Goal: Task Accomplishment & Management: Contribute content

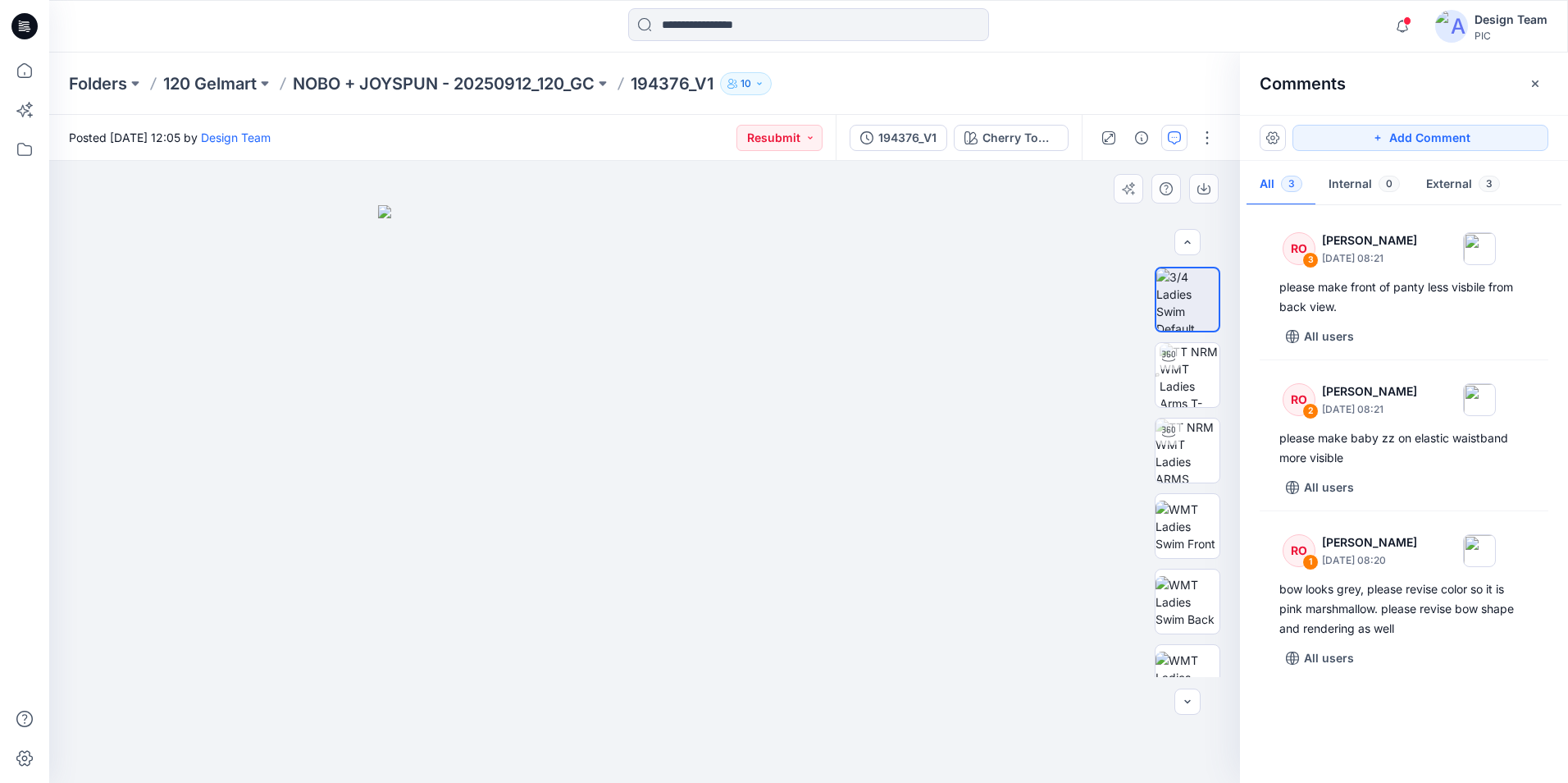
scroll to position [82, 0]
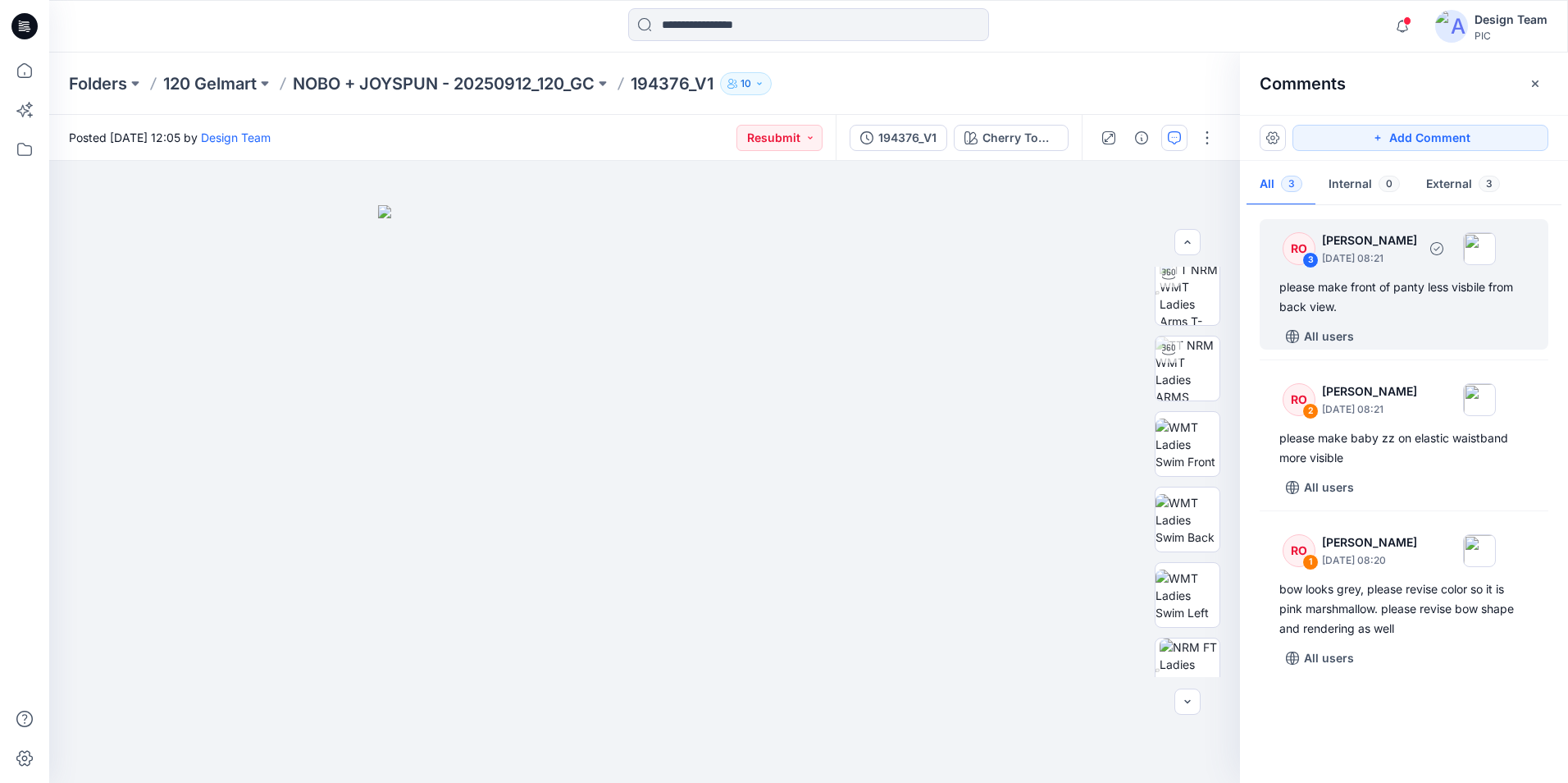
click at [1341, 286] on div "please make front of panty less visbile from back view." at bounding box center [1404, 297] width 249 height 39
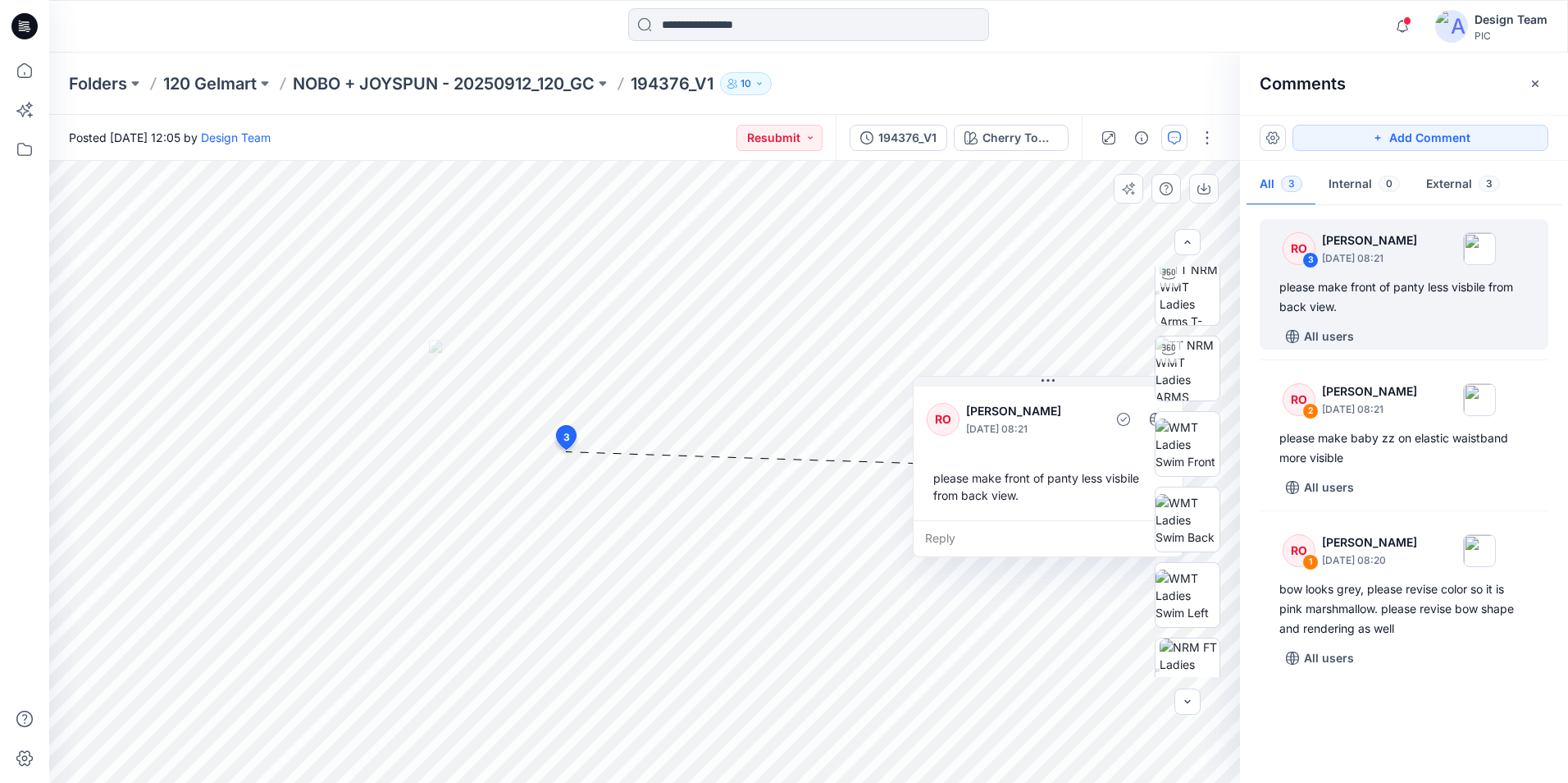
drag, startPoint x: 759, startPoint y: 476, endPoint x: 1109, endPoint y: 393, distance: 359.7
click at [1110, 393] on div "RO Raquel Ortiz October 10, 2025 08:21 please make front of panty less visbile …" at bounding box center [1048, 451] width 269 height 137
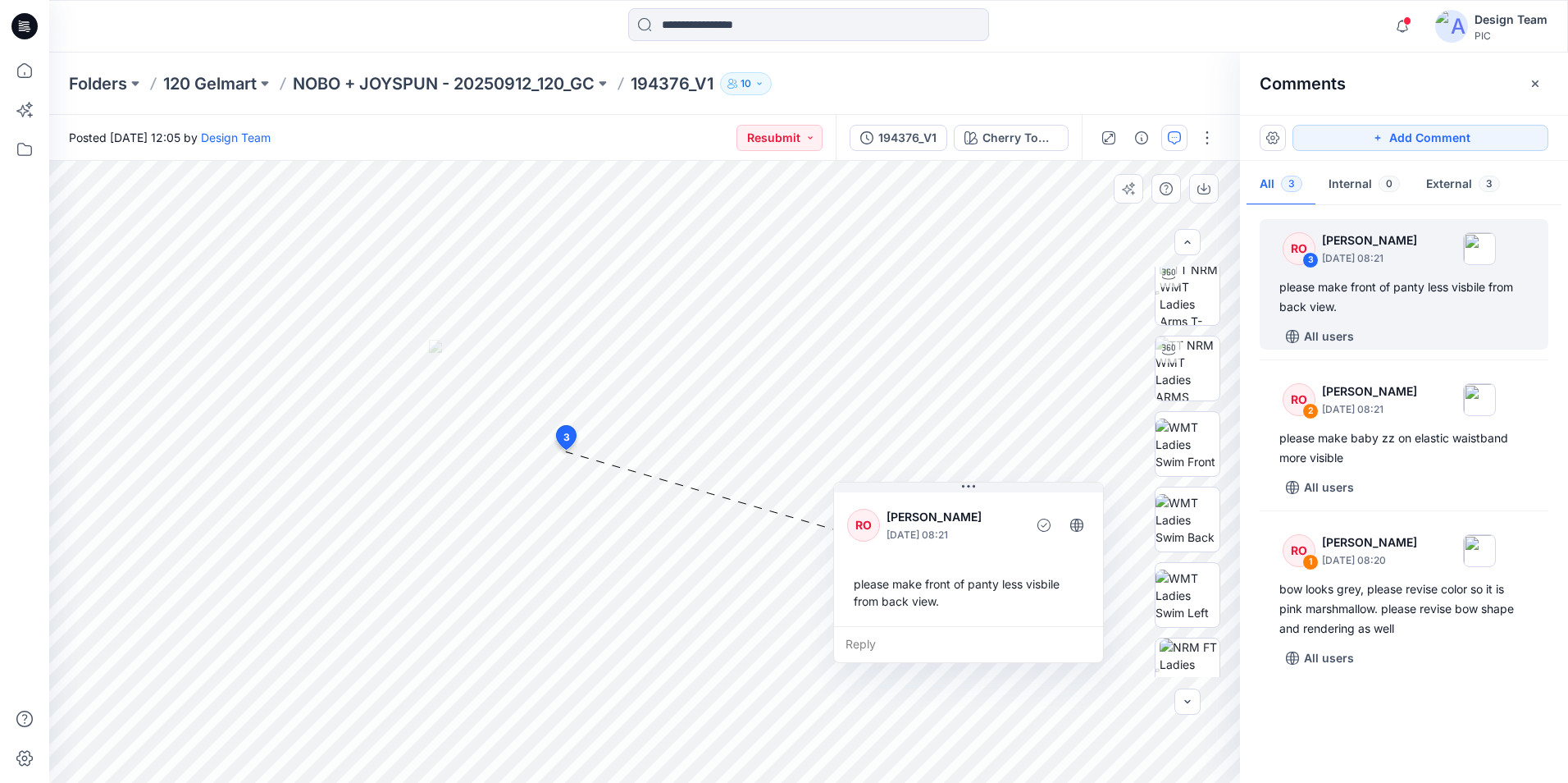
drag, startPoint x: 1097, startPoint y: 389, endPoint x: 1014, endPoint y: 506, distance: 143.5
click at [1014, 506] on div "RO Raquel Ortiz October 10, 2025 08:21 please make front of panty less visbile …" at bounding box center [968, 557] width 269 height 137
click at [1344, 281] on div "please make front of panty less visbile from back view." at bounding box center [1404, 297] width 249 height 39
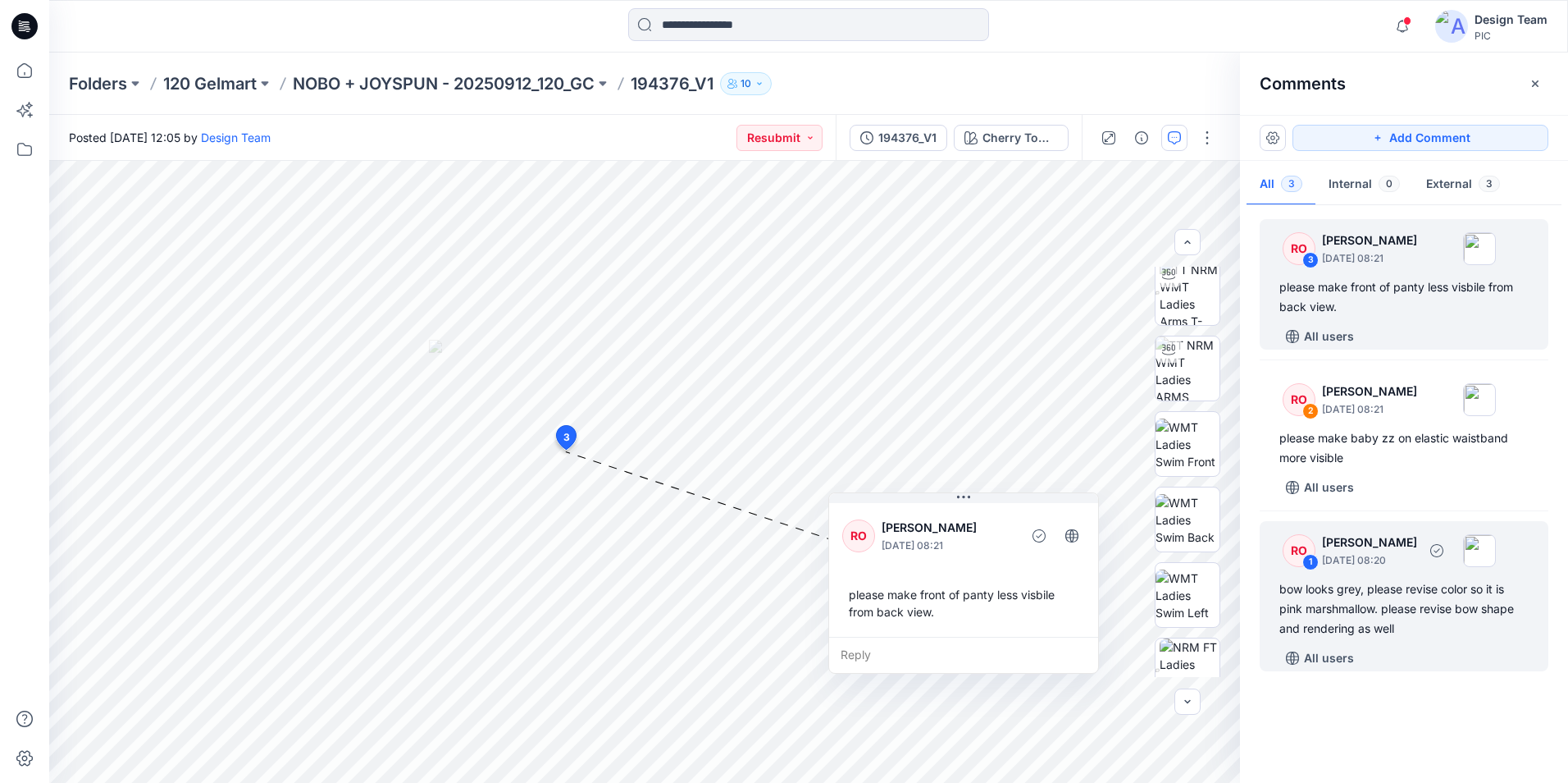
click at [1375, 594] on div "bow looks grey, please revise color so it is pink marshmallow. please revise bo…" at bounding box center [1404, 609] width 249 height 59
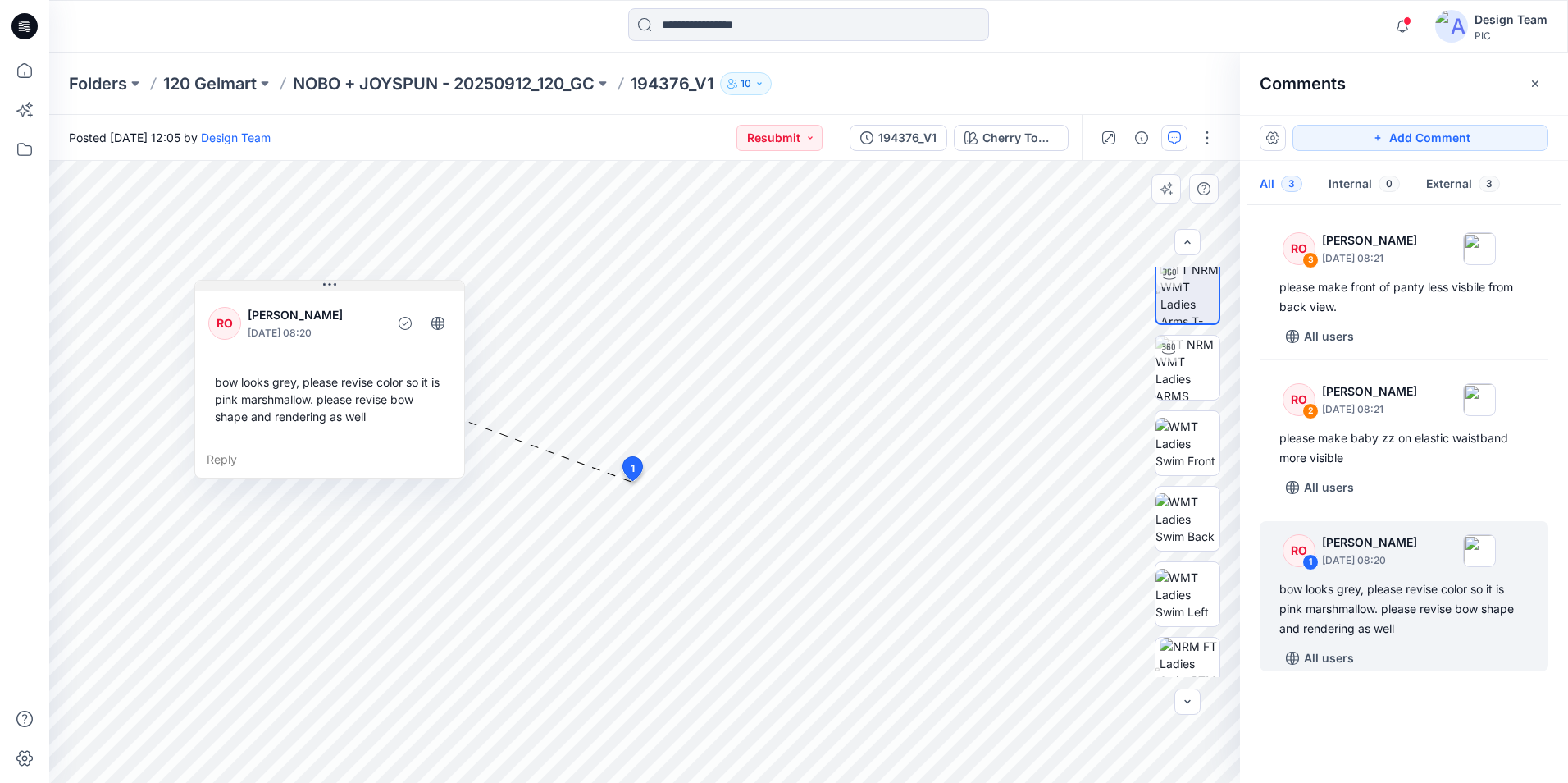
drag, startPoint x: 590, startPoint y: 305, endPoint x: 282, endPoint y: 304, distance: 308.0
click at [282, 291] on button at bounding box center [329, 286] width 269 height 10
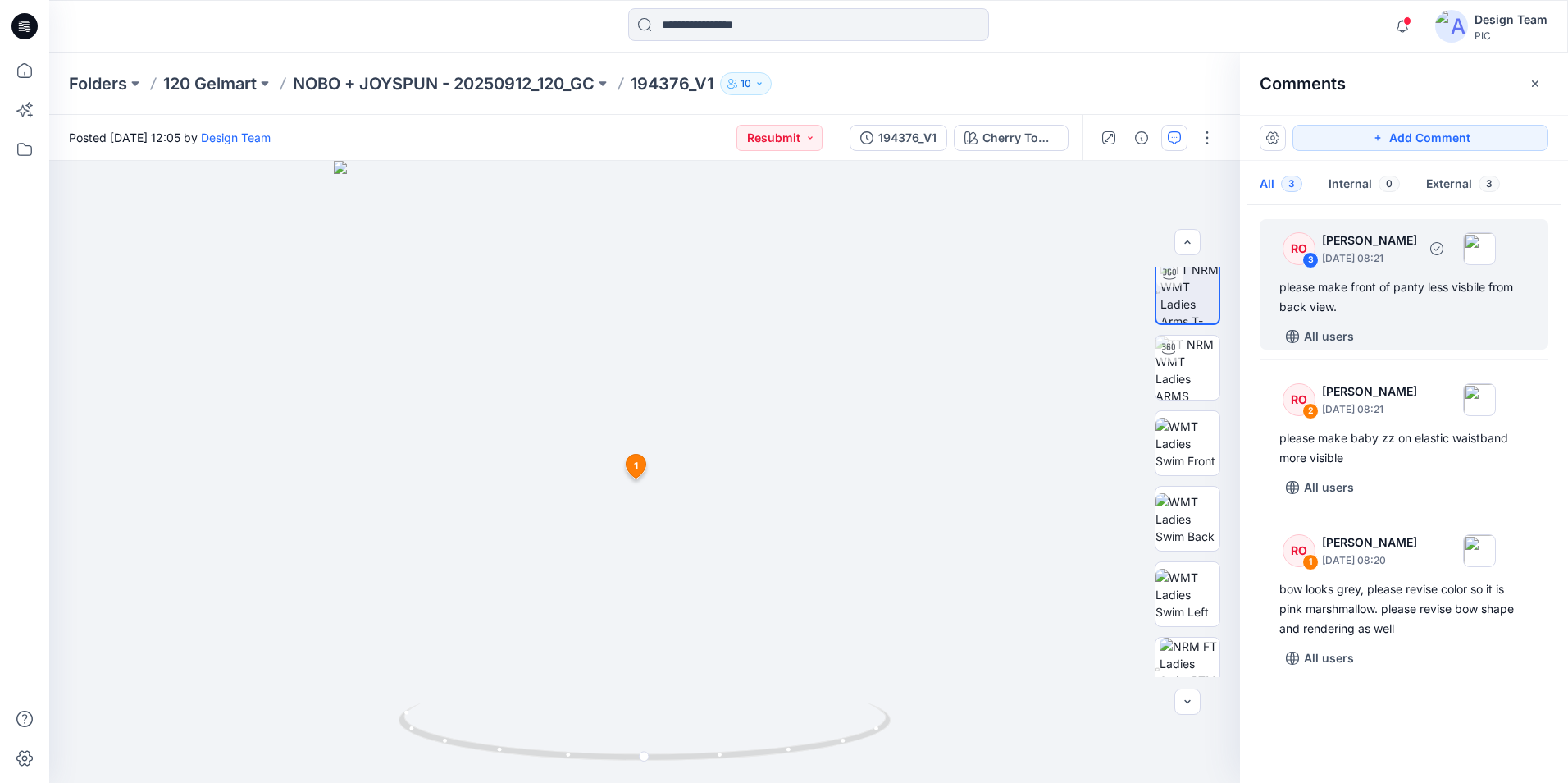
click at [1379, 294] on div "please make front of panty less visbile from back view." at bounding box center [1404, 297] width 249 height 39
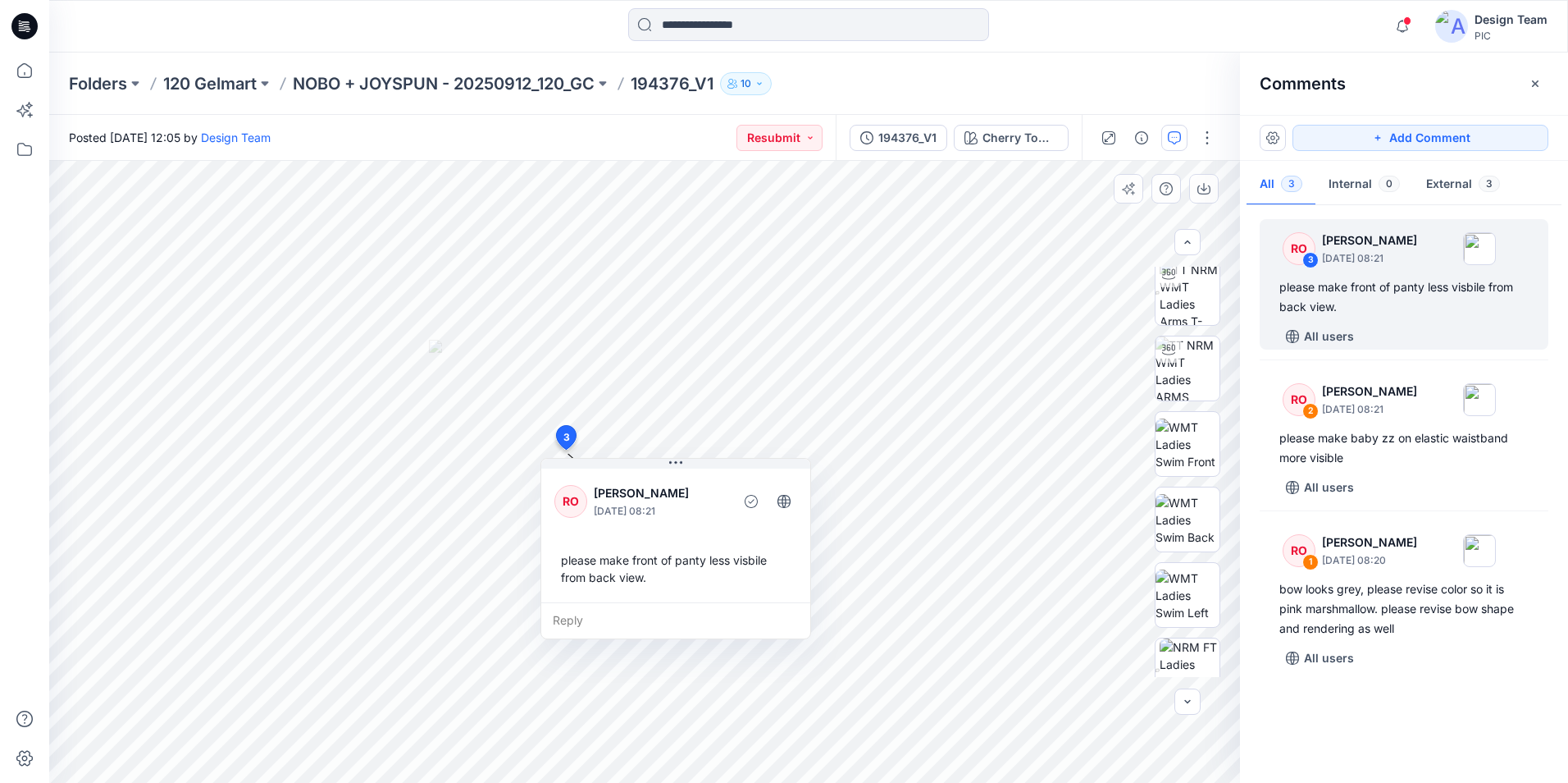
click at [574, 614] on div "Reply" at bounding box center [676, 620] width 269 height 36
click at [584, 618] on textarea at bounding box center [676, 622] width 269 height 39
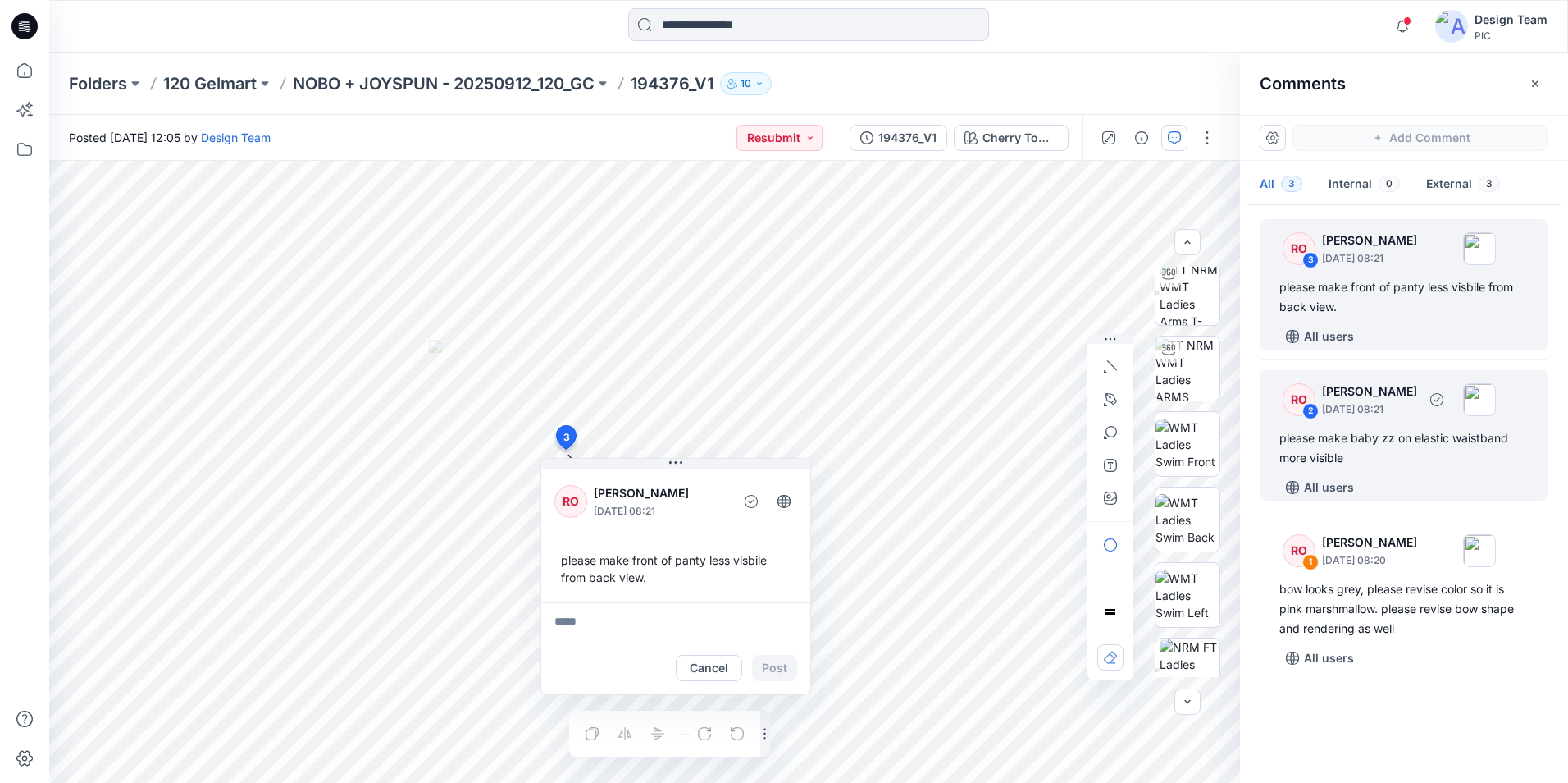
click at [1353, 441] on div "please make baby zz on elastic waistband more visible" at bounding box center [1404, 448] width 249 height 39
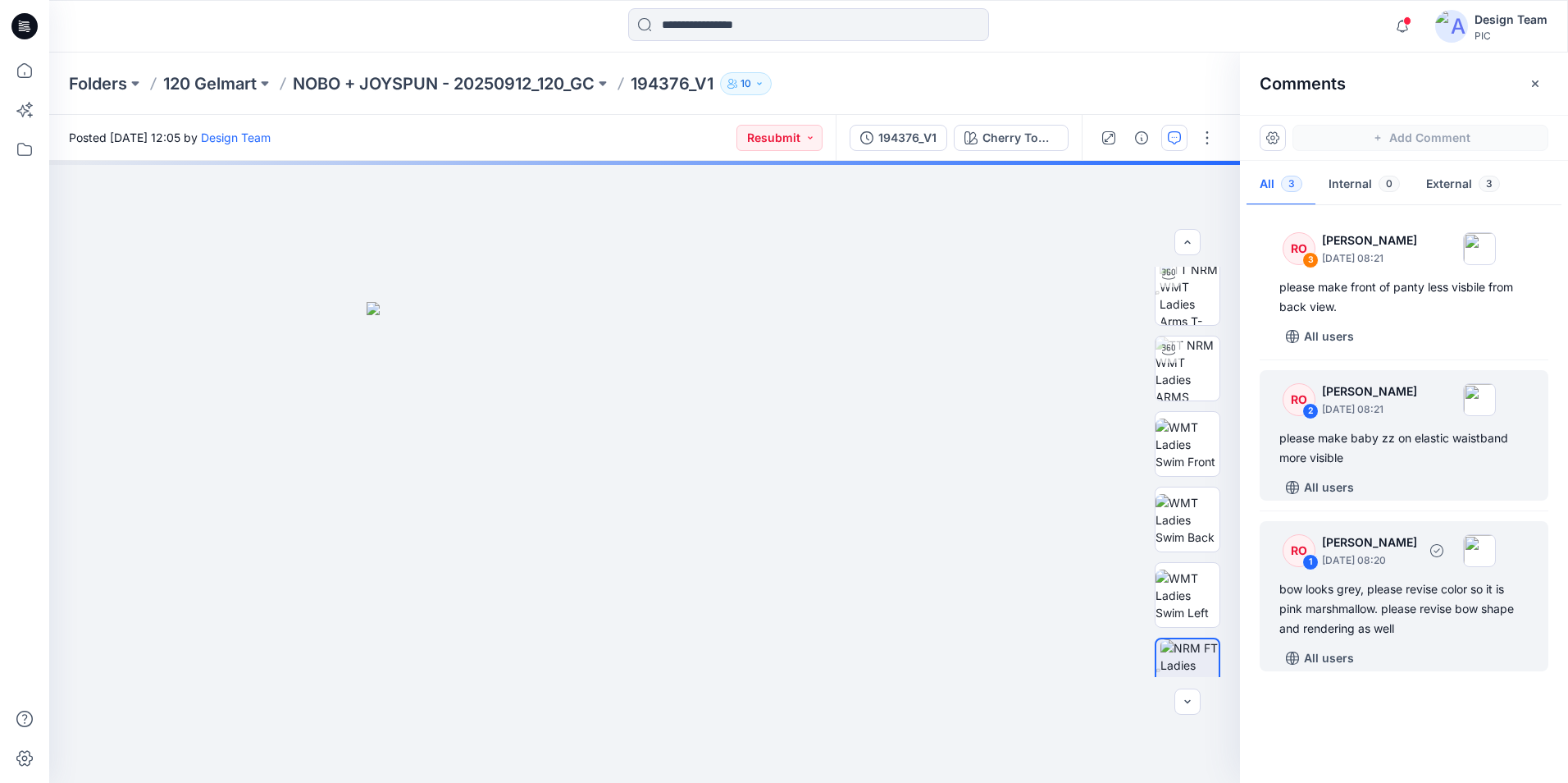
click at [1338, 601] on div "bow looks grey, please revise color so it is pink marshmallow. please revise bo…" at bounding box center [1404, 609] width 249 height 59
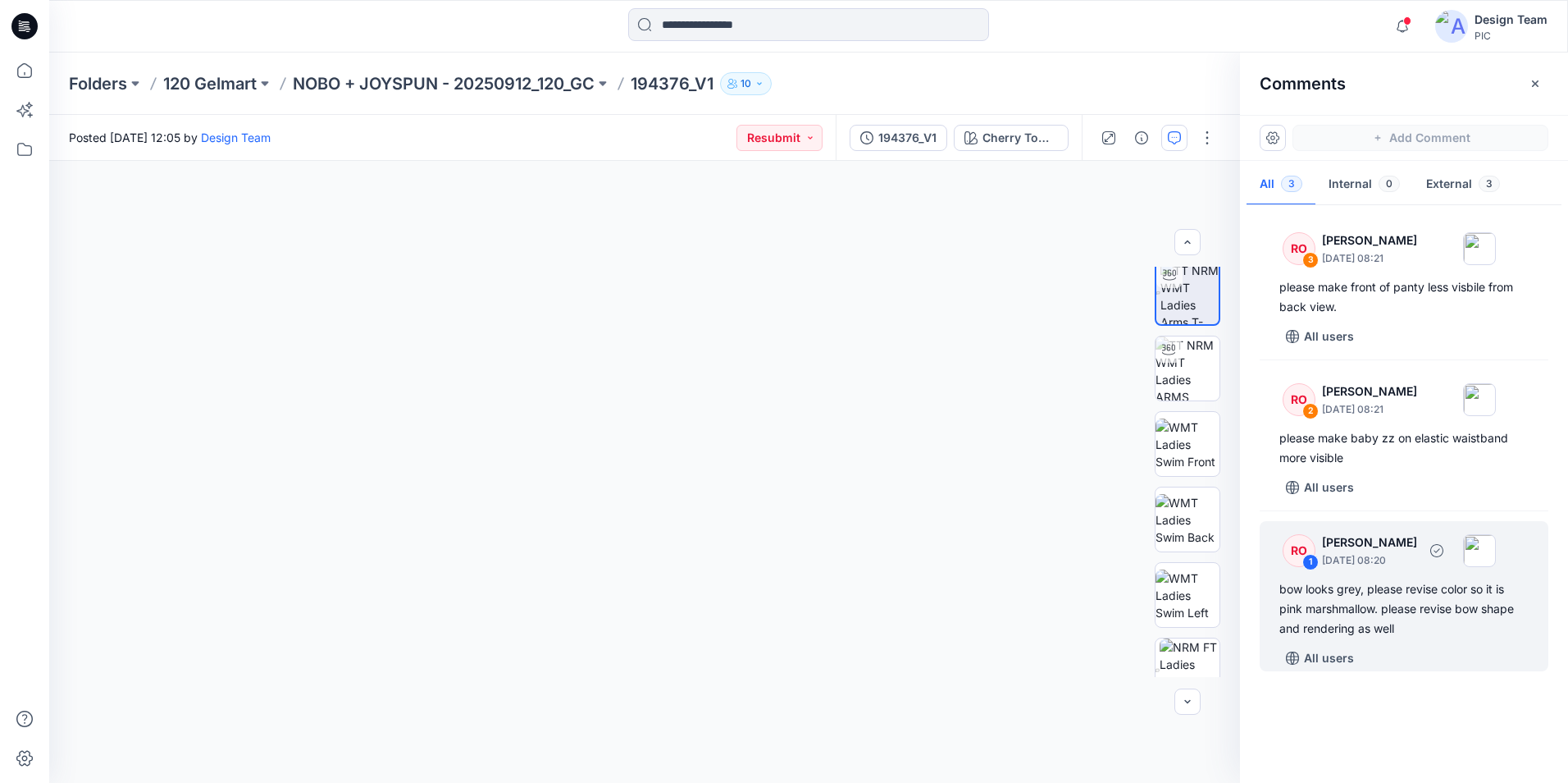
scroll to position [83, 0]
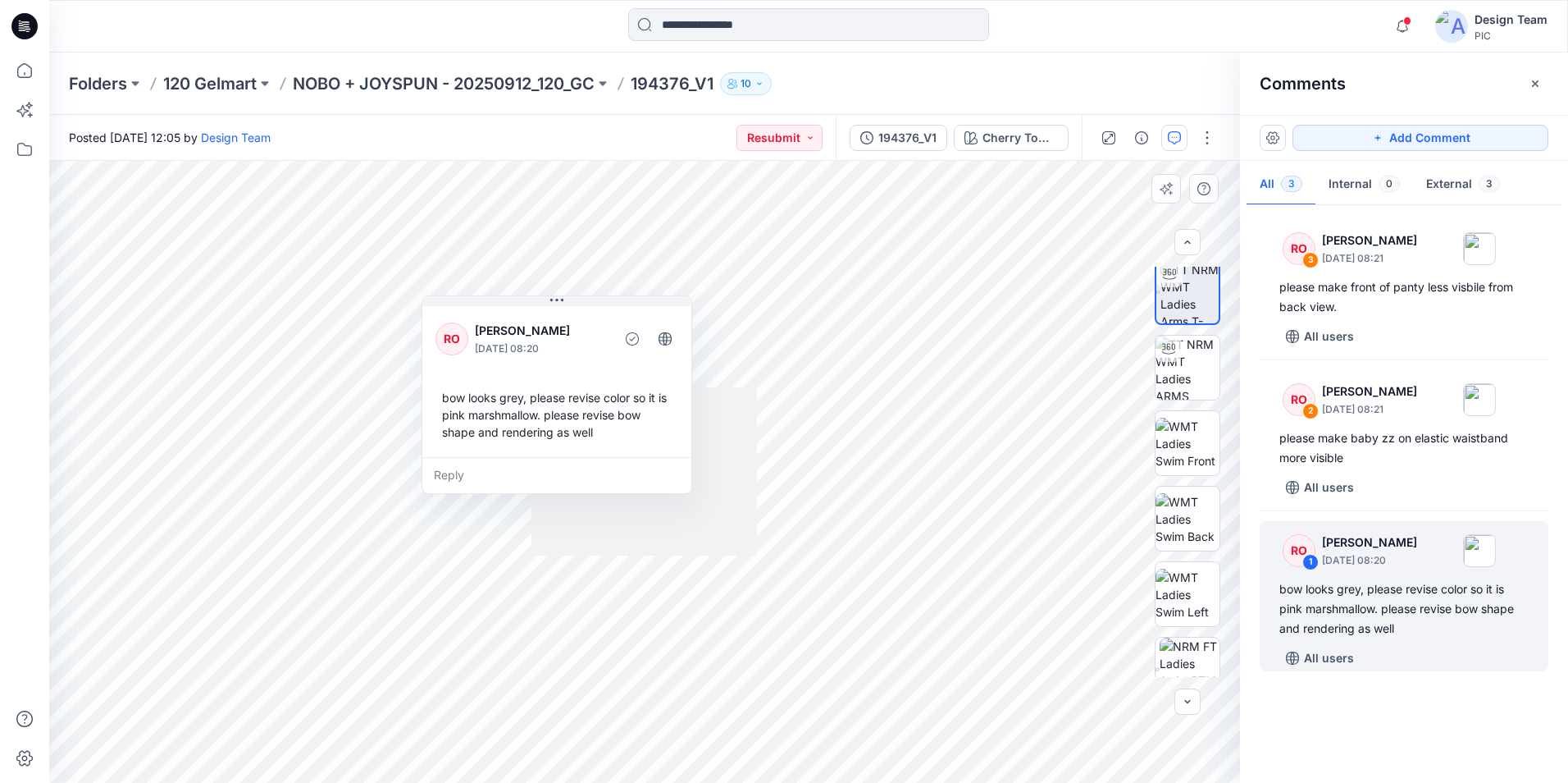
click at [457, 471] on div "Reply" at bounding box center [557, 475] width 269 height 36
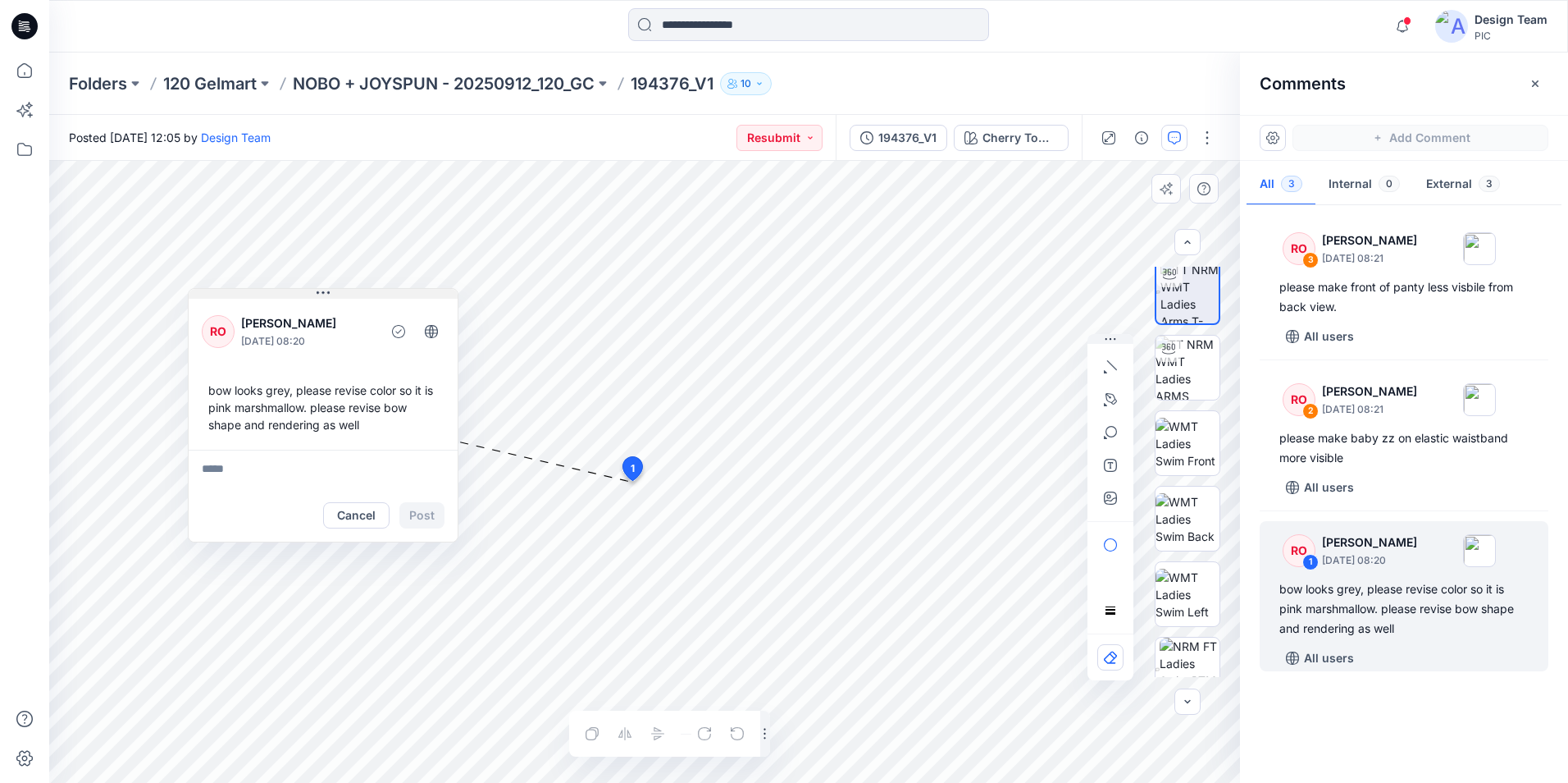
drag, startPoint x: 544, startPoint y: 300, endPoint x: 164, endPoint y: 266, distance: 381.5
click at [189, 289] on button at bounding box center [323, 294] width 269 height 10
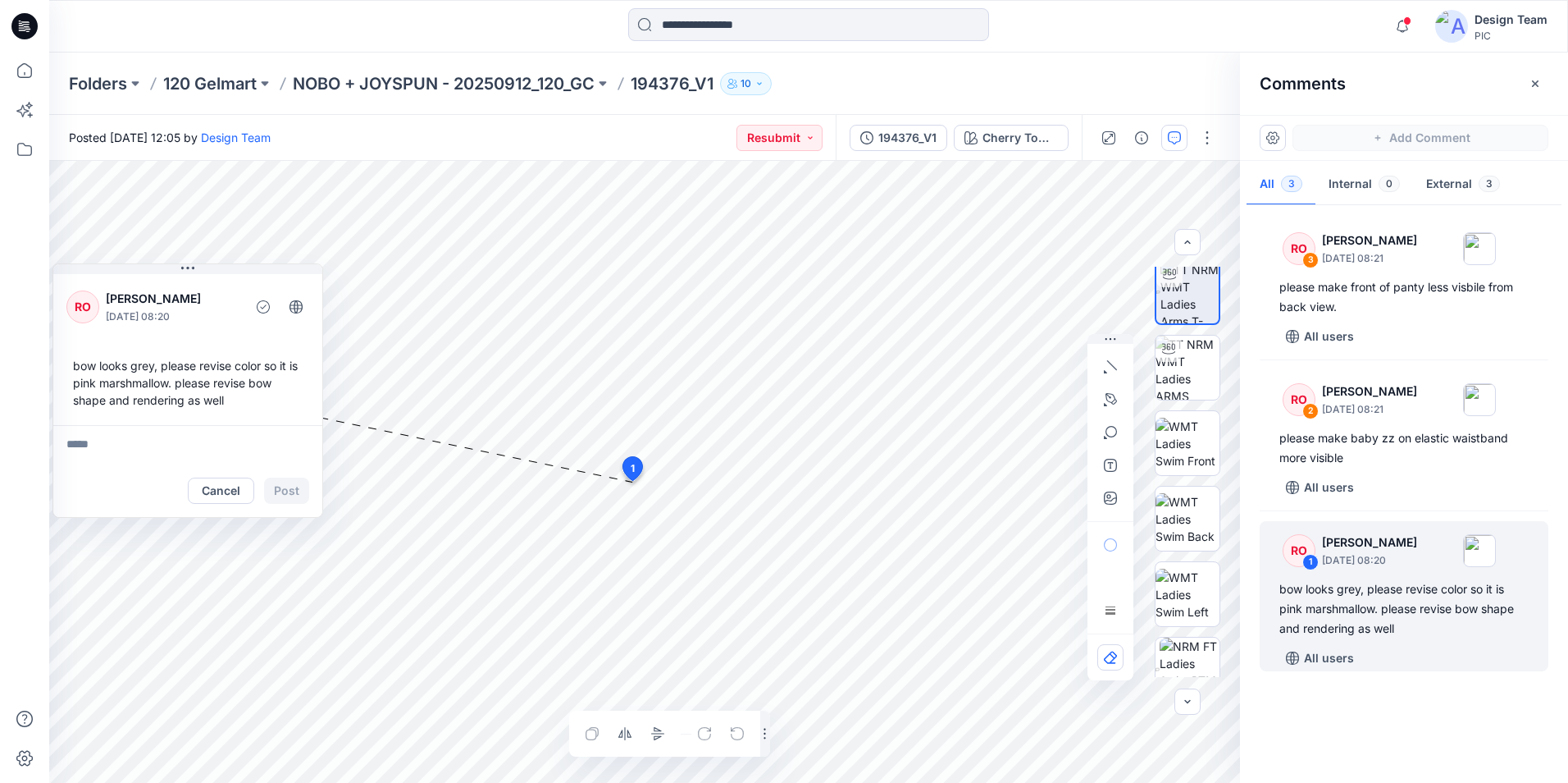
click at [1058, 782] on html "Notifications Your style 194436_V3 has been updated with 194436_V3 version 17 m…" at bounding box center [784, 392] width 1568 height 783
click at [1130, 782] on html "Notifications Your style 194436_V3 has been updated with 194436_V3 version 17 m…" at bounding box center [784, 392] width 1568 height 783
click at [213, 496] on button "Cancel" at bounding box center [221, 490] width 66 height 26
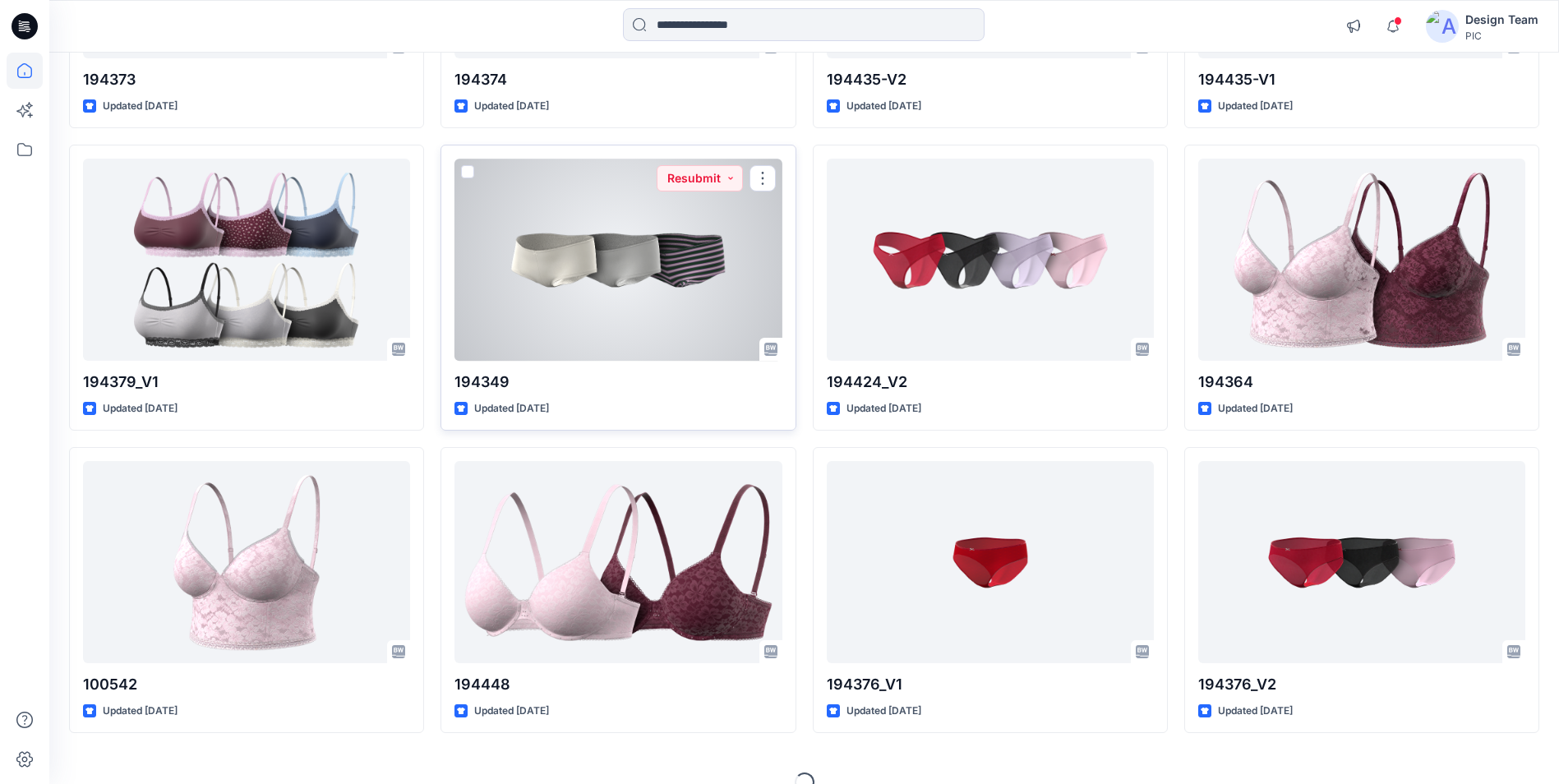
scroll to position [2230, 0]
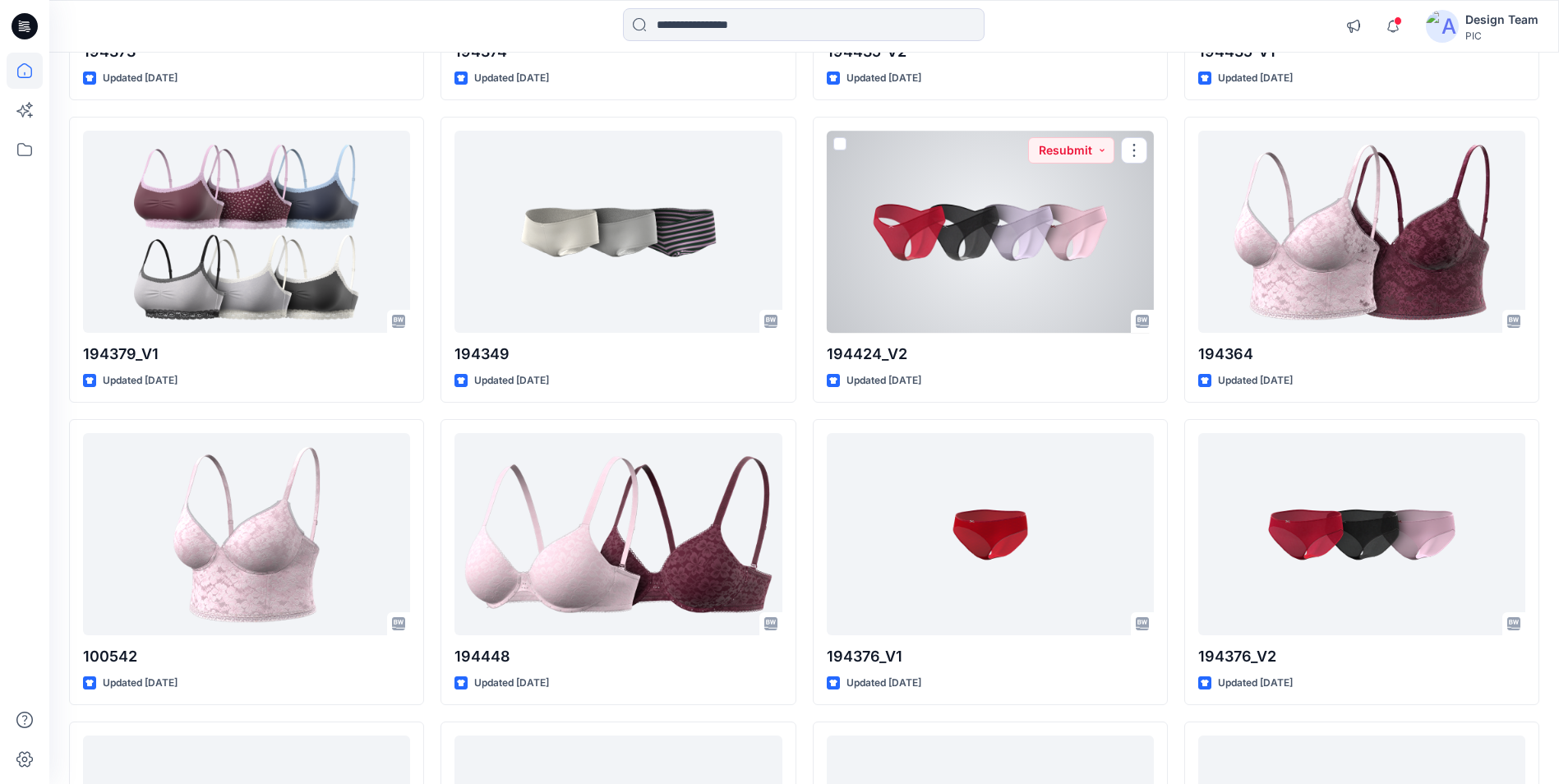
click at [969, 303] on div at bounding box center [990, 230] width 327 height 201
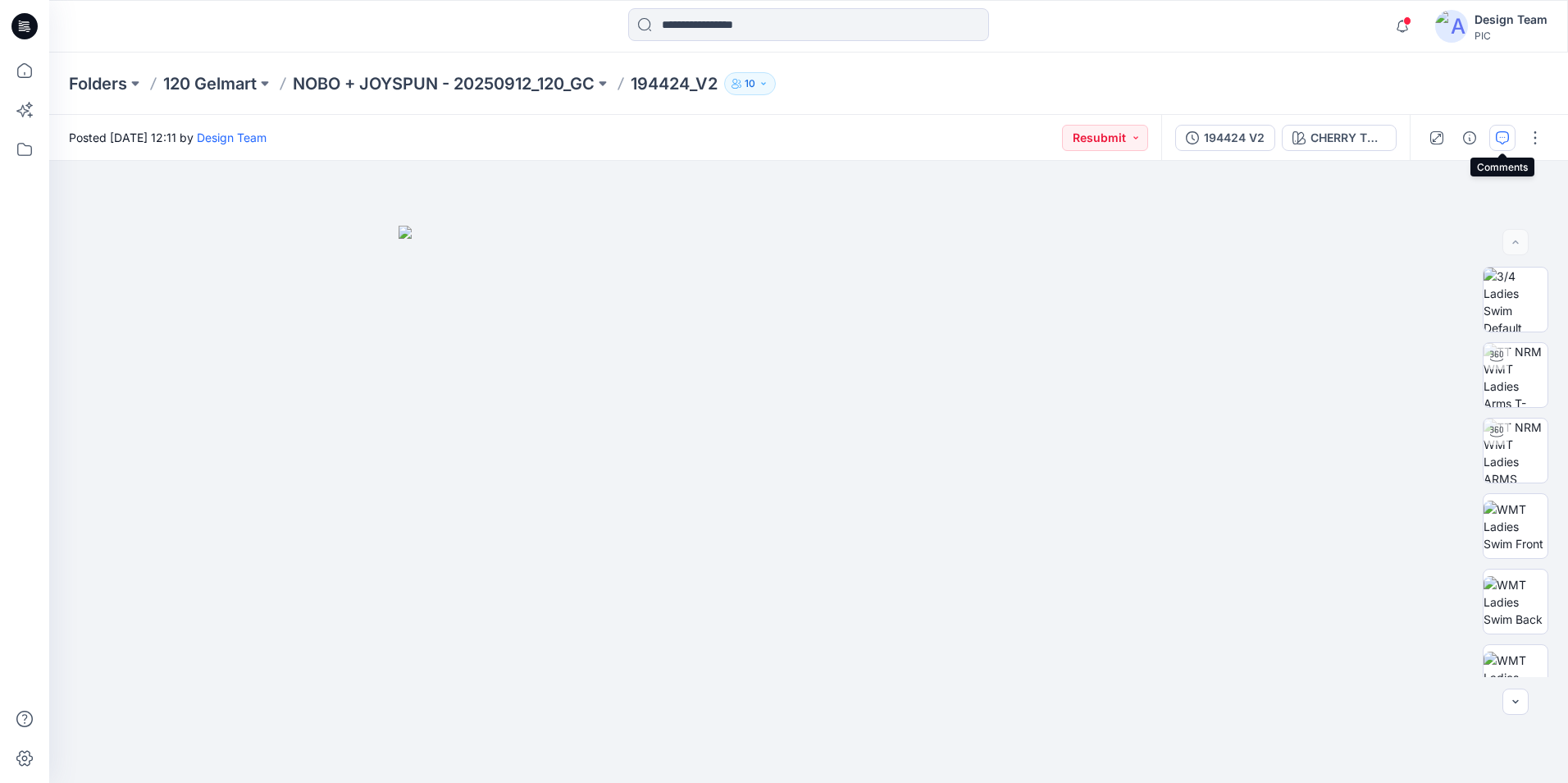
click at [1493, 142] on button "button" at bounding box center [1502, 137] width 26 height 26
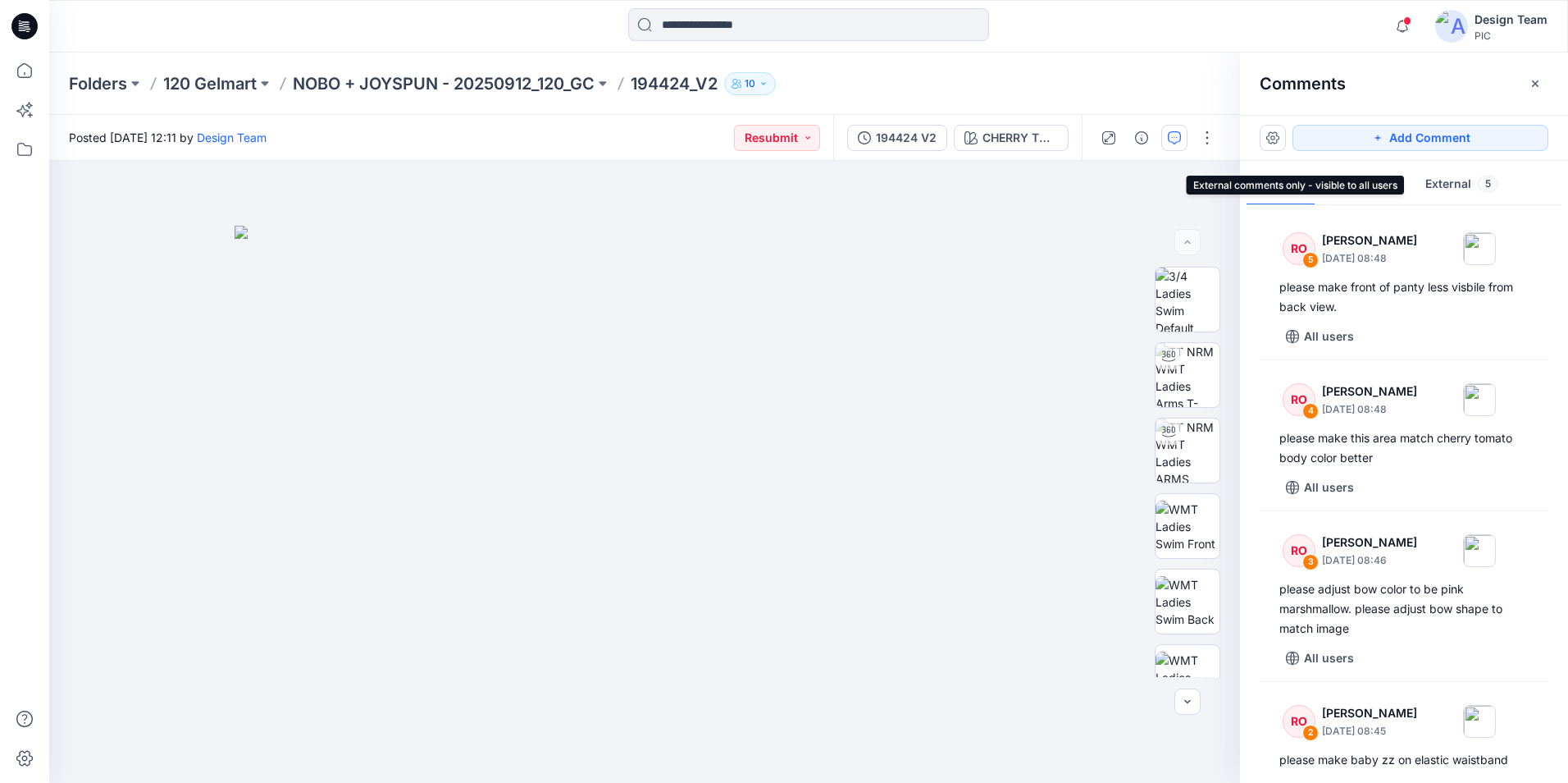
click at [1416, 176] on button "External 5" at bounding box center [1462, 185] width 99 height 42
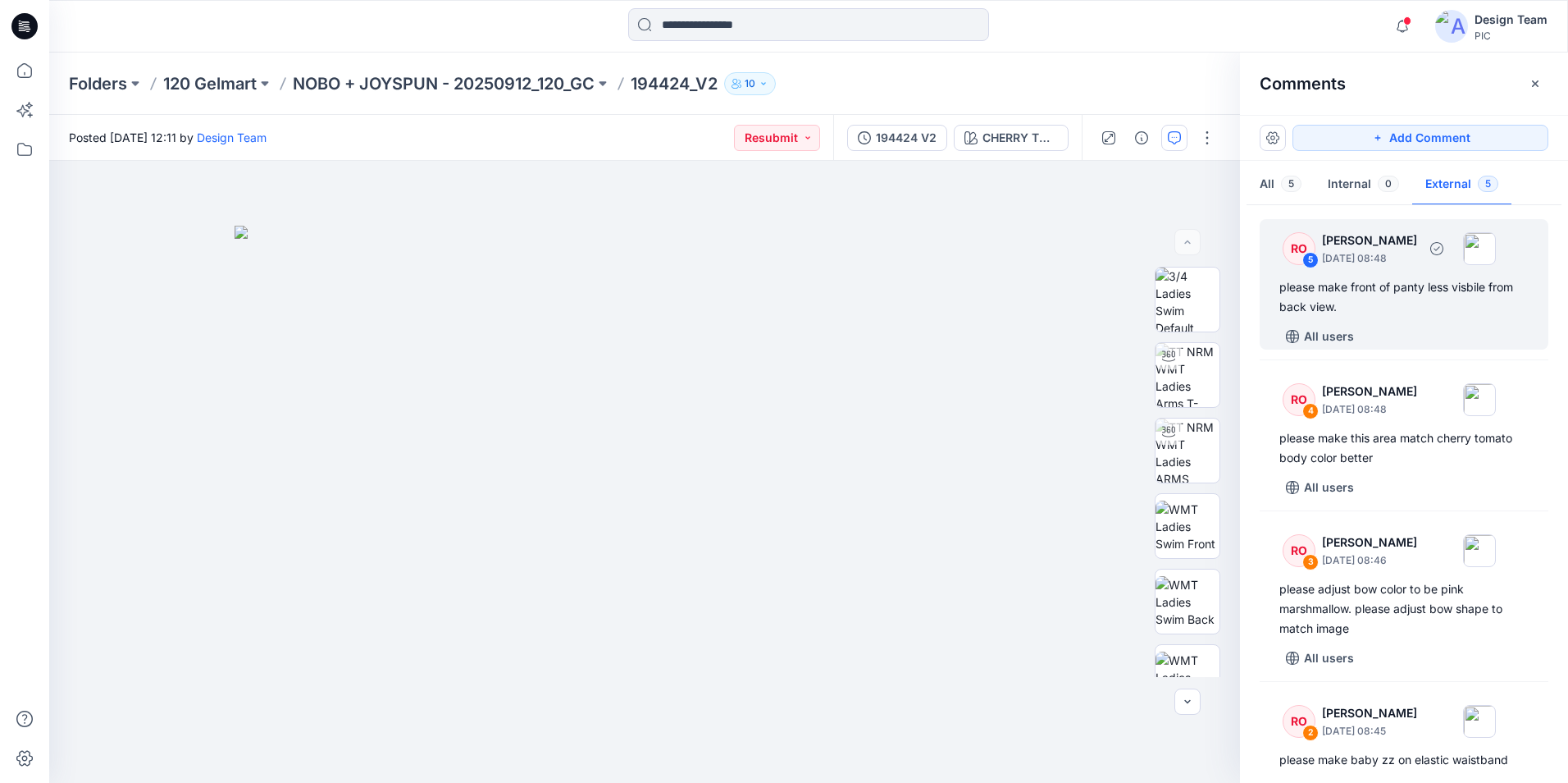
click at [1340, 320] on div "RO 5 Raquel Ortiz October 10, 2025 08:48 please make front of panty less visbil…" at bounding box center [1404, 284] width 289 height 130
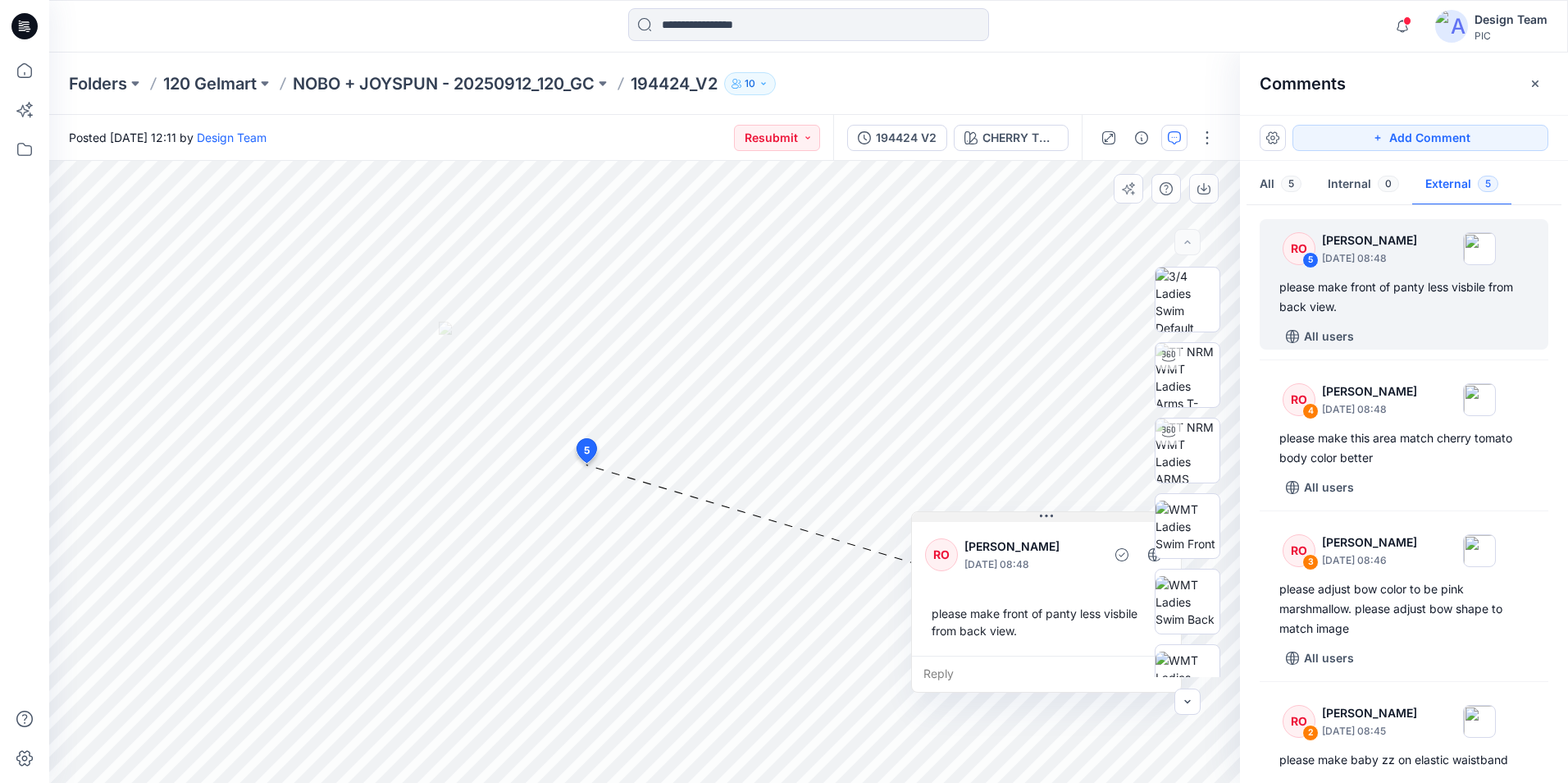
drag, startPoint x: 753, startPoint y: 487, endPoint x: 1083, endPoint y: 519, distance: 331.5
click at [1083, 519] on button at bounding box center [1046, 517] width 269 height 10
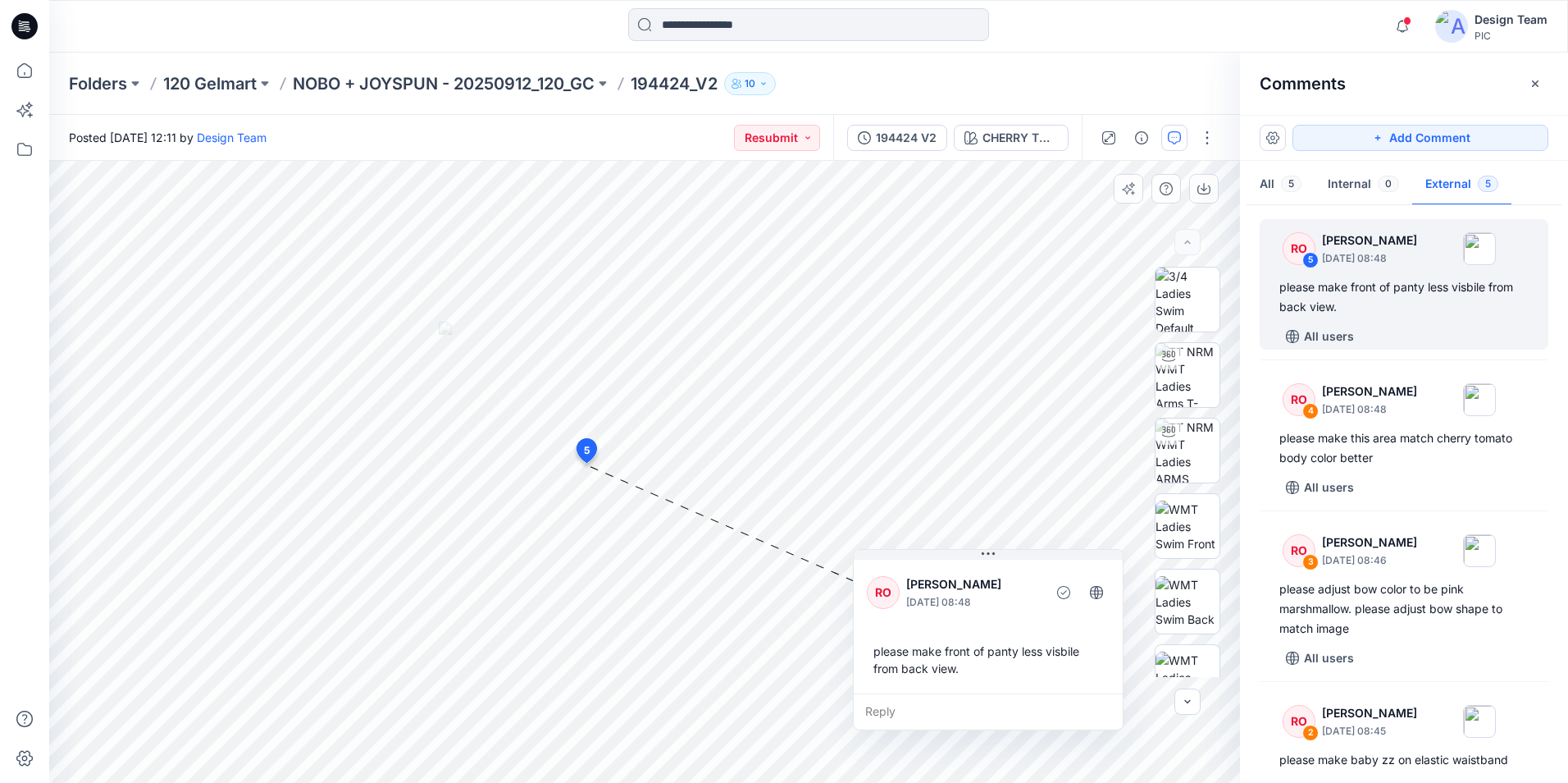
drag, startPoint x: 1080, startPoint y: 523, endPoint x: 1024, endPoint y: 562, distance: 68.2
click at [1024, 562] on div "RO Raquel Ortiz October 10, 2025 08:48 please make front of panty less visbile …" at bounding box center [989, 624] width 269 height 137
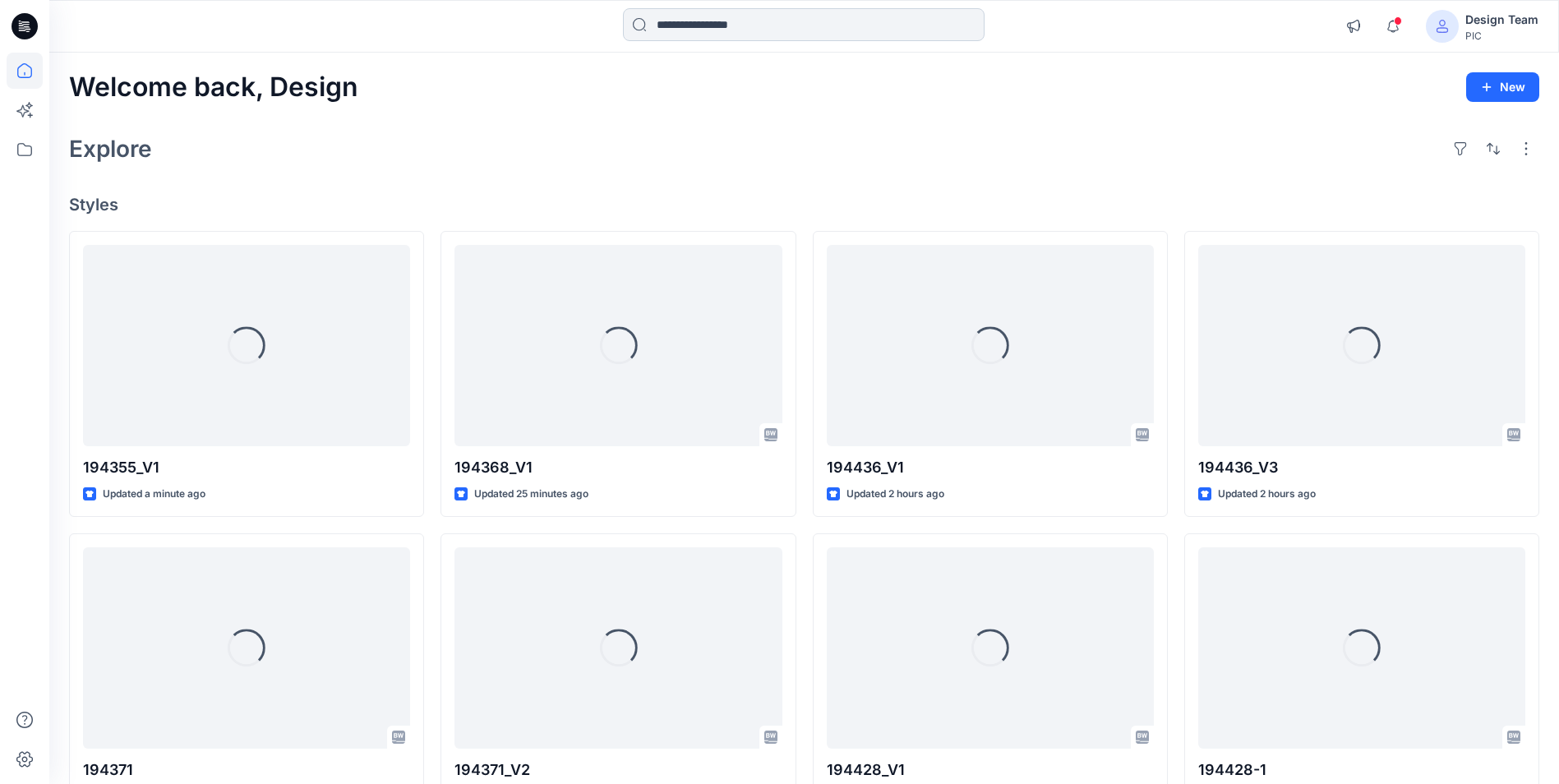
click at [681, 31] on input at bounding box center [803, 24] width 362 height 33
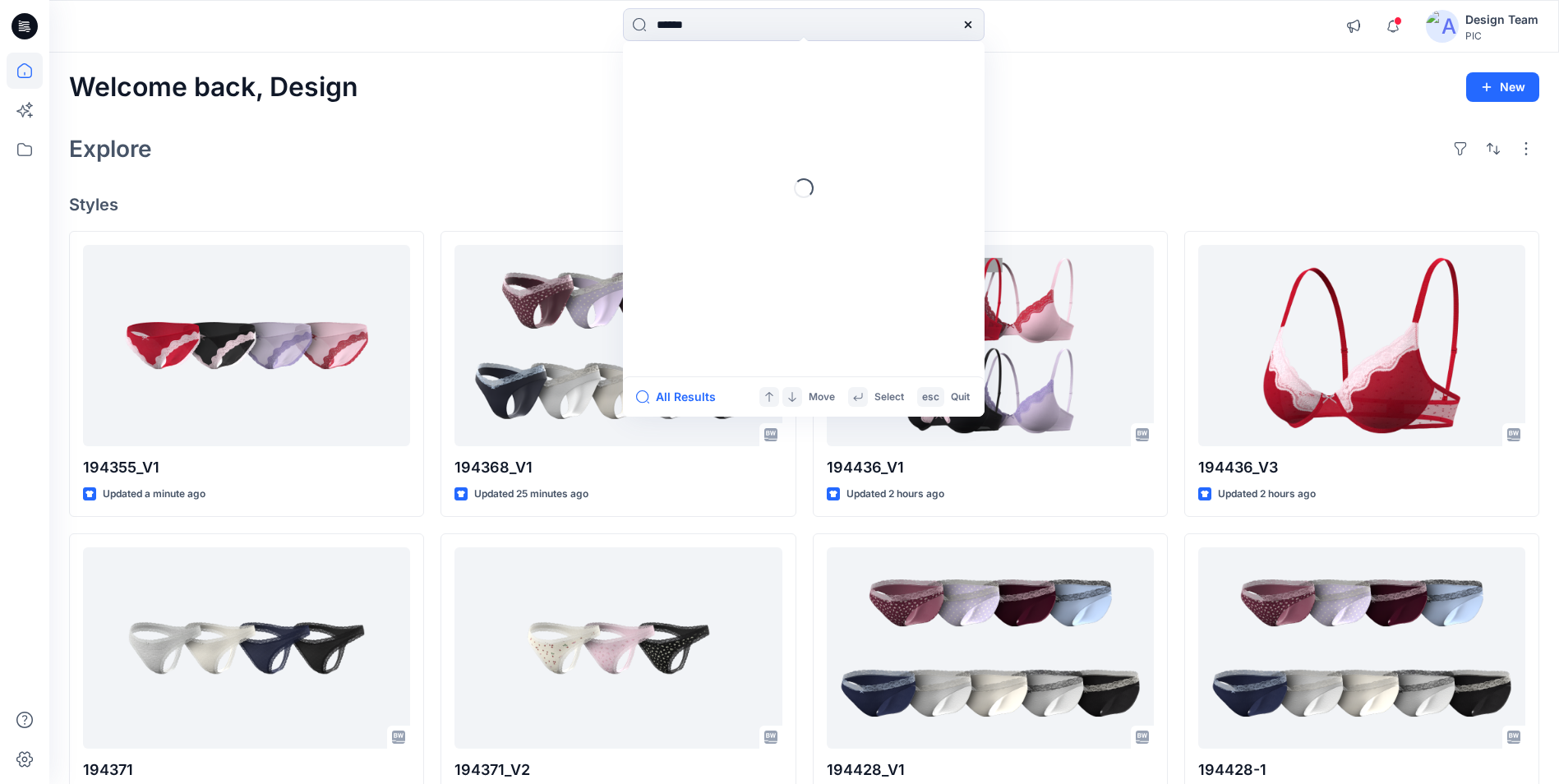
type input "******"
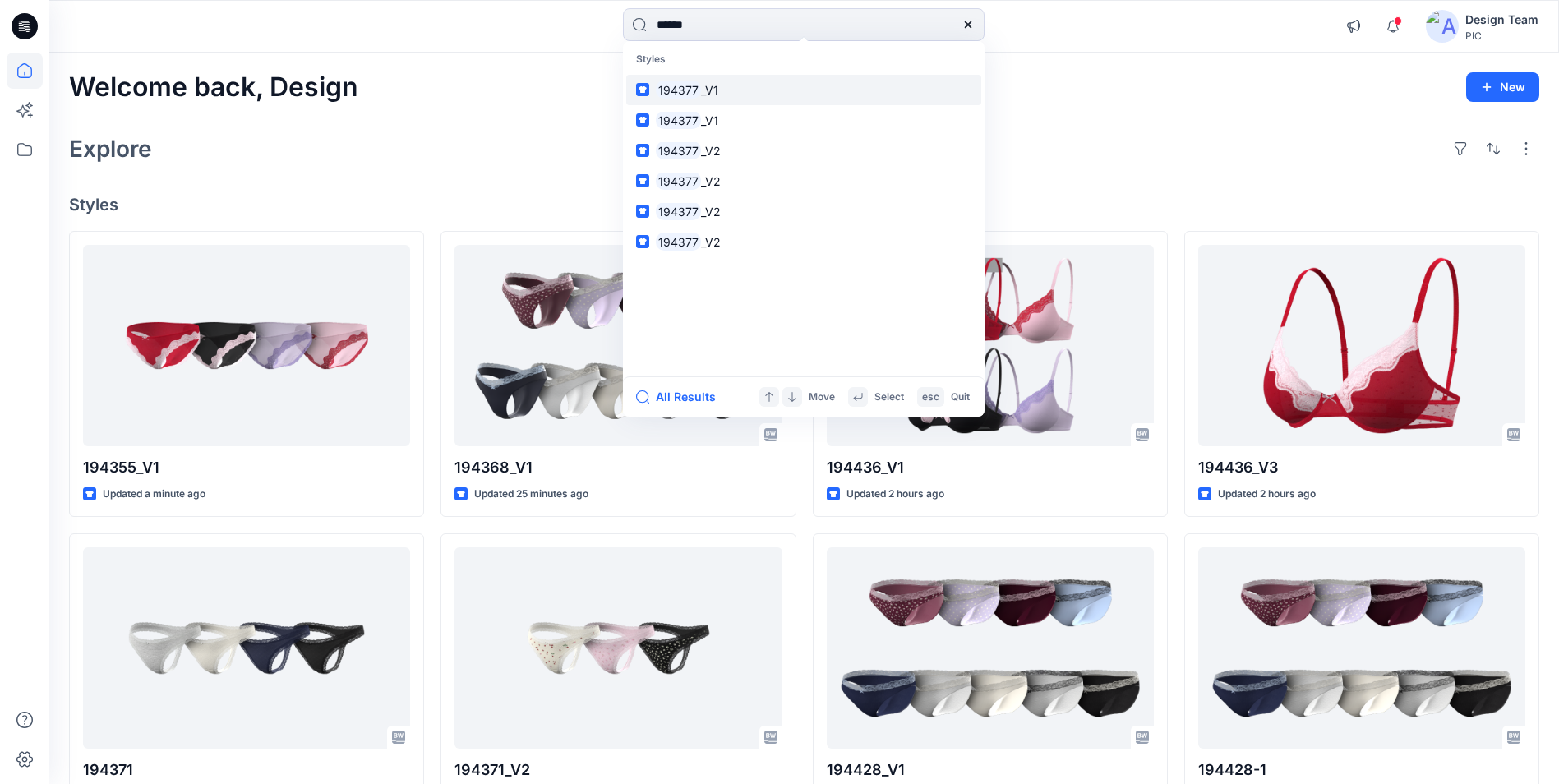
click at [727, 89] on link "194377 _V1" at bounding box center [803, 90] width 355 height 30
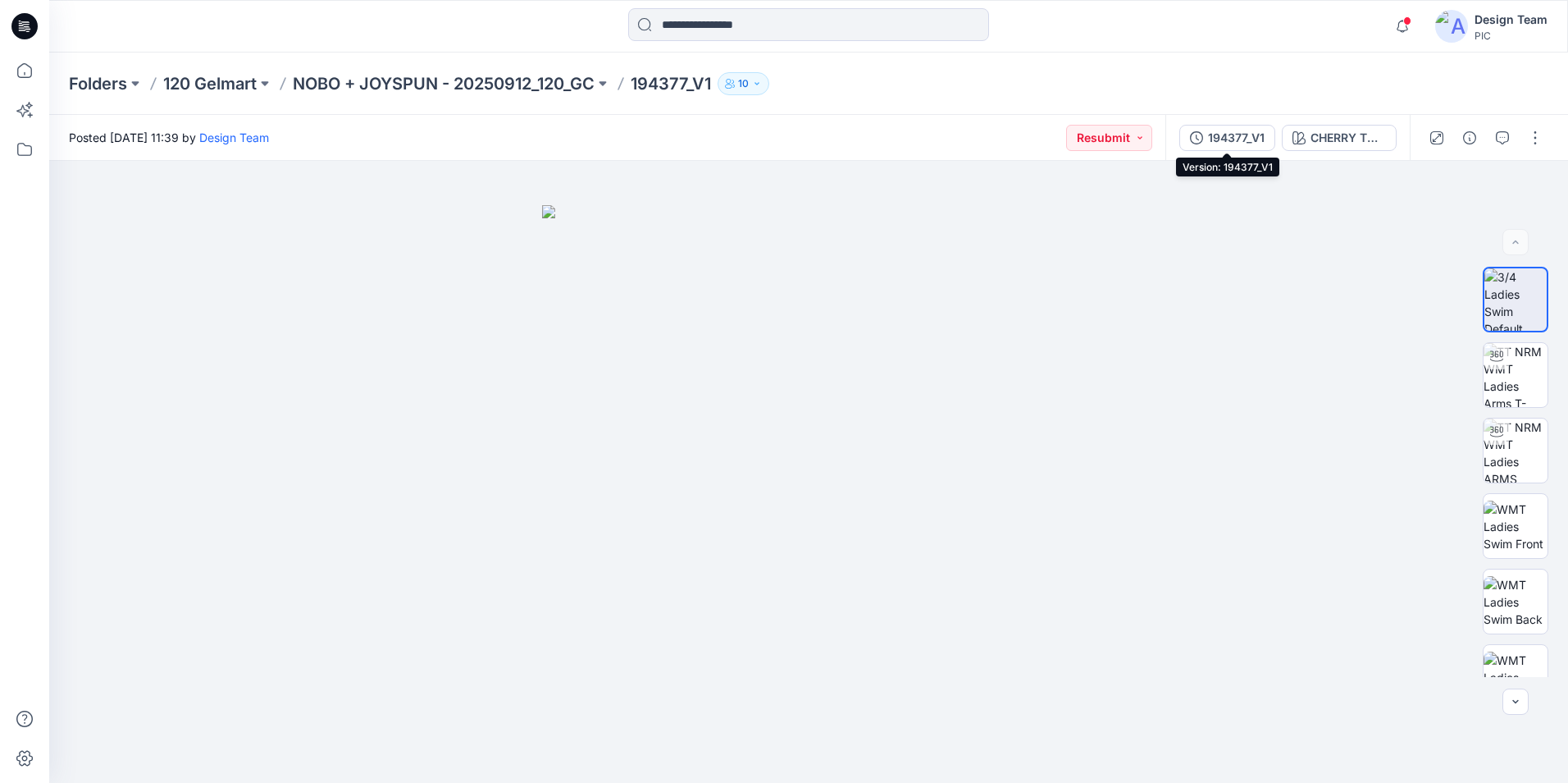
click at [1240, 150] on button "194377_V1" at bounding box center [1228, 137] width 96 height 26
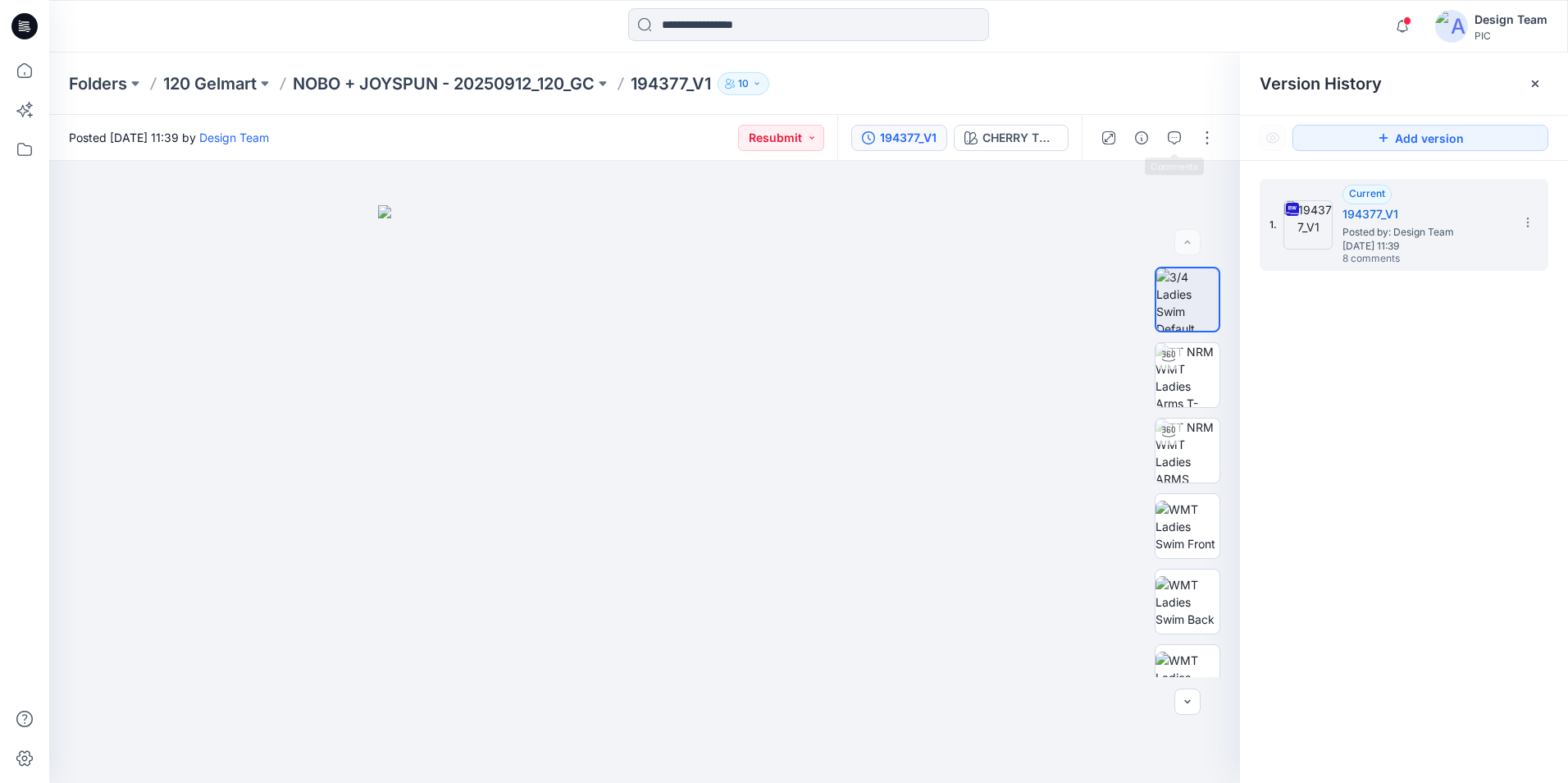
click at [1188, 136] on div at bounding box center [1157, 138] width 152 height 46
click at [1178, 138] on icon "button" at bounding box center [1175, 138] width 13 height 13
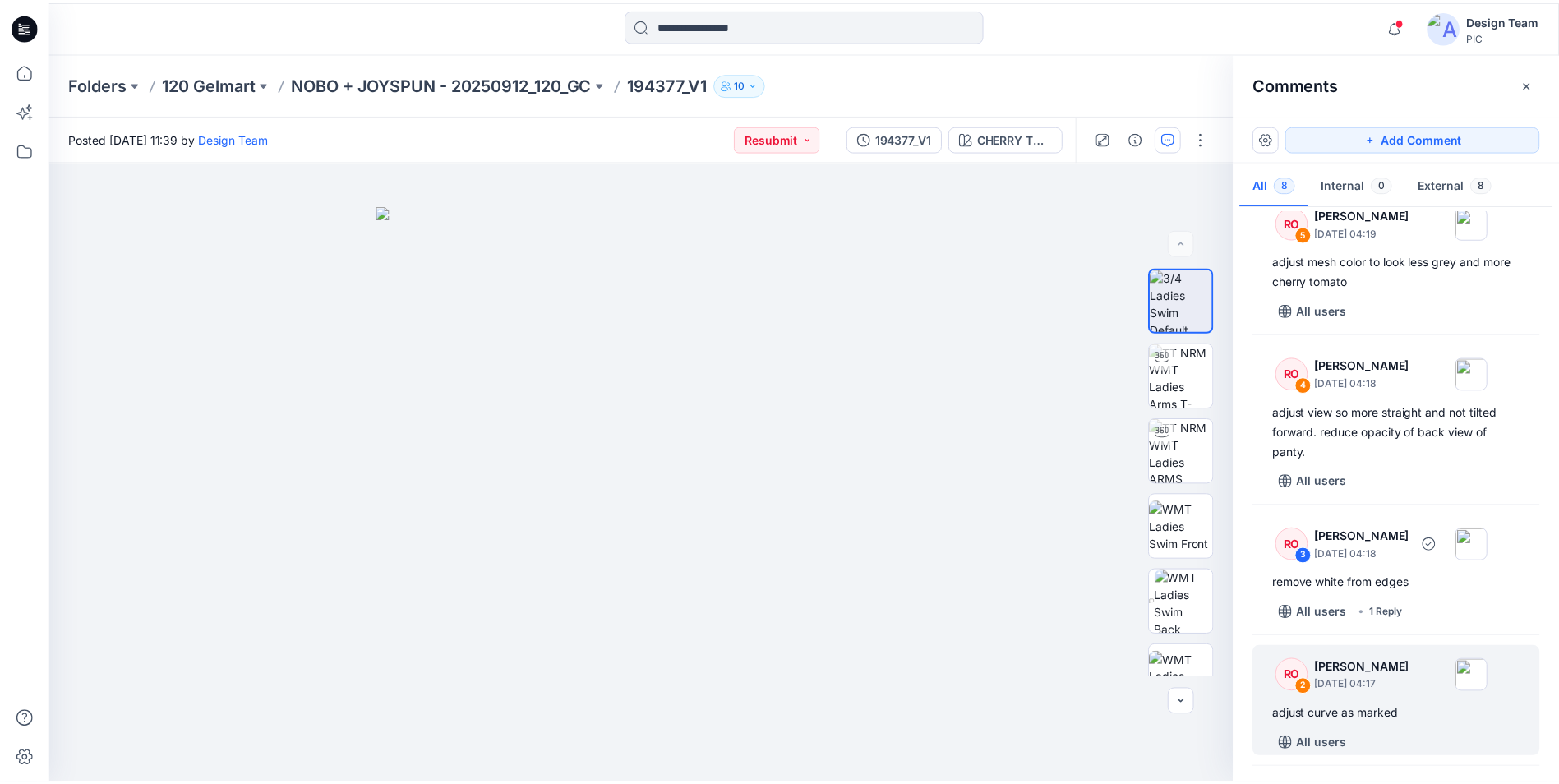
scroll to position [404, 0]
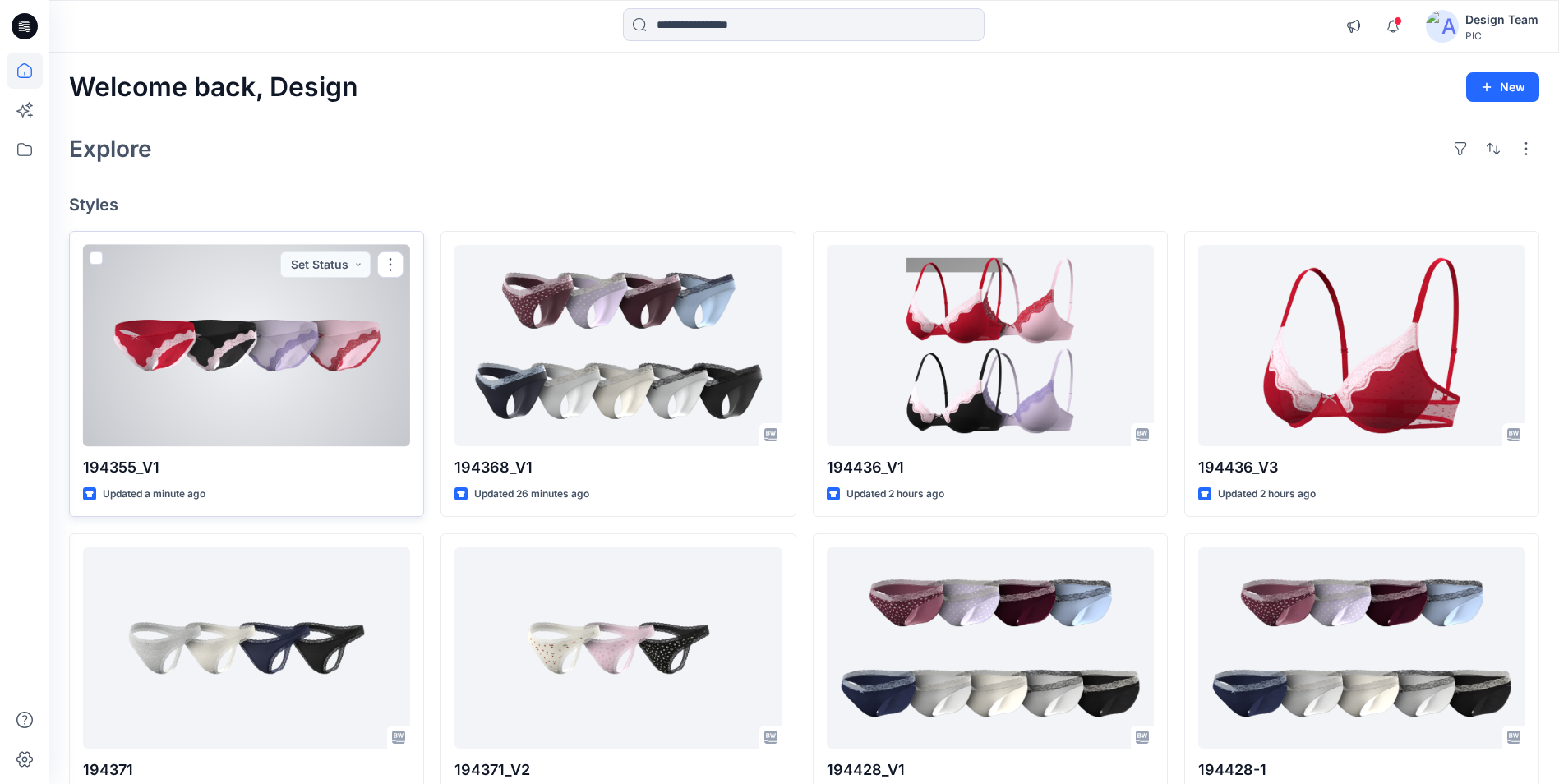
click at [253, 366] on div at bounding box center [247, 345] width 327 height 201
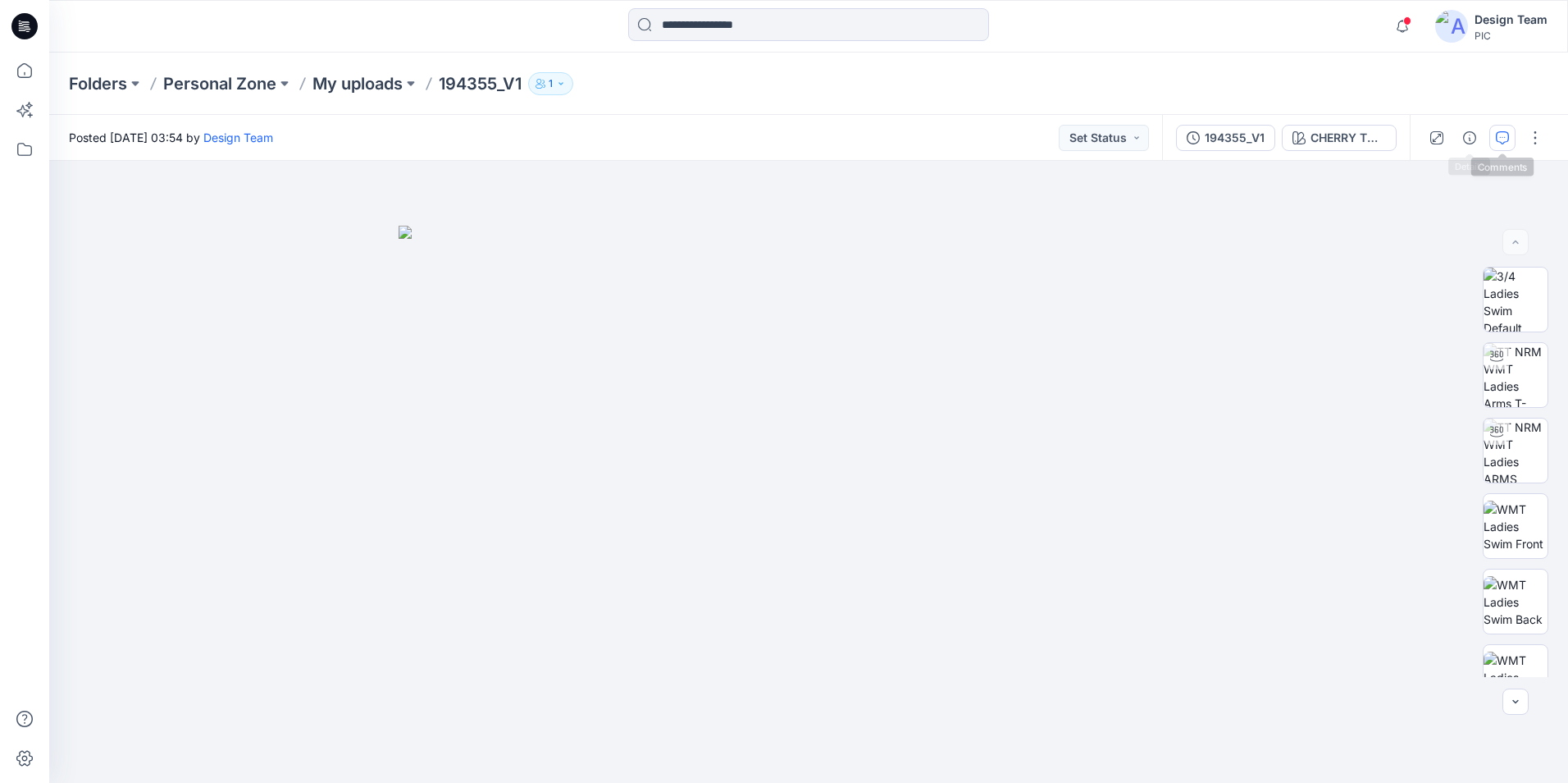
click at [1503, 138] on icon "button" at bounding box center [1503, 138] width 13 height 13
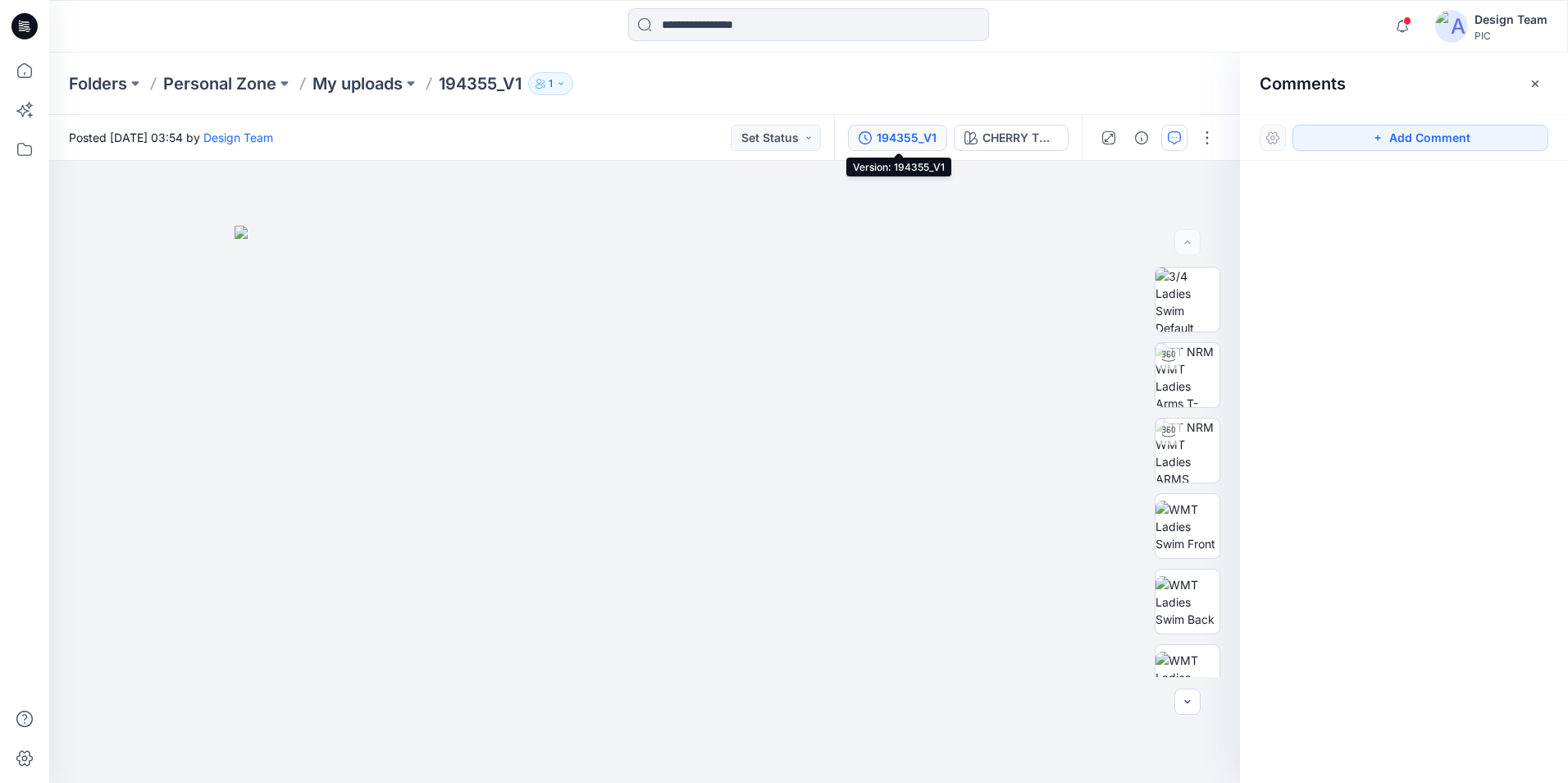
click at [921, 150] on button "194355_V1" at bounding box center [898, 137] width 99 height 26
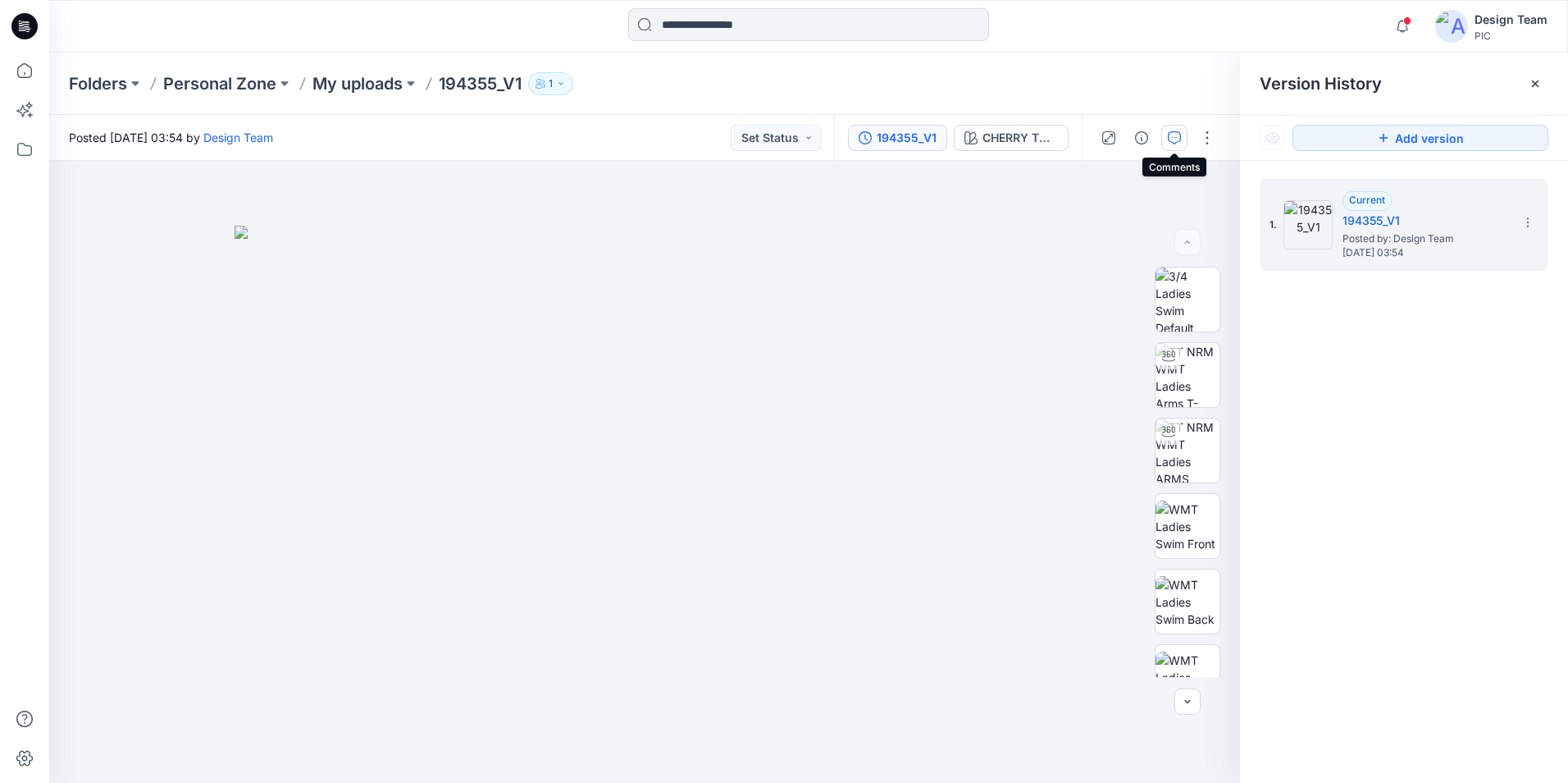
click at [1178, 135] on icon "button" at bounding box center [1175, 138] width 13 height 13
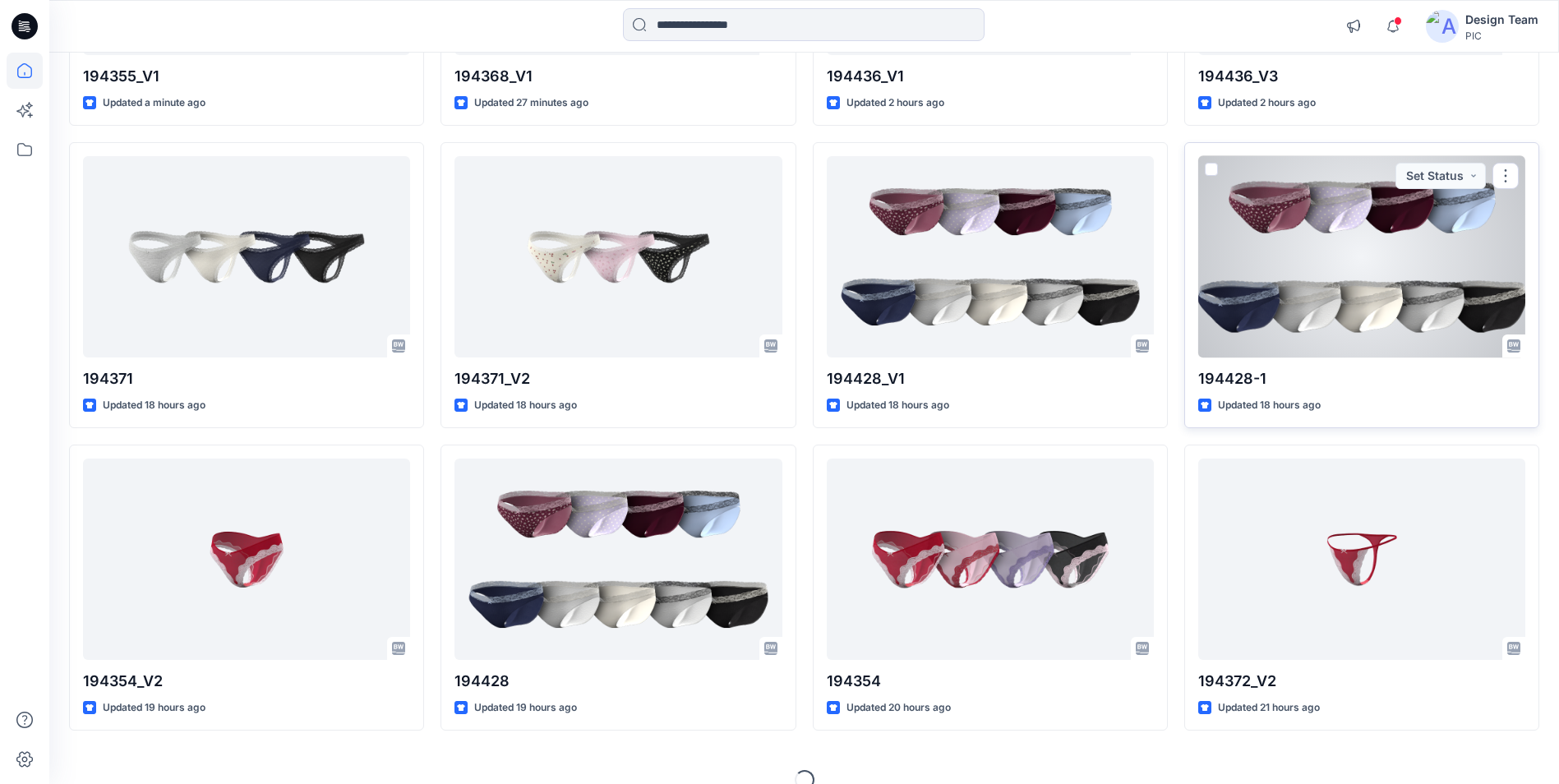
scroll to position [416, 0]
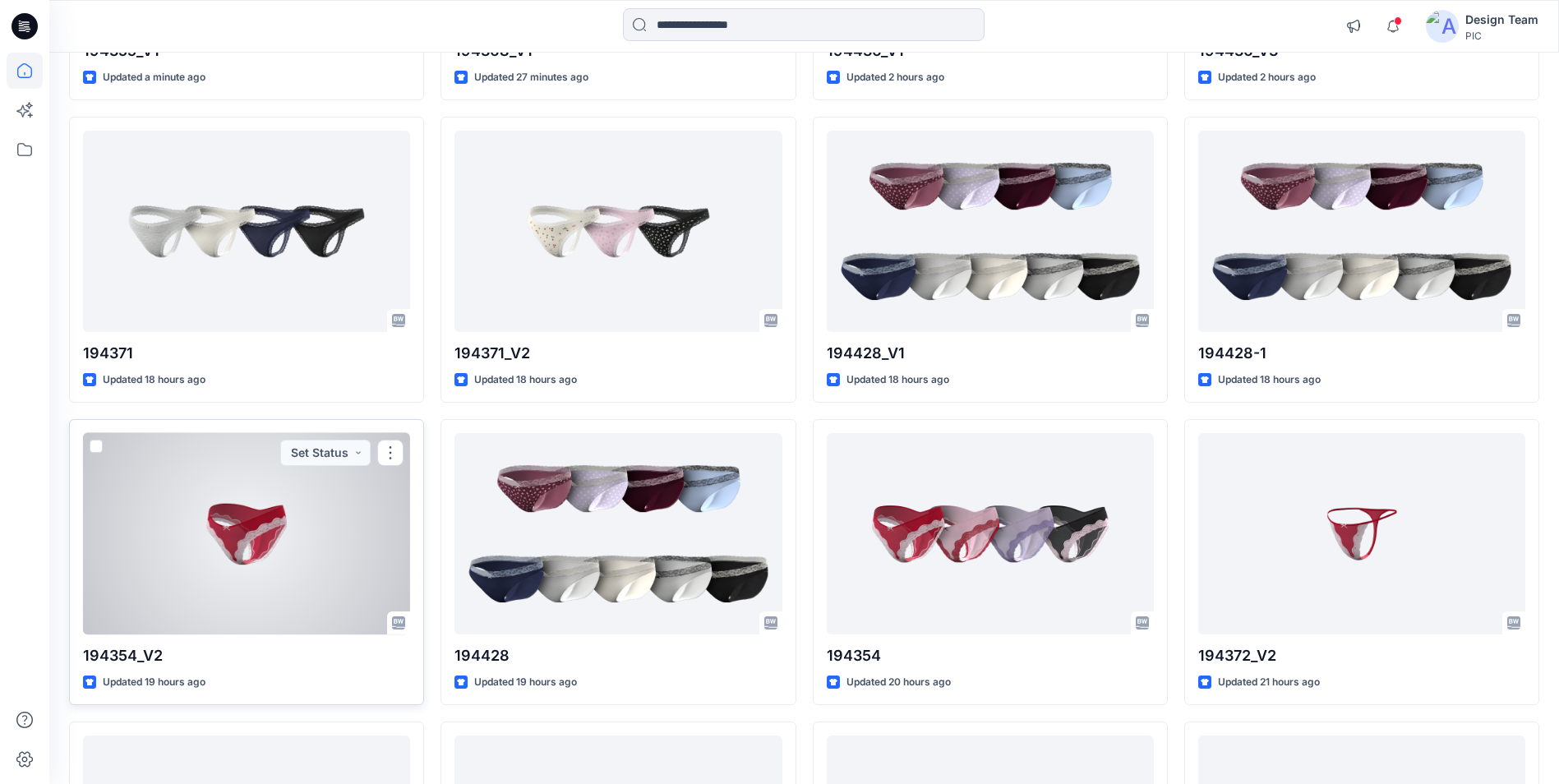
click at [162, 551] on div at bounding box center [247, 533] width 327 height 201
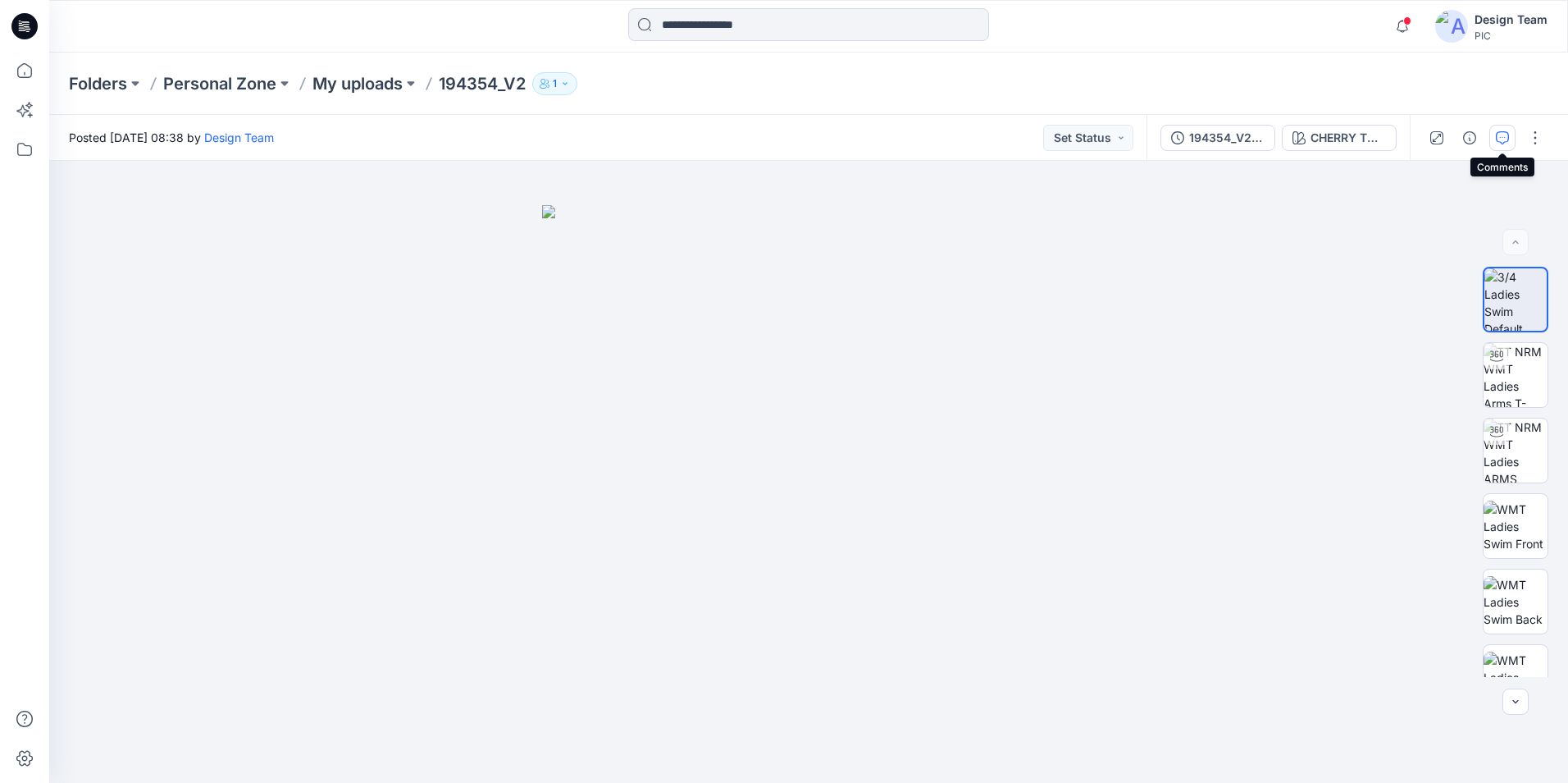
click at [1497, 146] on button "button" at bounding box center [1502, 137] width 26 height 26
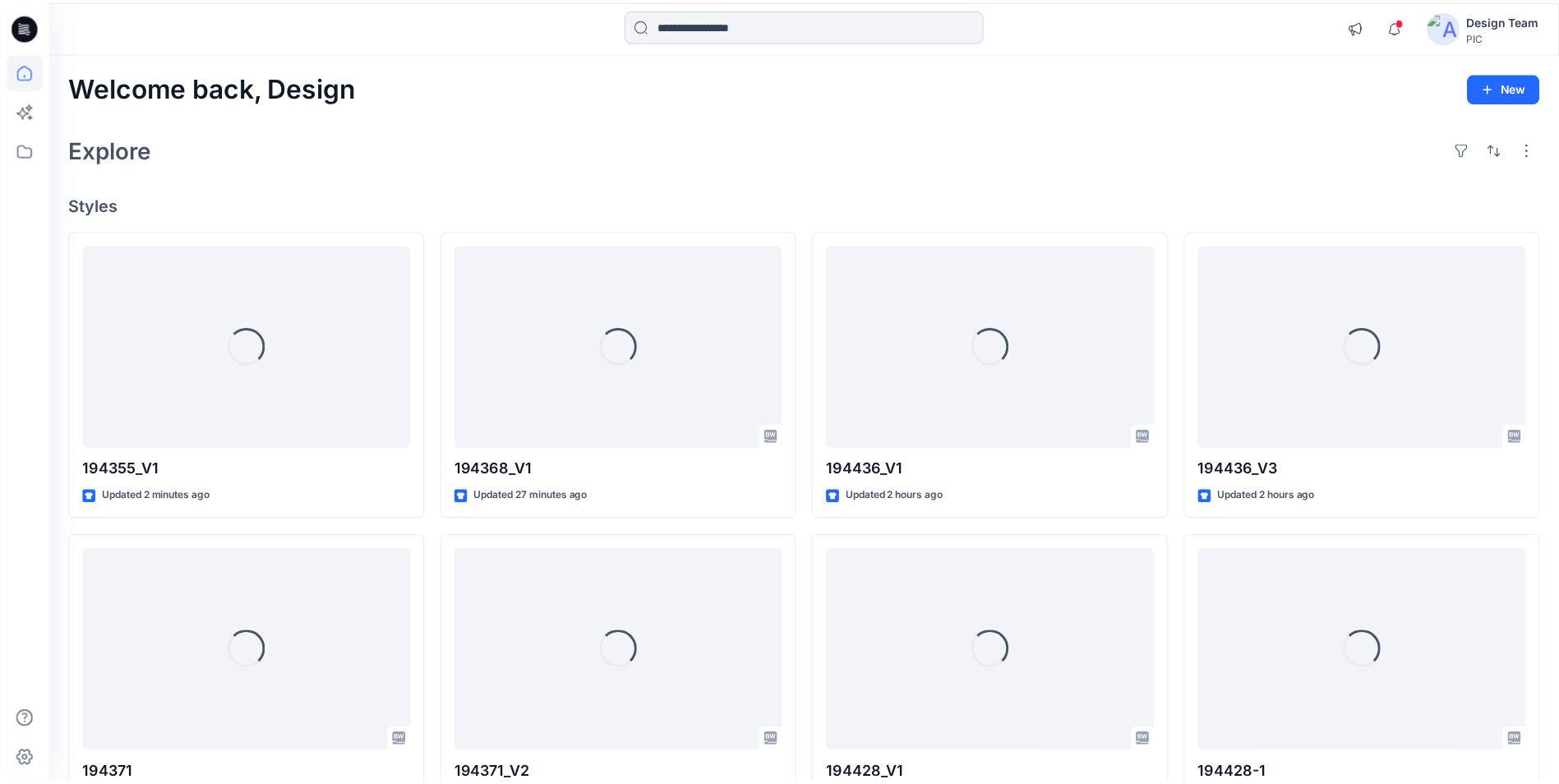
scroll to position [416, 0]
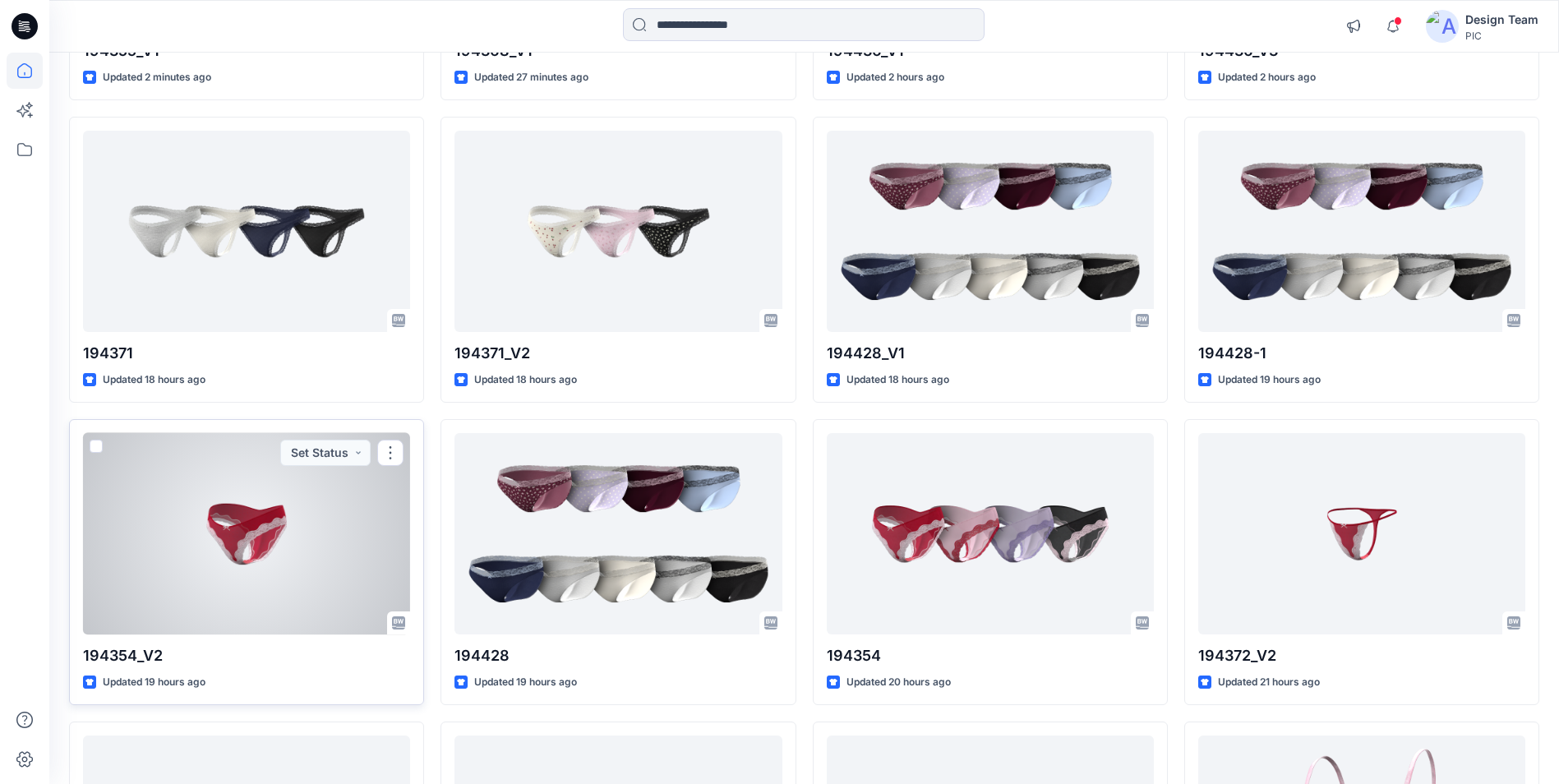
click at [257, 489] on div at bounding box center [247, 533] width 327 height 201
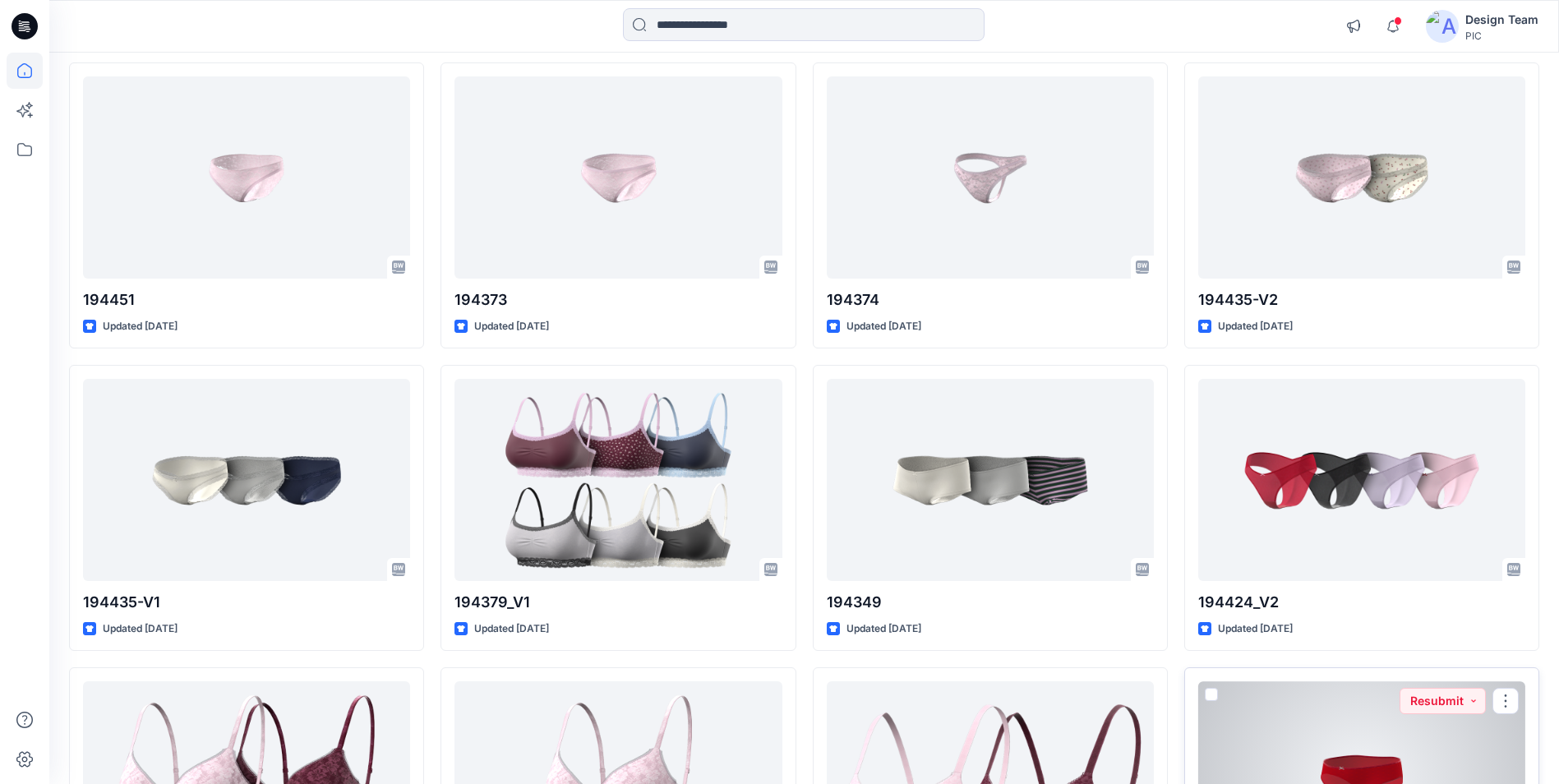
scroll to position [1980, 0]
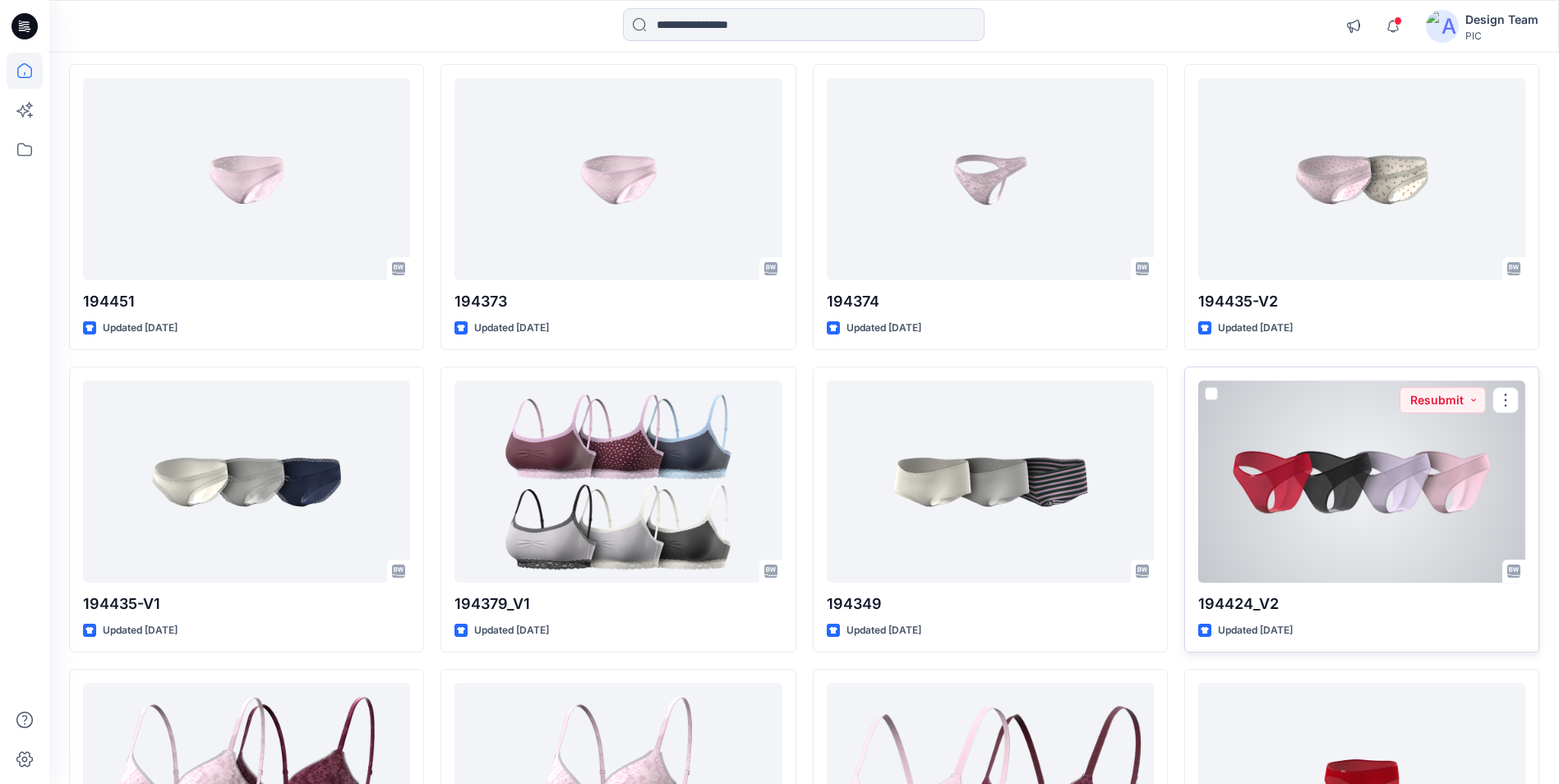
click at [1425, 523] on div at bounding box center [1361, 480] width 327 height 201
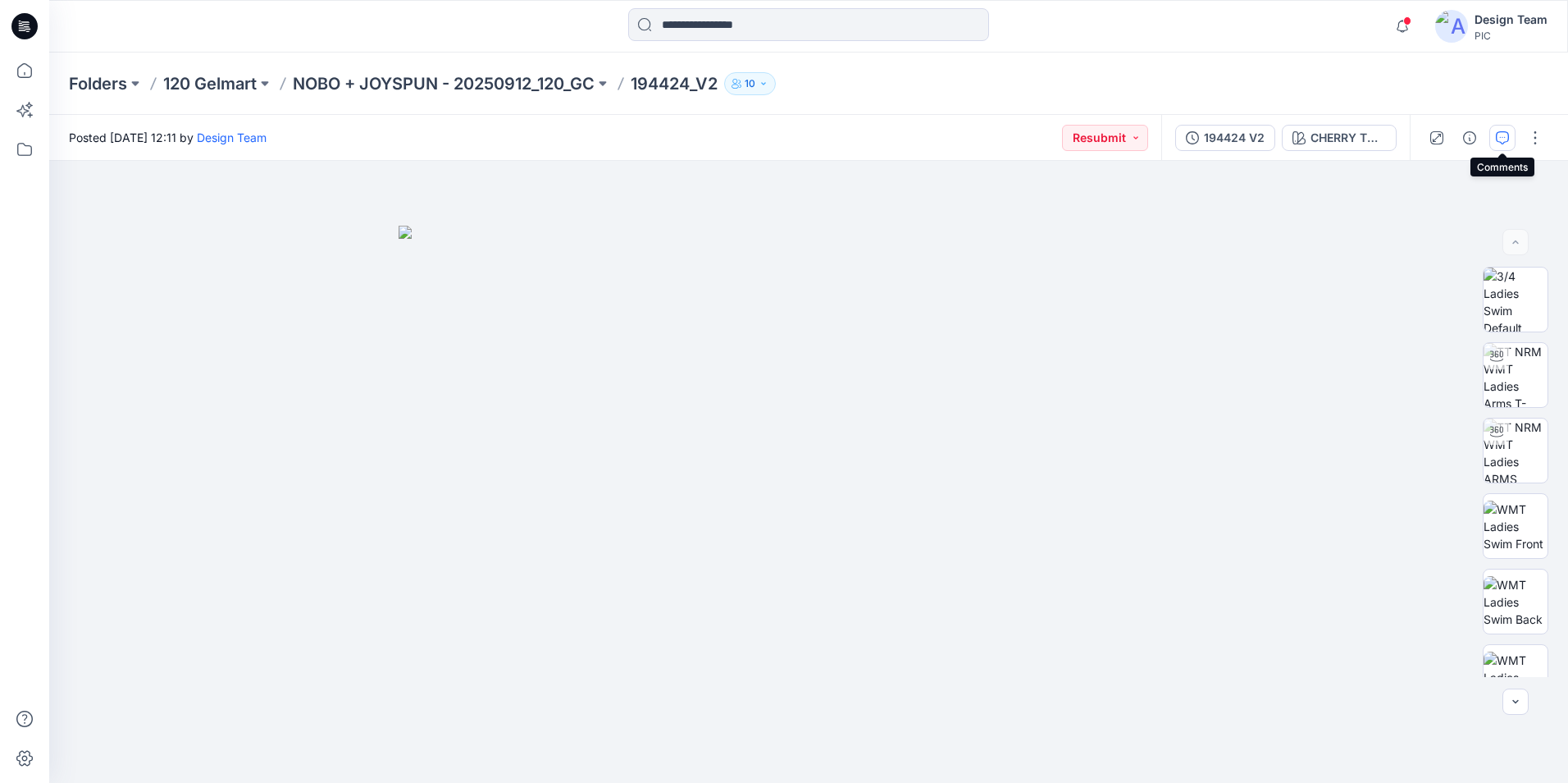
click at [1497, 138] on icon "button" at bounding box center [1503, 138] width 13 height 13
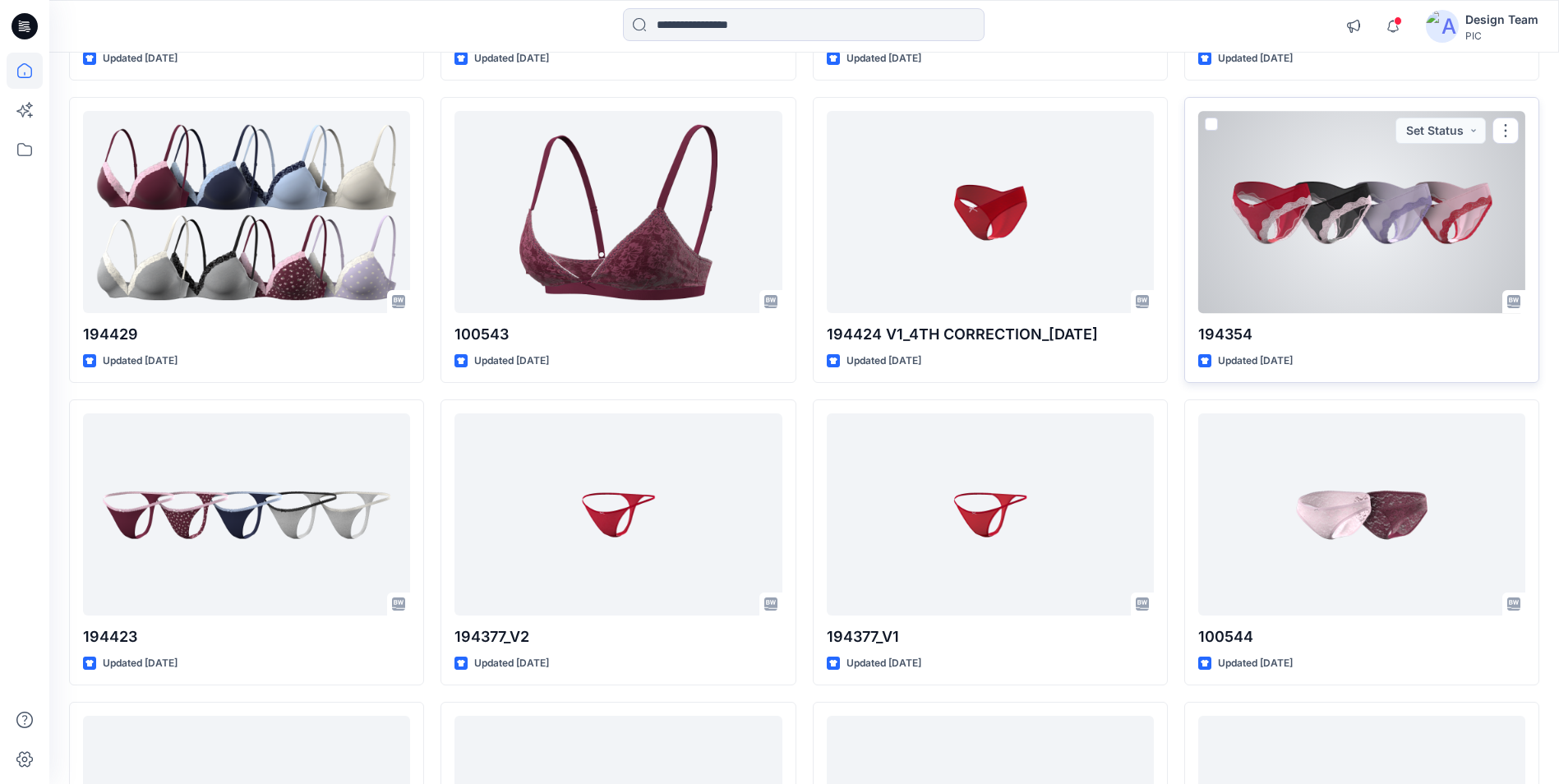
scroll to position [4373, 0]
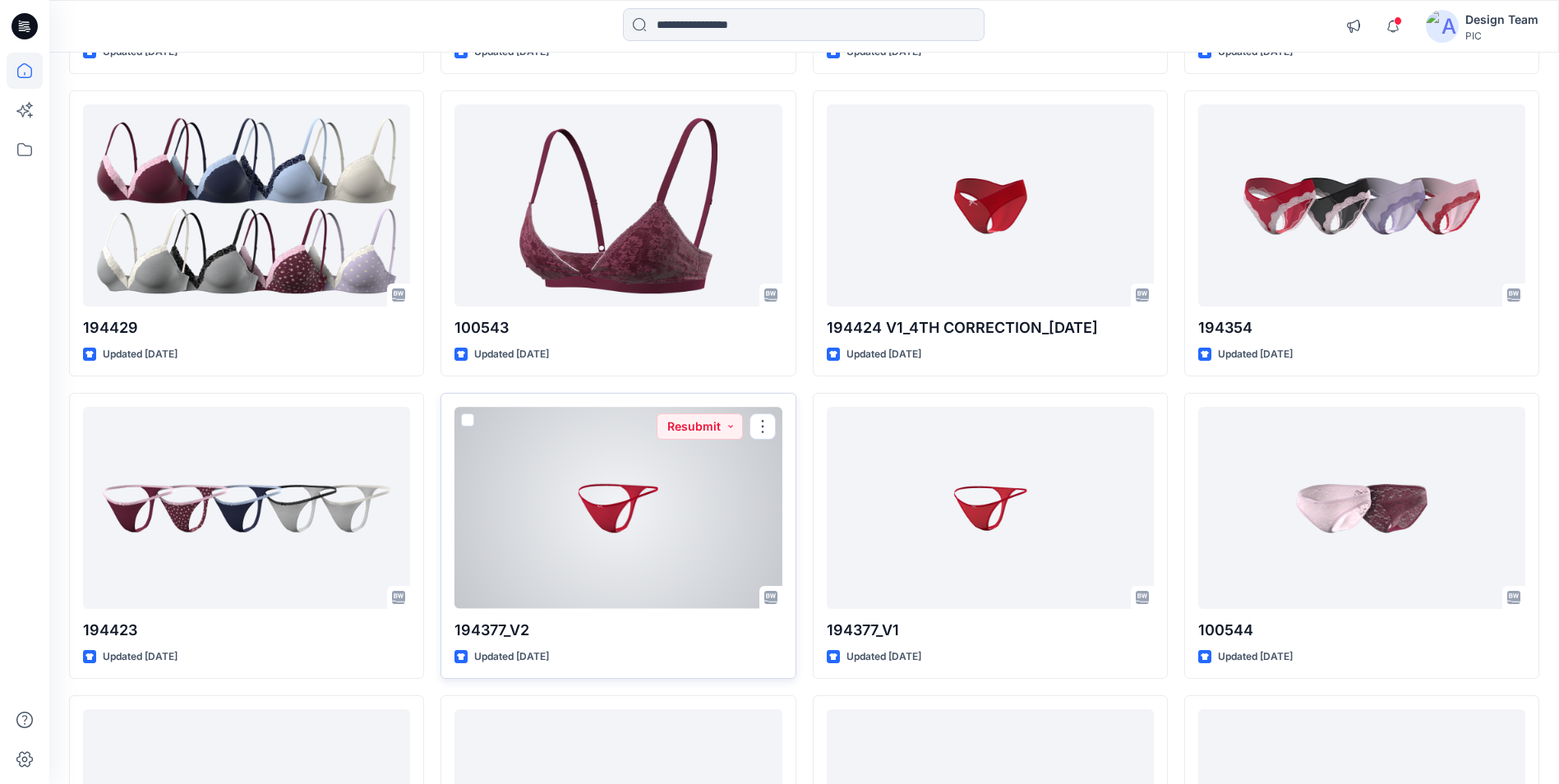
click at [643, 543] on div at bounding box center [618, 506] width 327 height 201
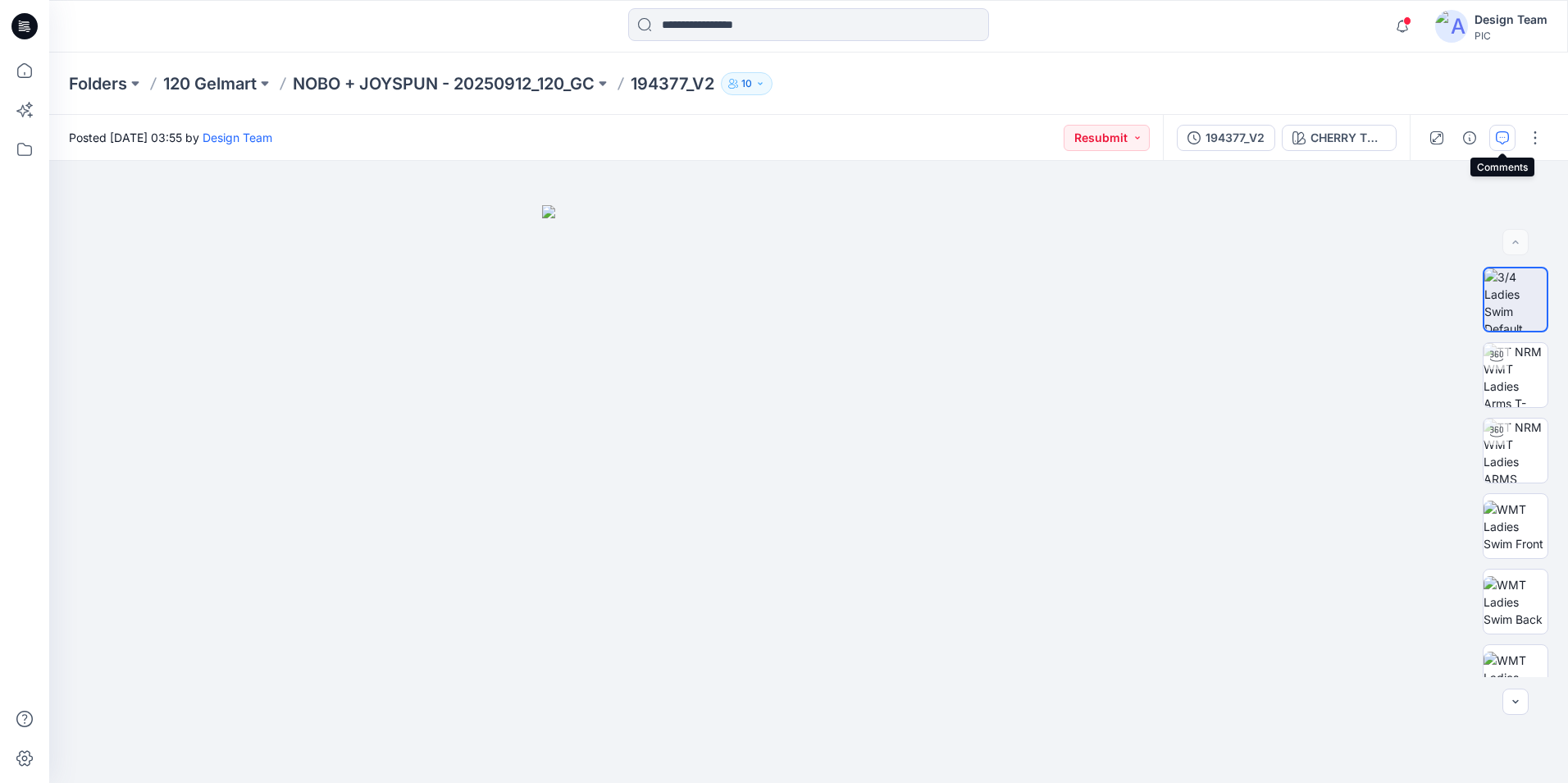
click at [1508, 141] on icon "button" at bounding box center [1503, 138] width 13 height 13
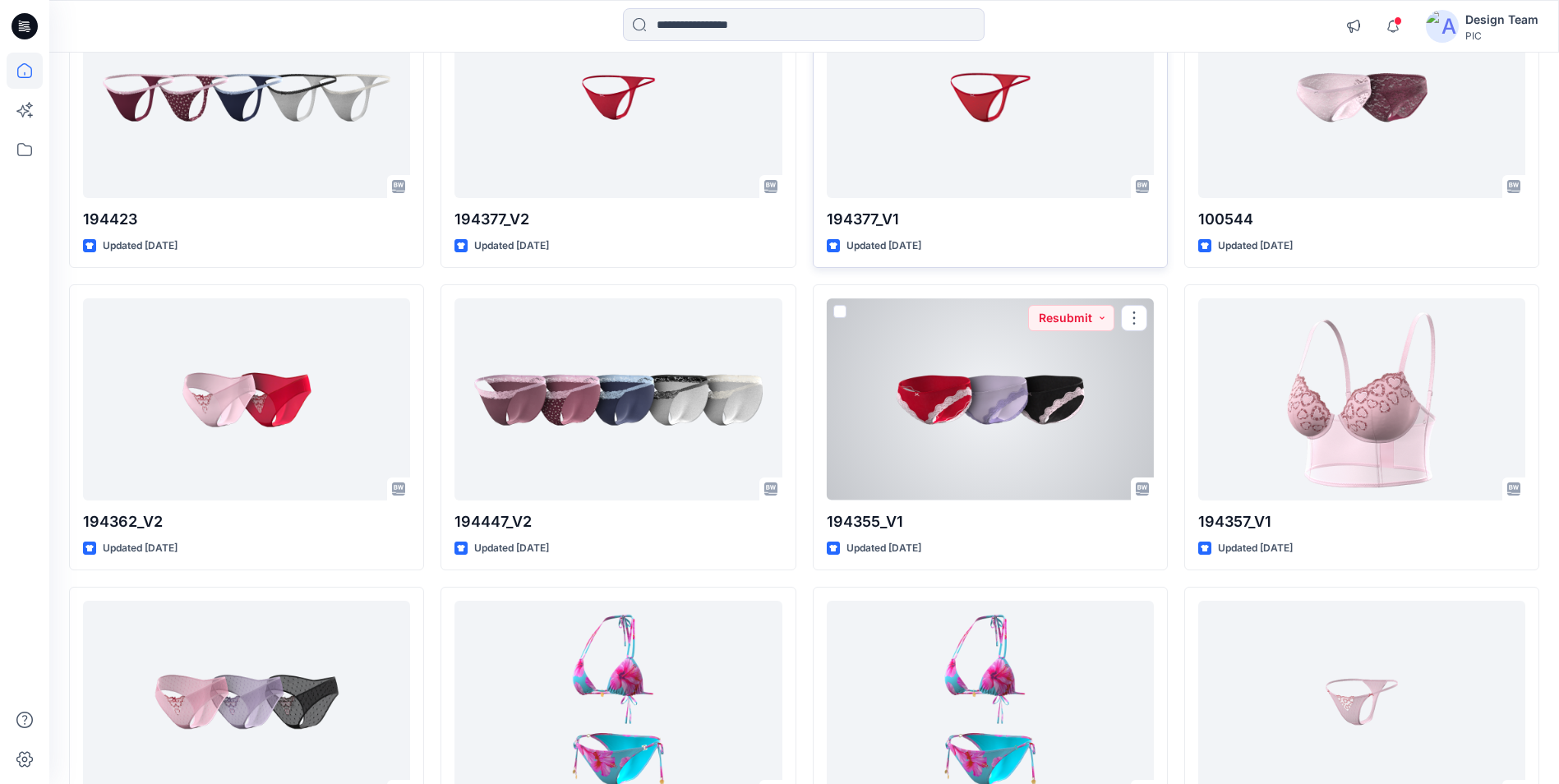
scroll to position [4701, 0]
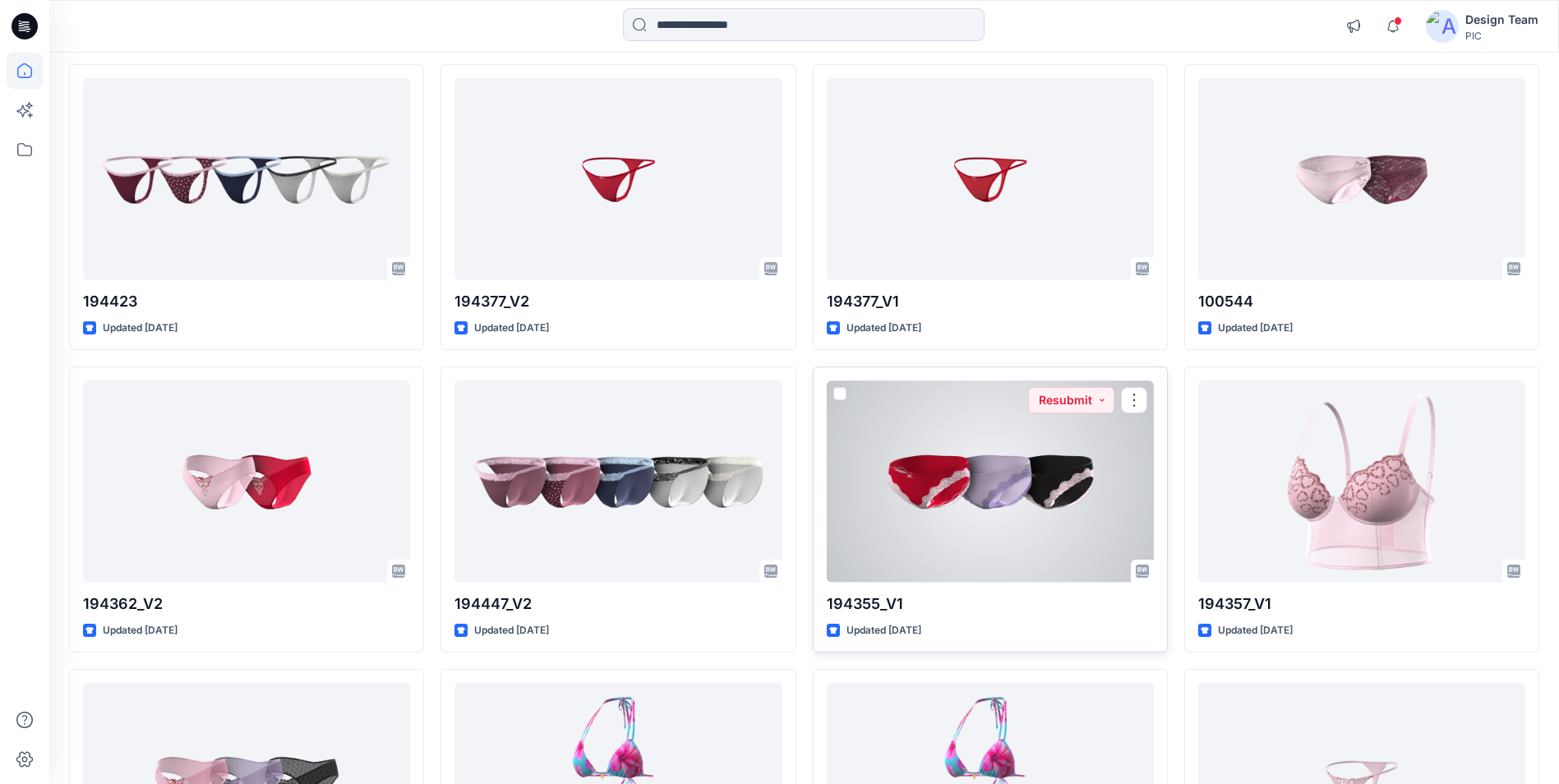
click at [1026, 504] on div at bounding box center [990, 480] width 327 height 201
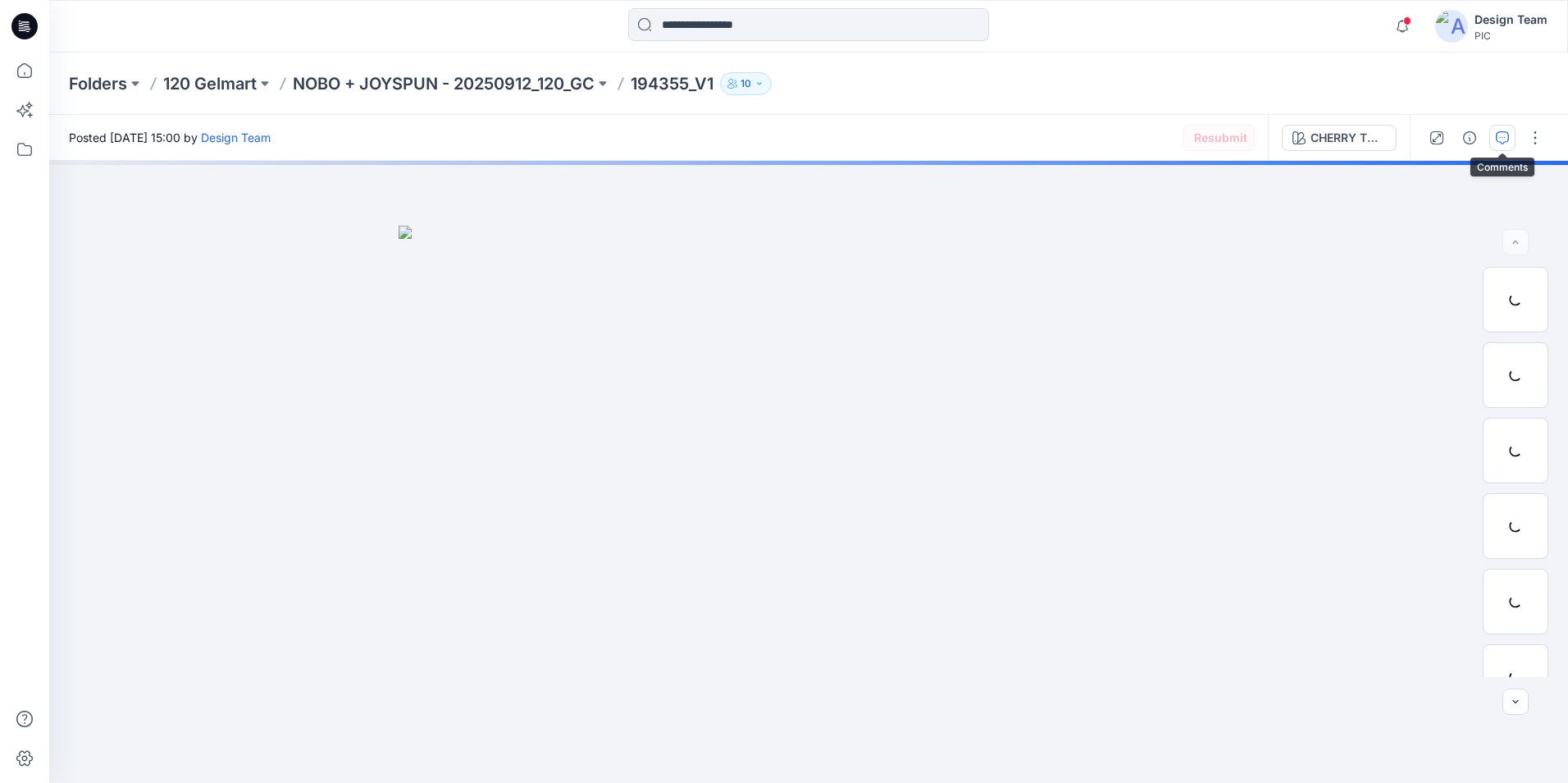
click at [1497, 140] on icon "button" at bounding box center [1503, 138] width 13 height 13
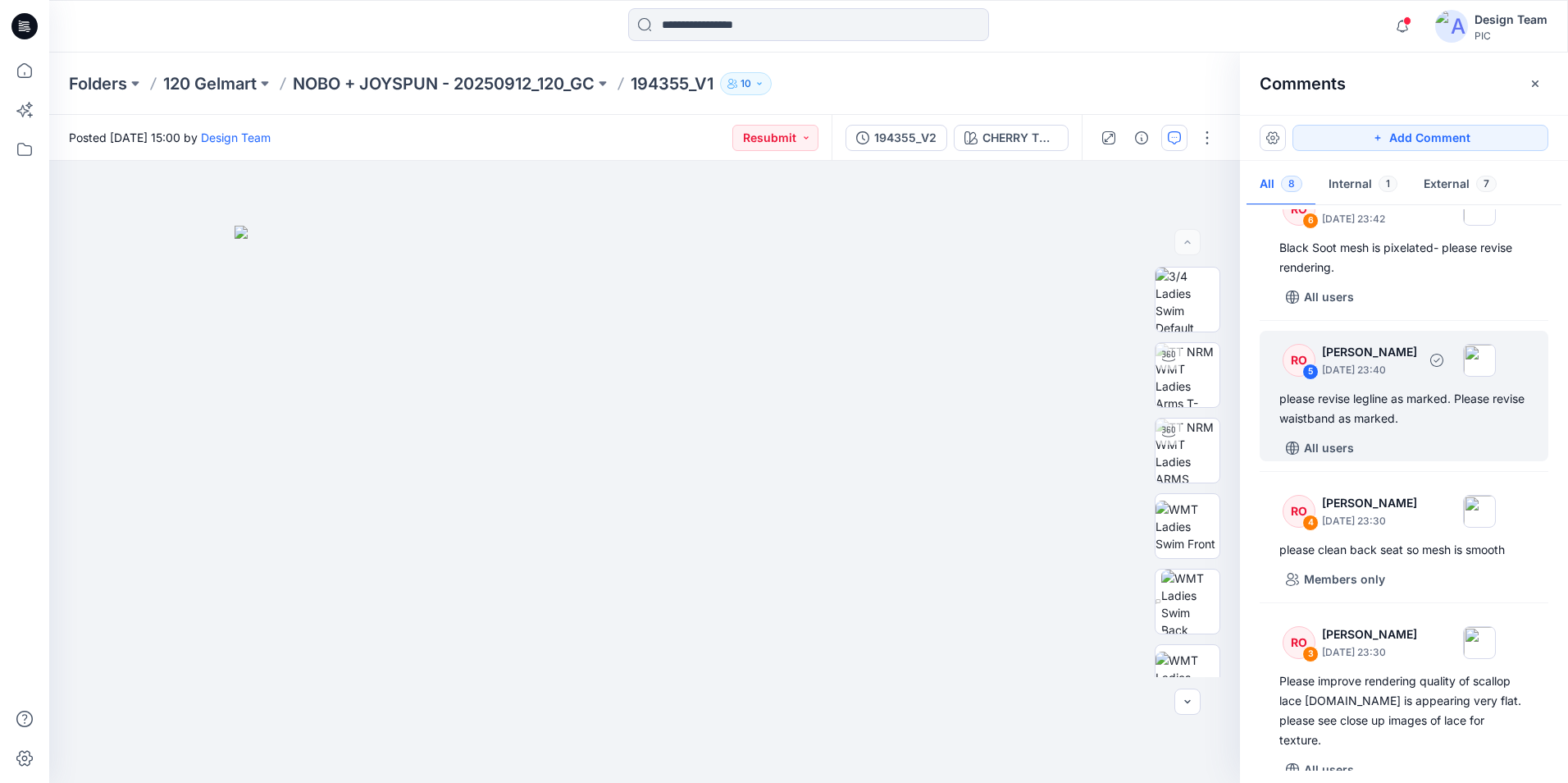
scroll to position [314, 0]
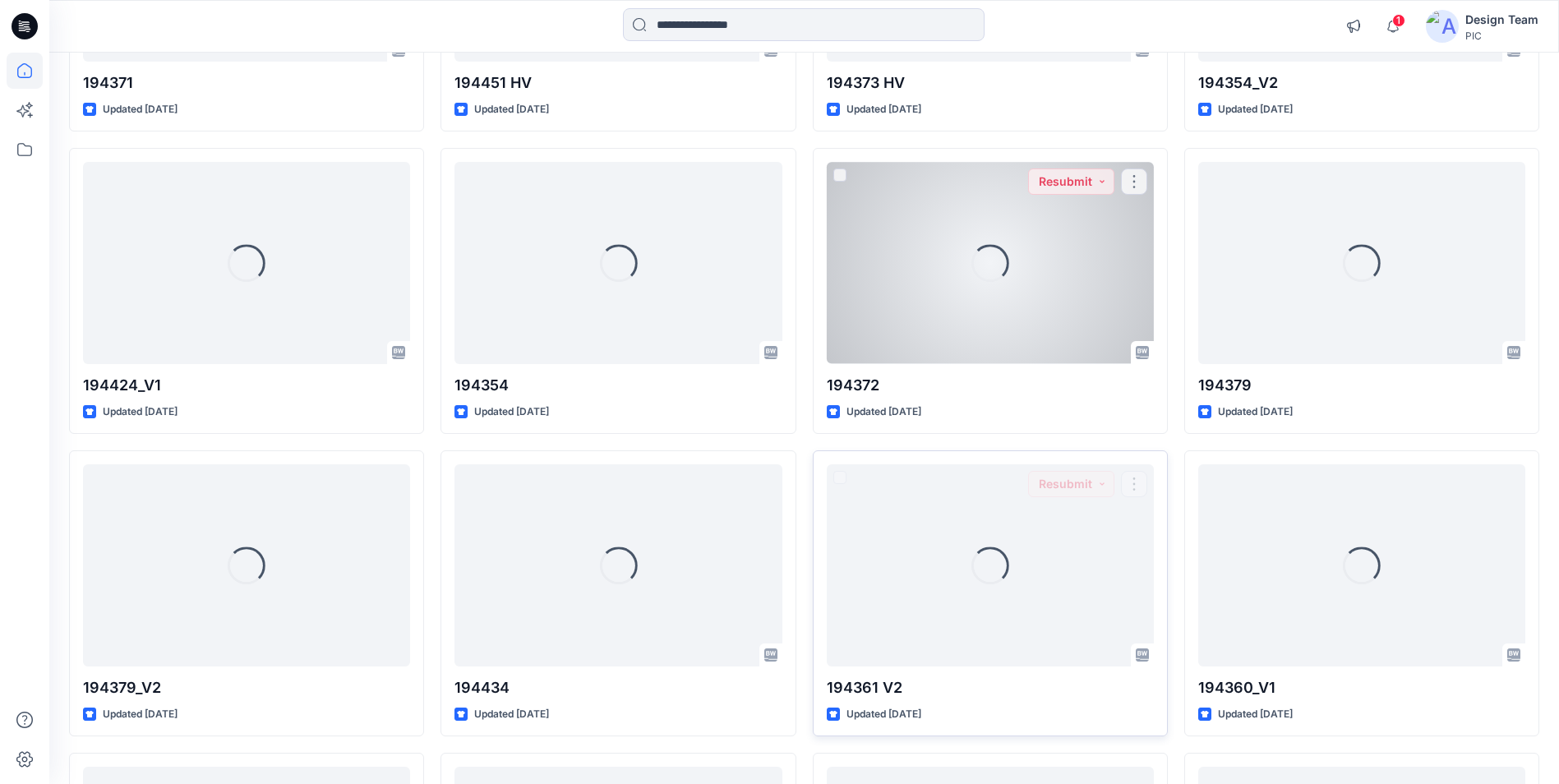
scroll to position [6269, 0]
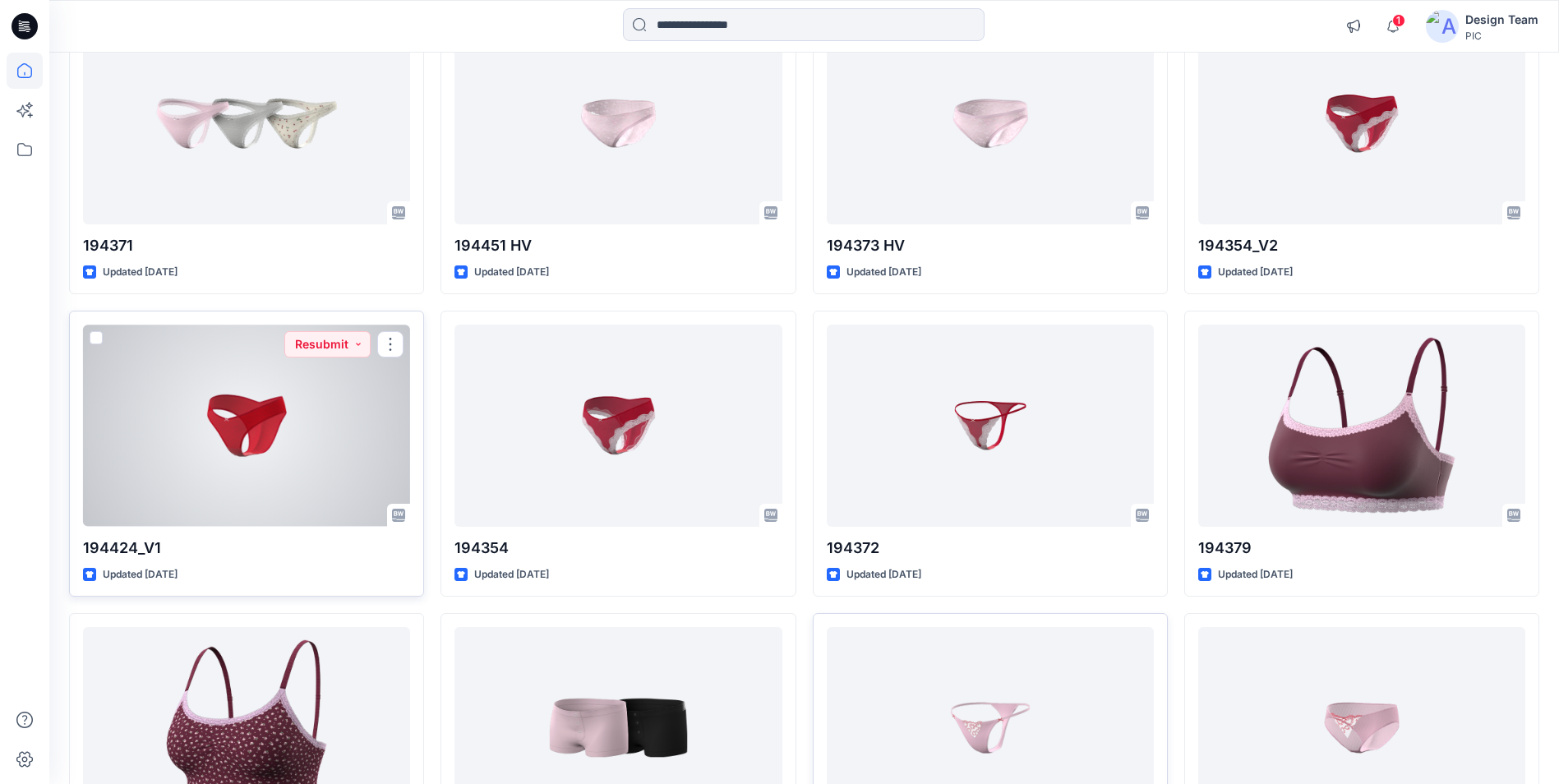
click at [284, 424] on div at bounding box center [247, 425] width 327 height 201
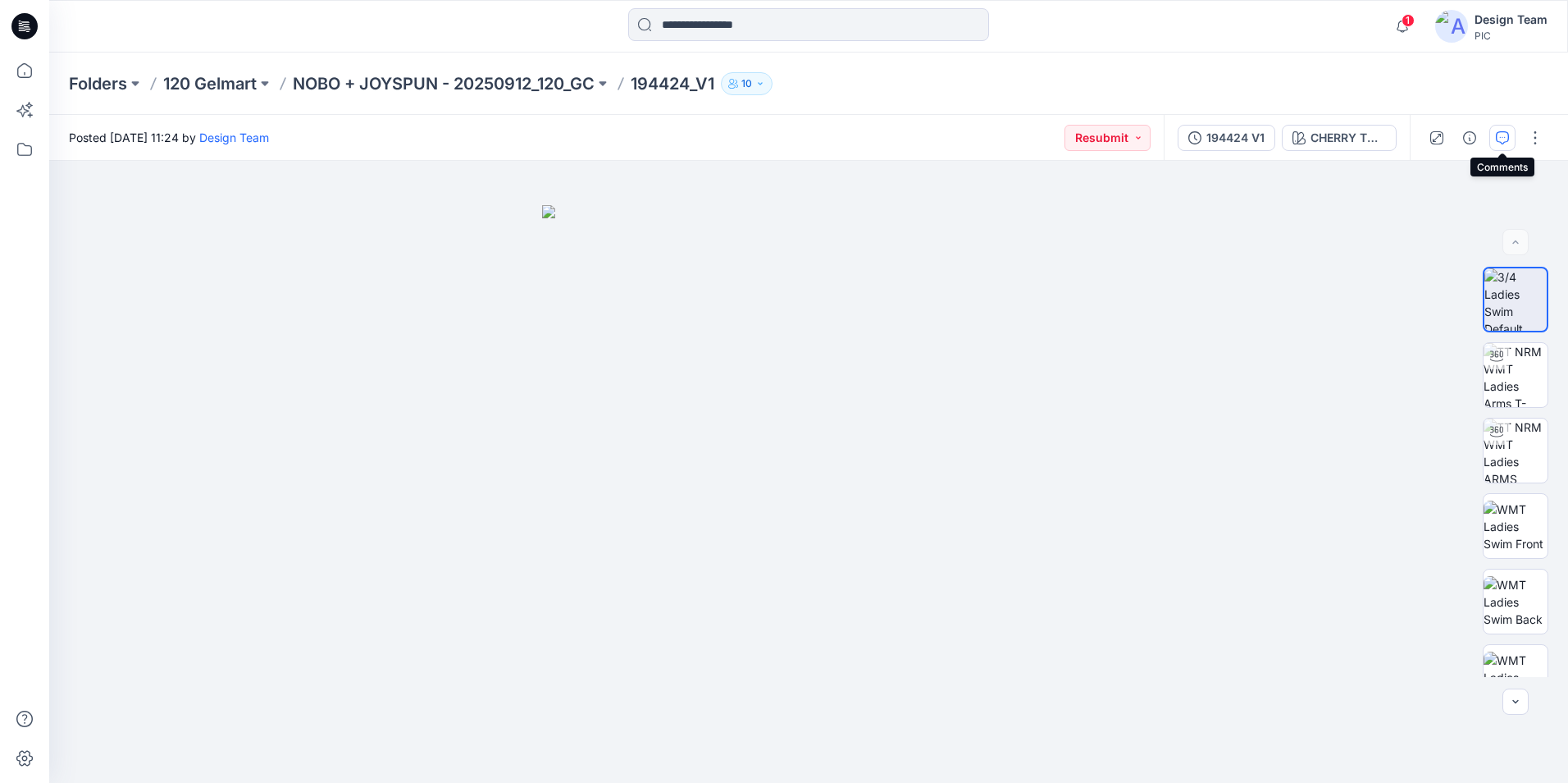
click at [1499, 138] on icon "button" at bounding box center [1503, 138] width 13 height 13
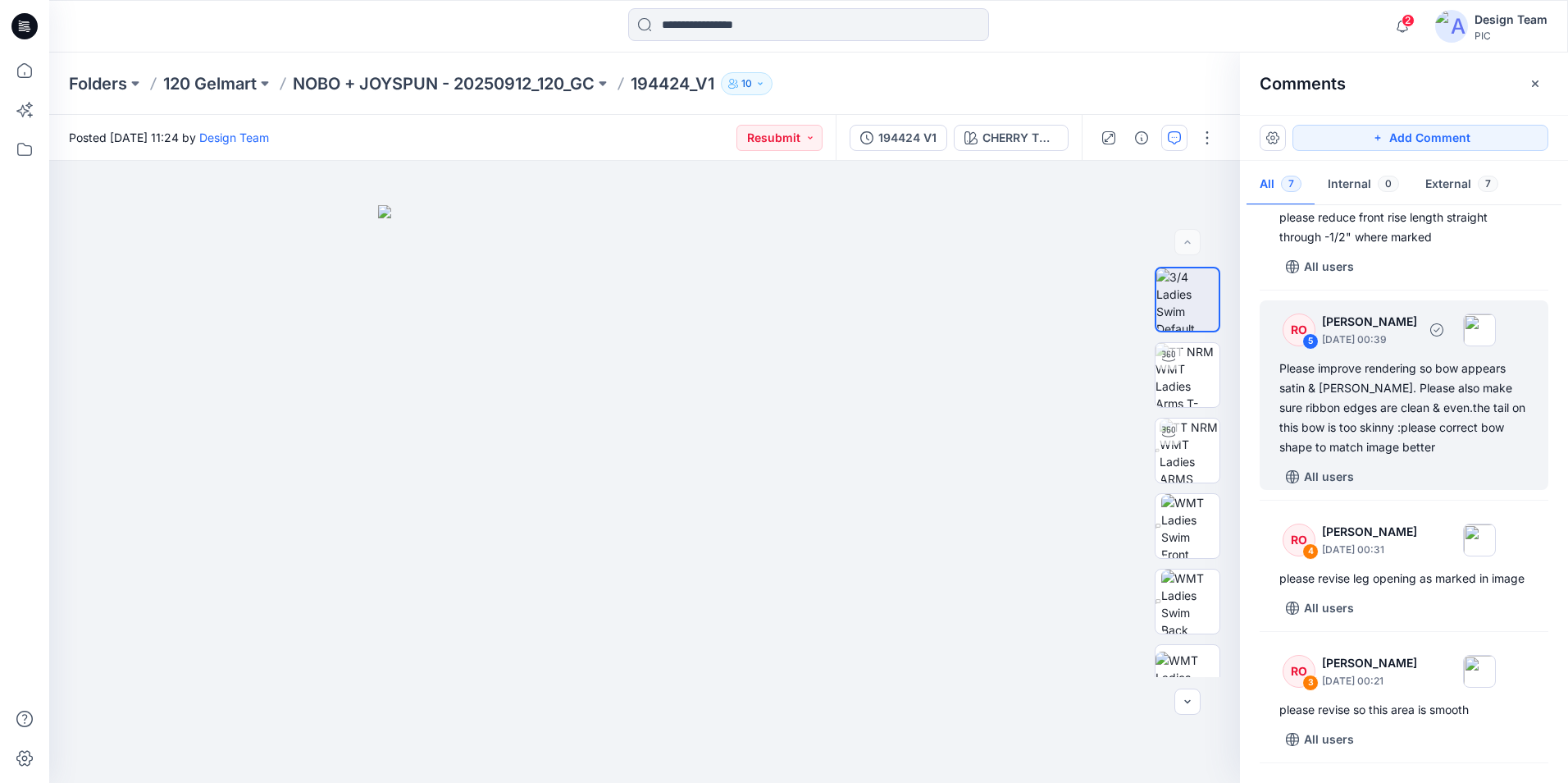
scroll to position [246, 0]
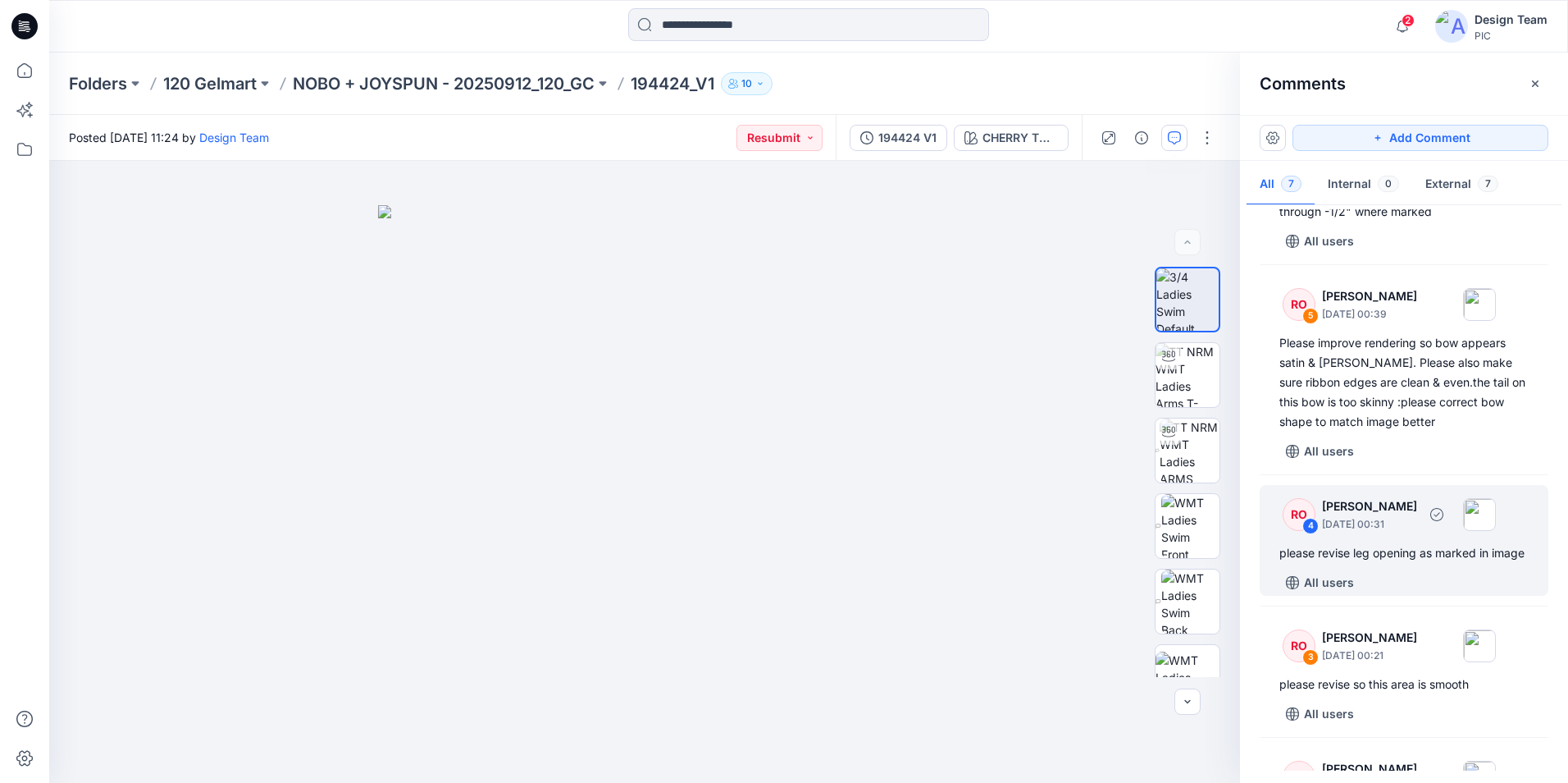
click at [1476, 562] on div "please revise leg opening as marked in image" at bounding box center [1404, 553] width 249 height 19
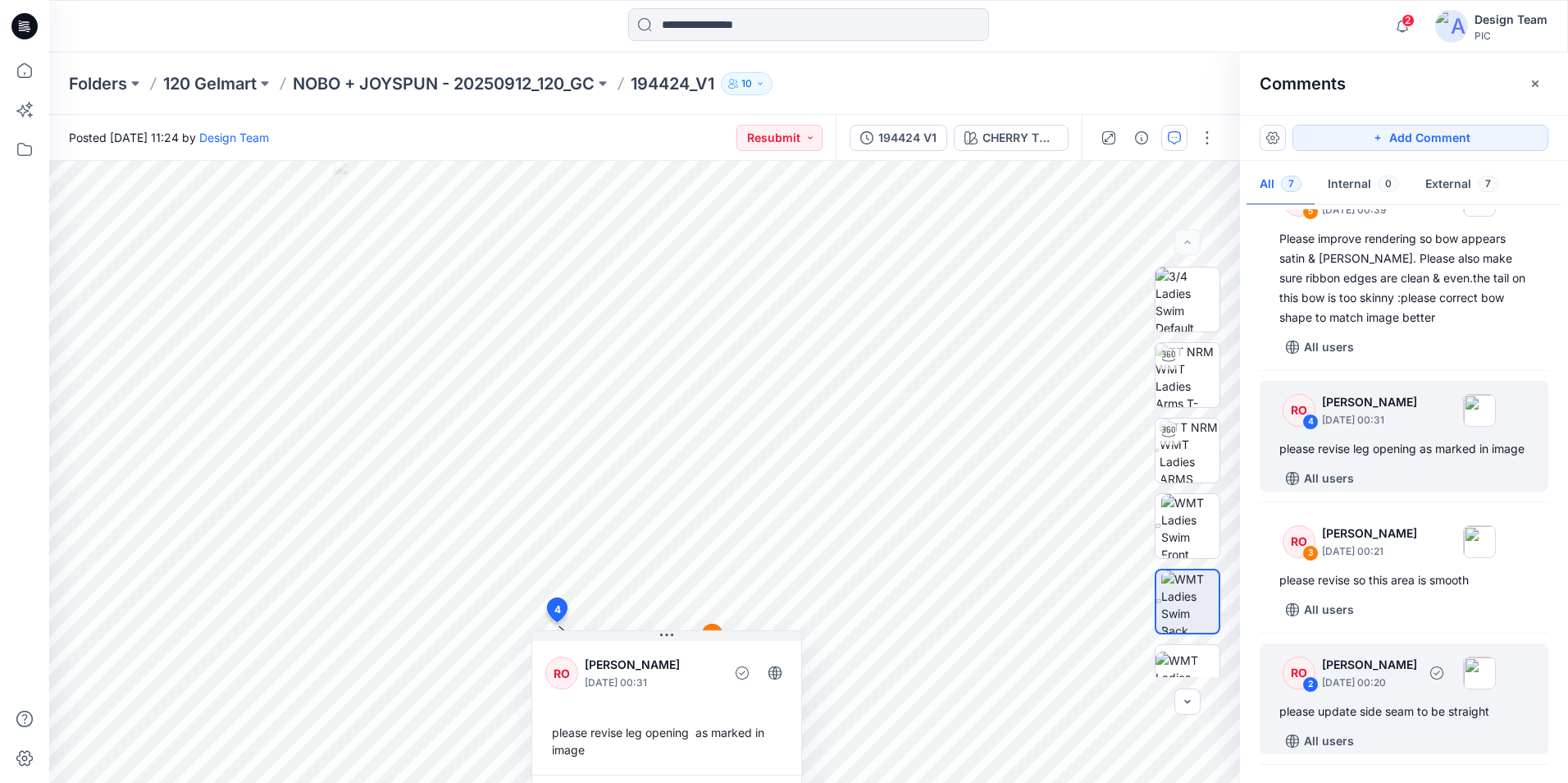
scroll to position [268, 0]
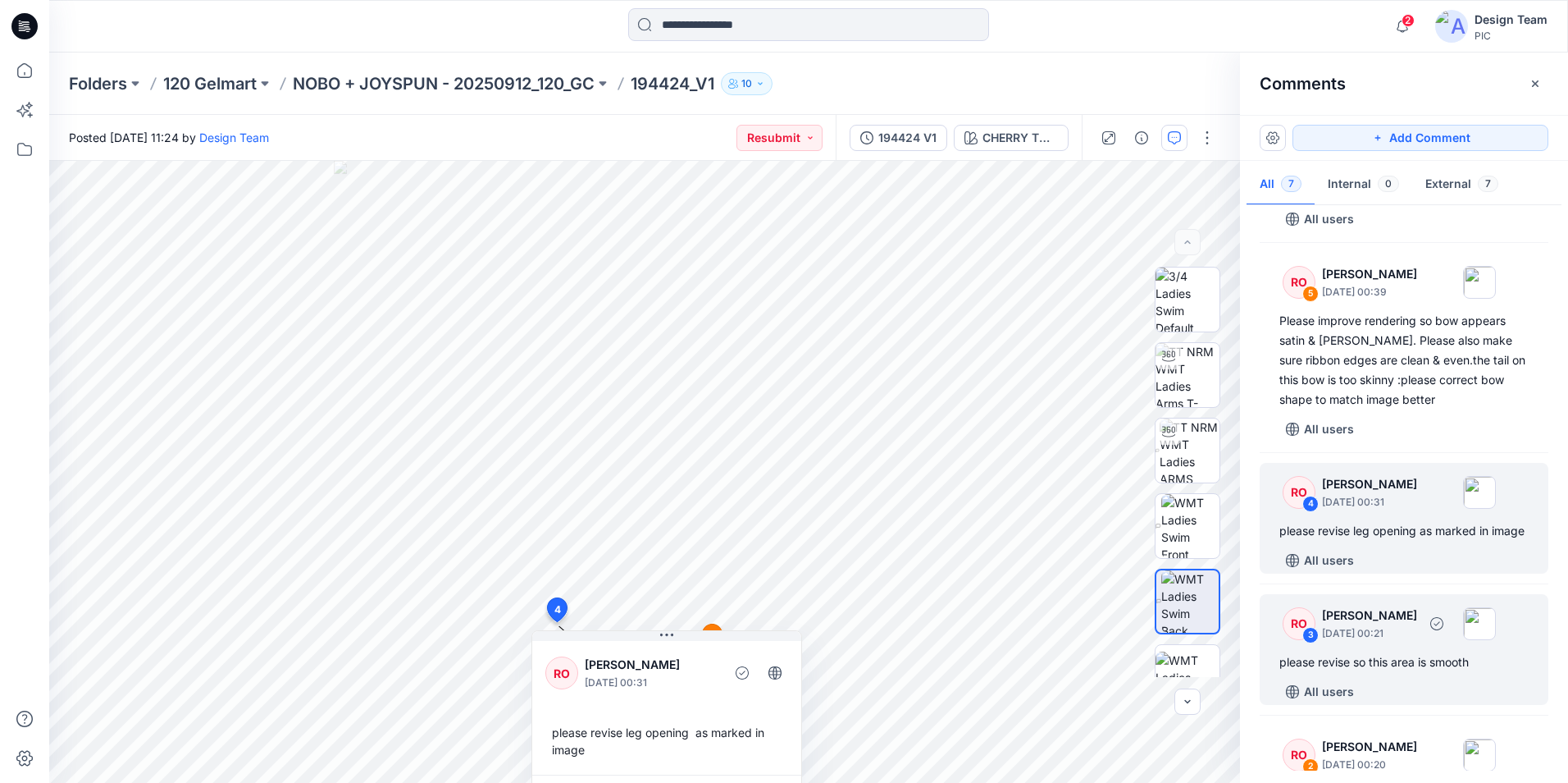
click at [1412, 694] on div "RO 3 Raquel Ortiz October 03, 2025 00:21 please revise so this area is smooth A…" at bounding box center [1404, 649] width 289 height 111
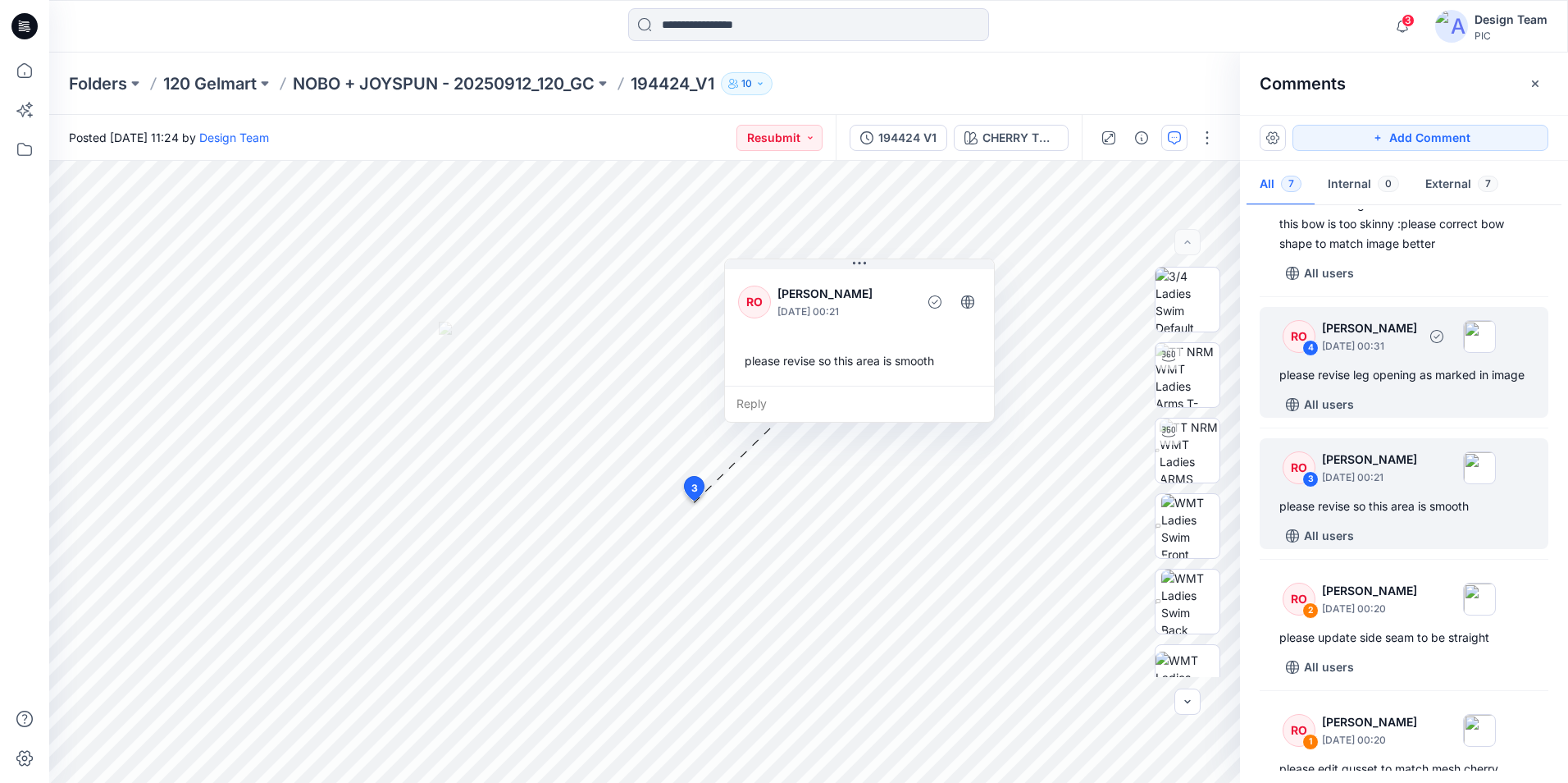
scroll to position [514, 0]
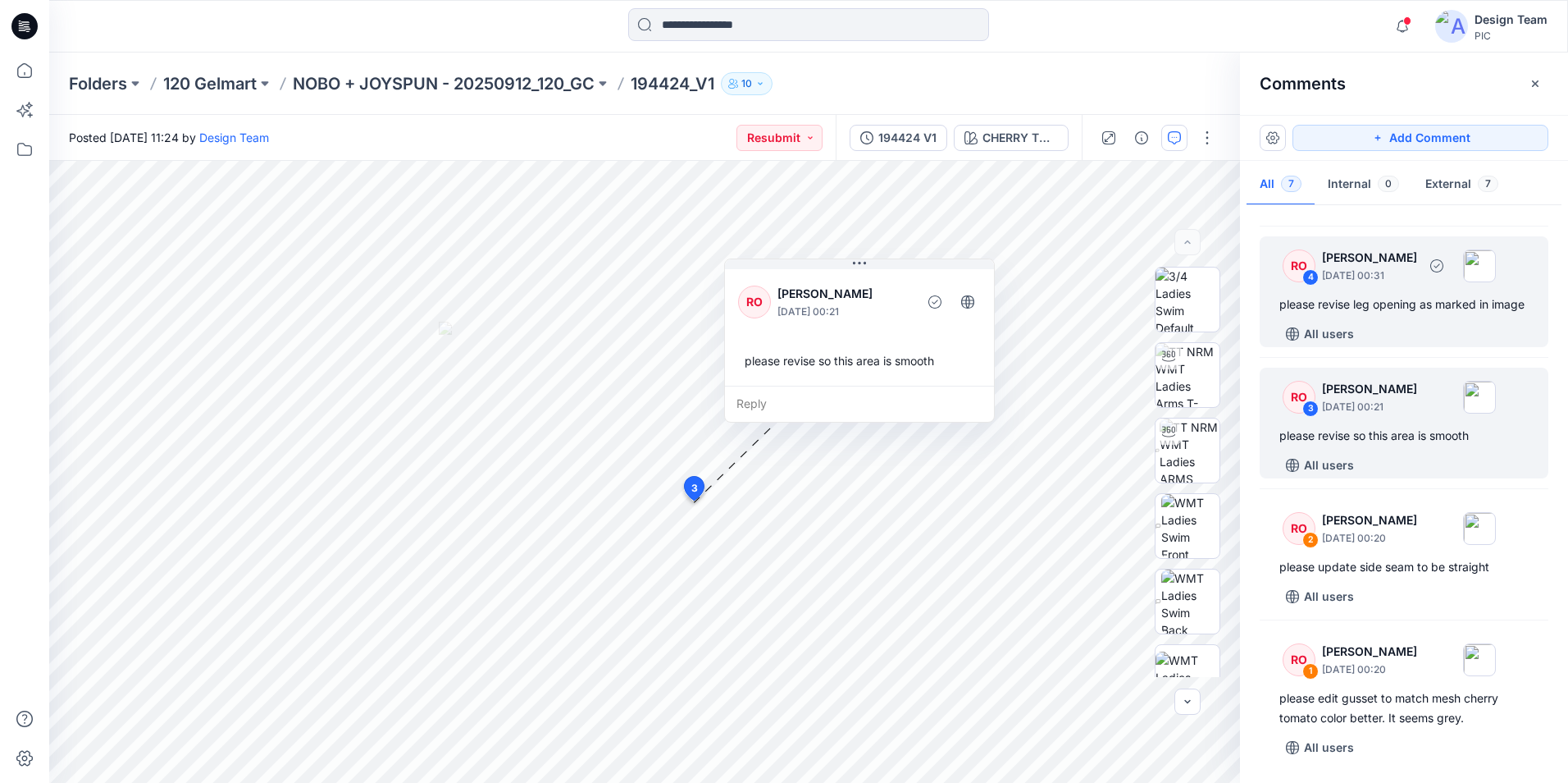
click at [1410, 309] on div "please revise leg opening as marked in image" at bounding box center [1404, 304] width 249 height 19
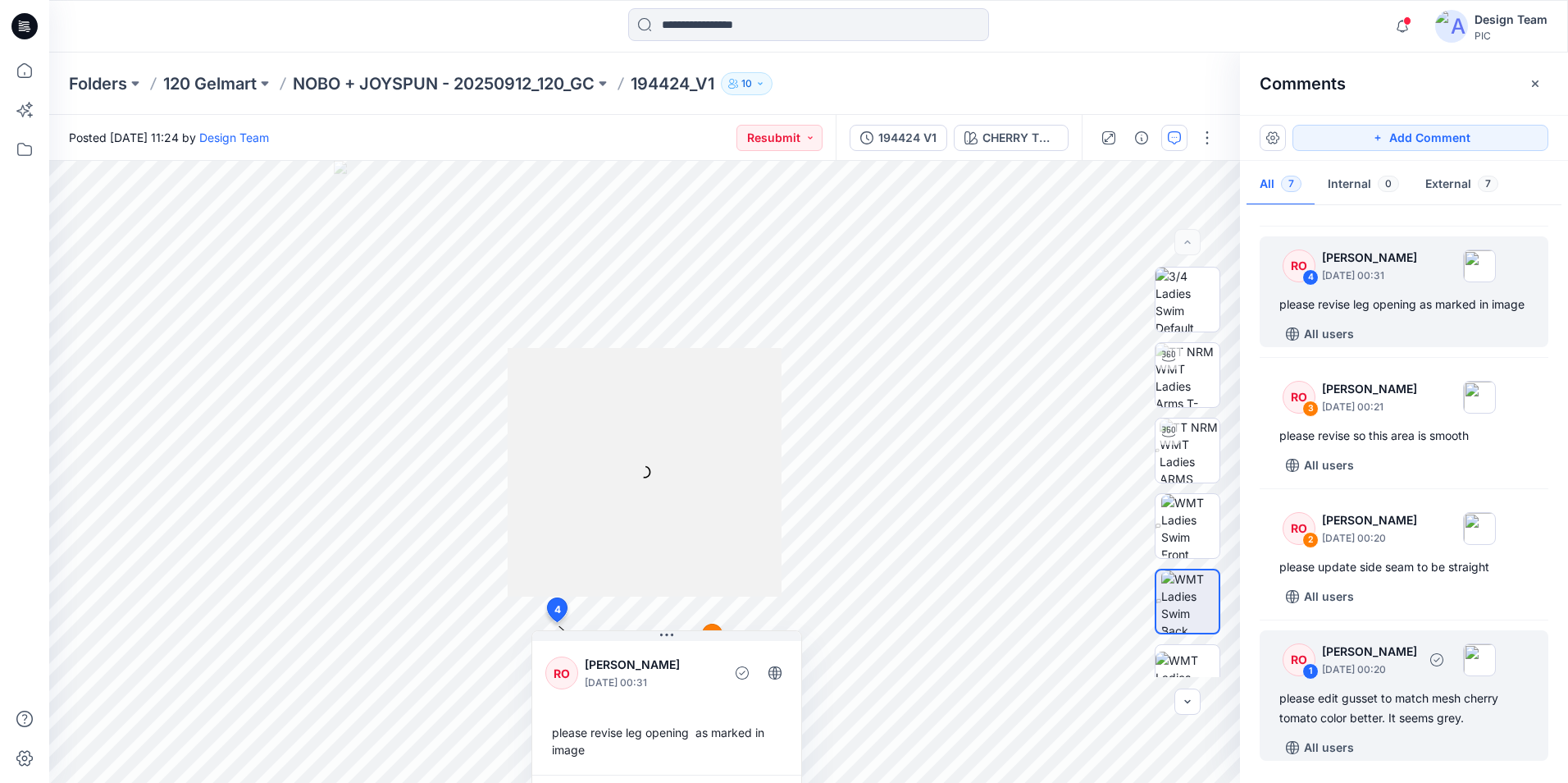
click at [1382, 693] on div "please edit gusset to match mesh cherry tomato color better. It seems grey." at bounding box center [1404, 707] width 249 height 39
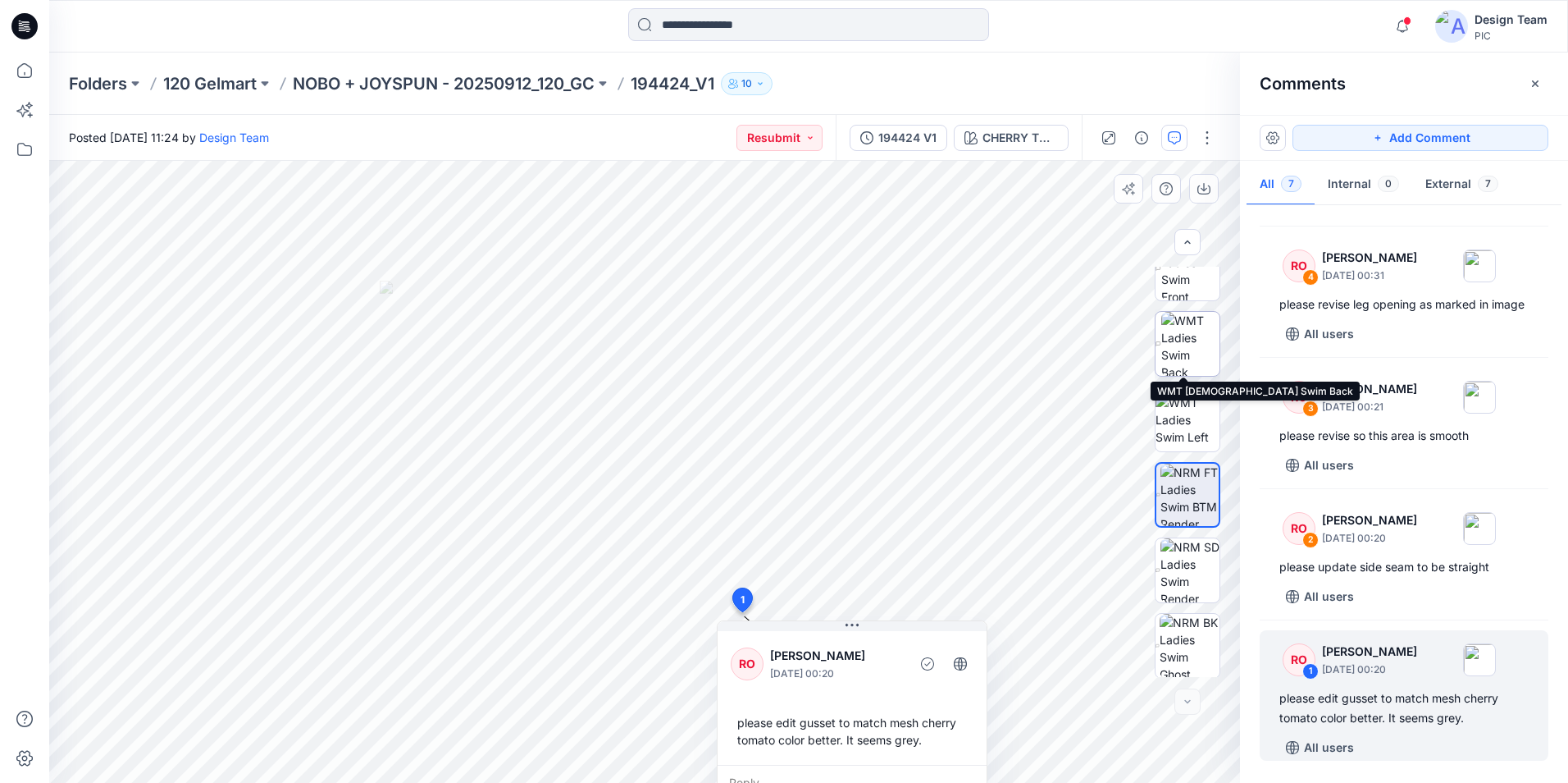
scroll to position [260, 0]
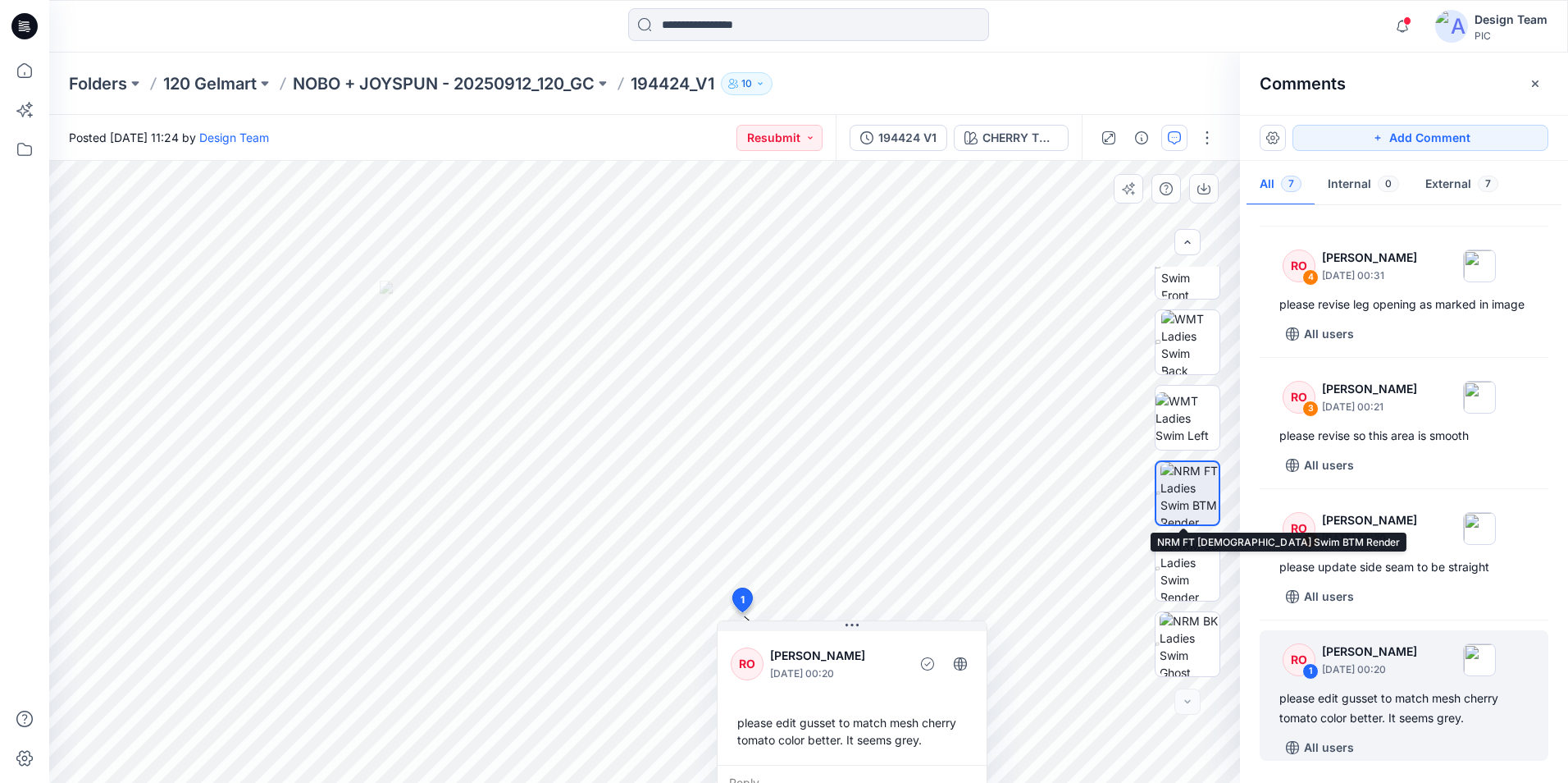
click at [1183, 496] on img at bounding box center [1189, 493] width 58 height 62
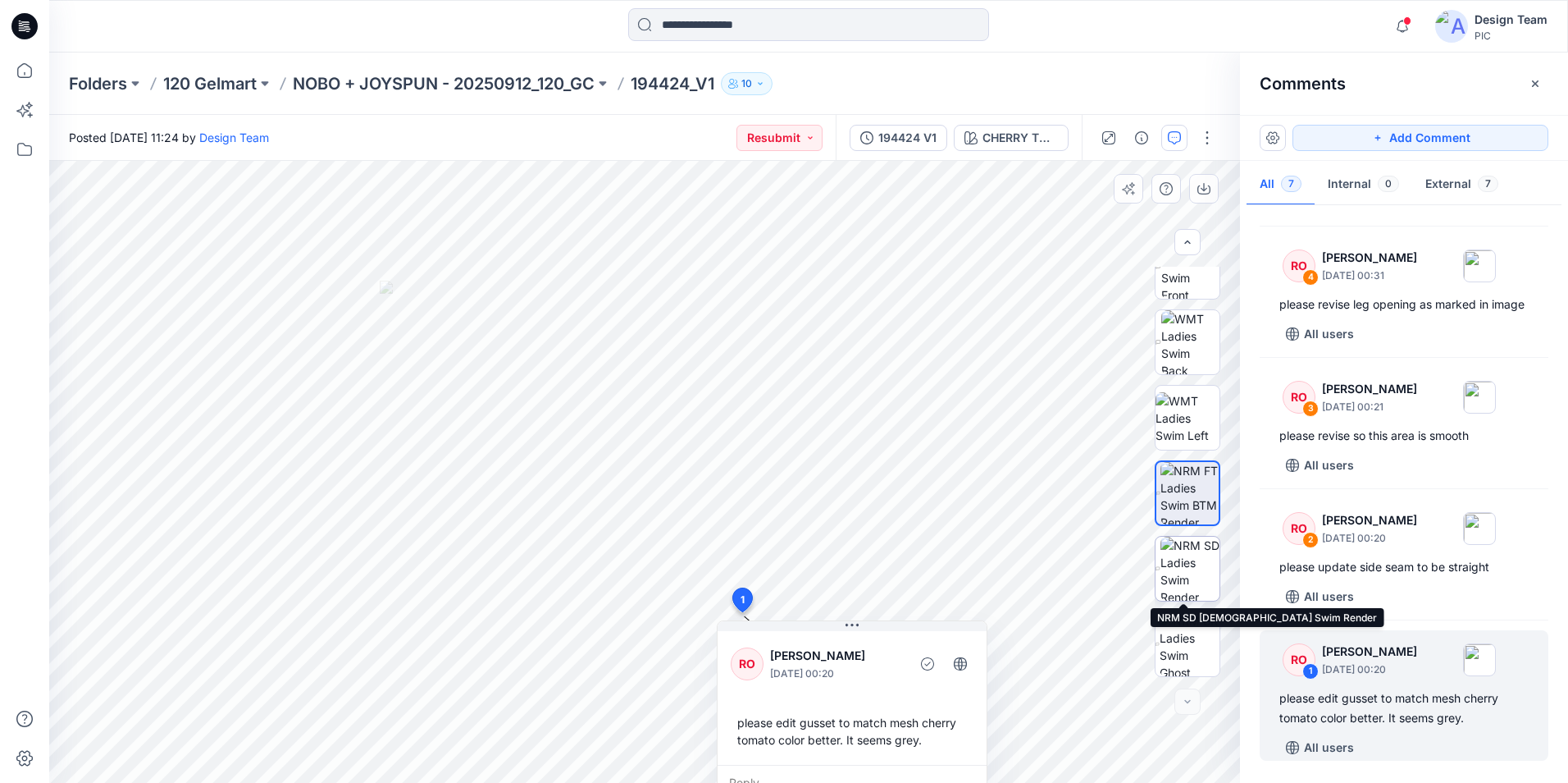
click at [1169, 570] on img at bounding box center [1190, 569] width 59 height 64
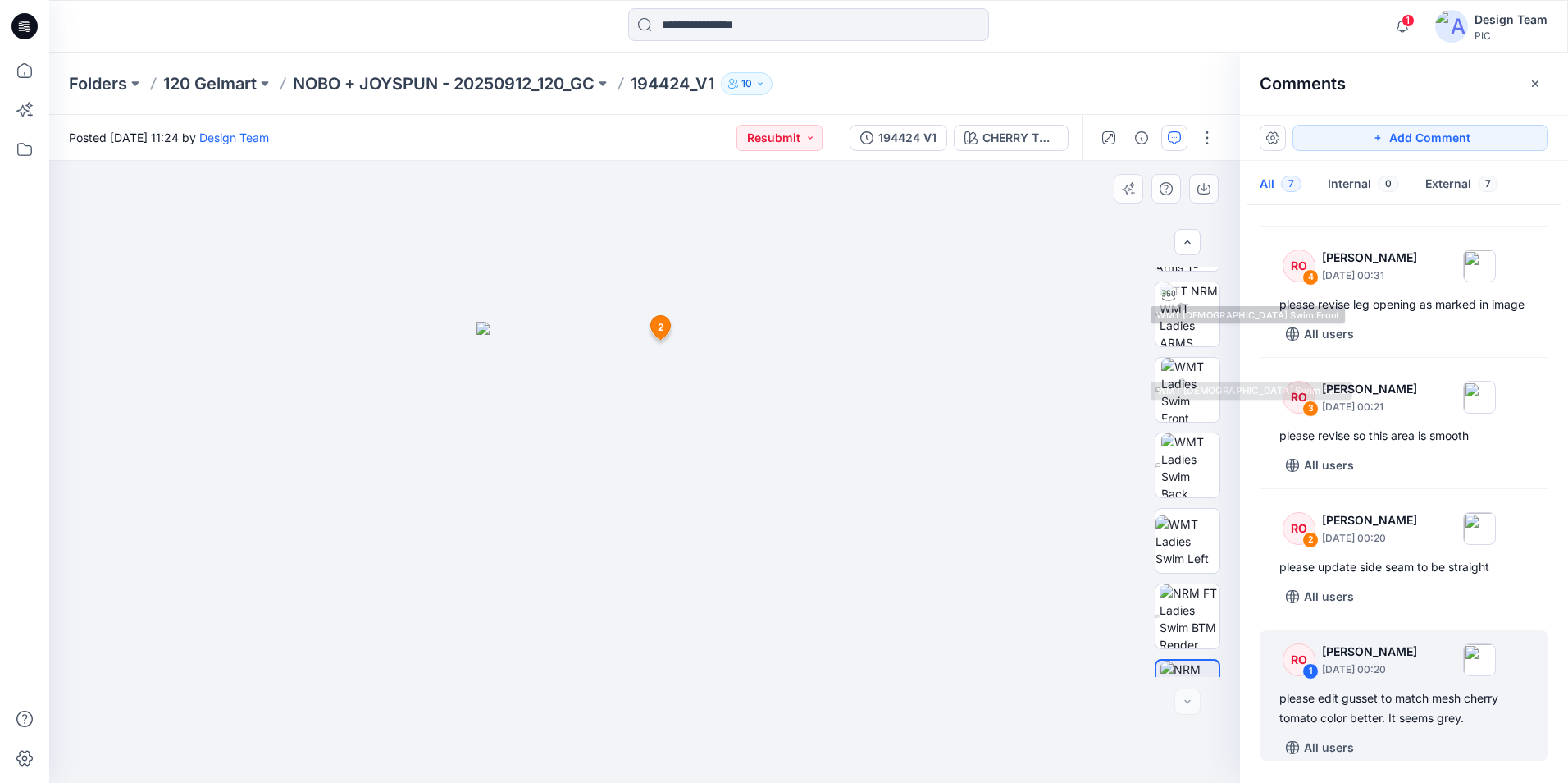
scroll to position [0, 0]
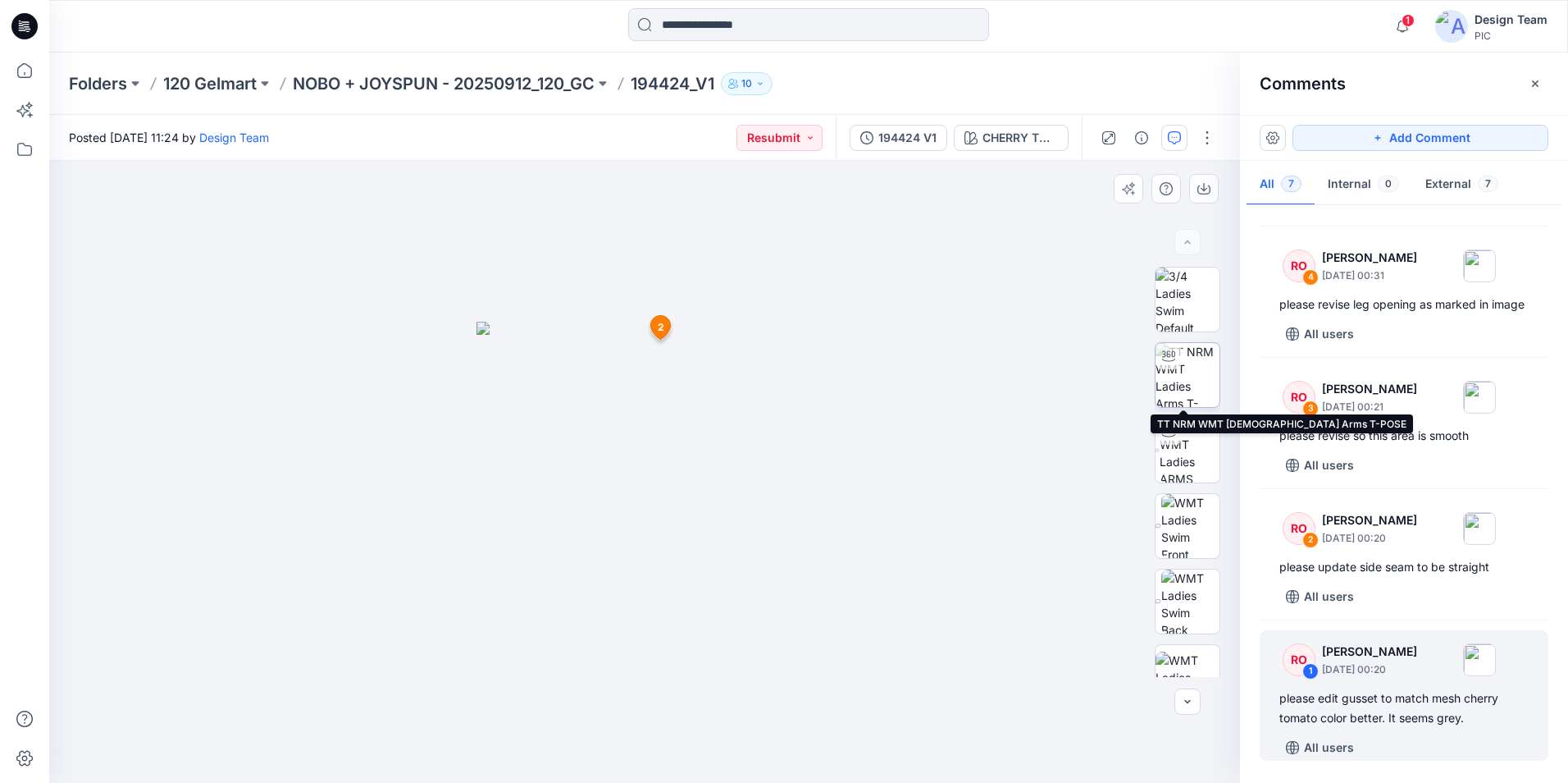
click at [1181, 370] on img at bounding box center [1188, 375] width 64 height 64
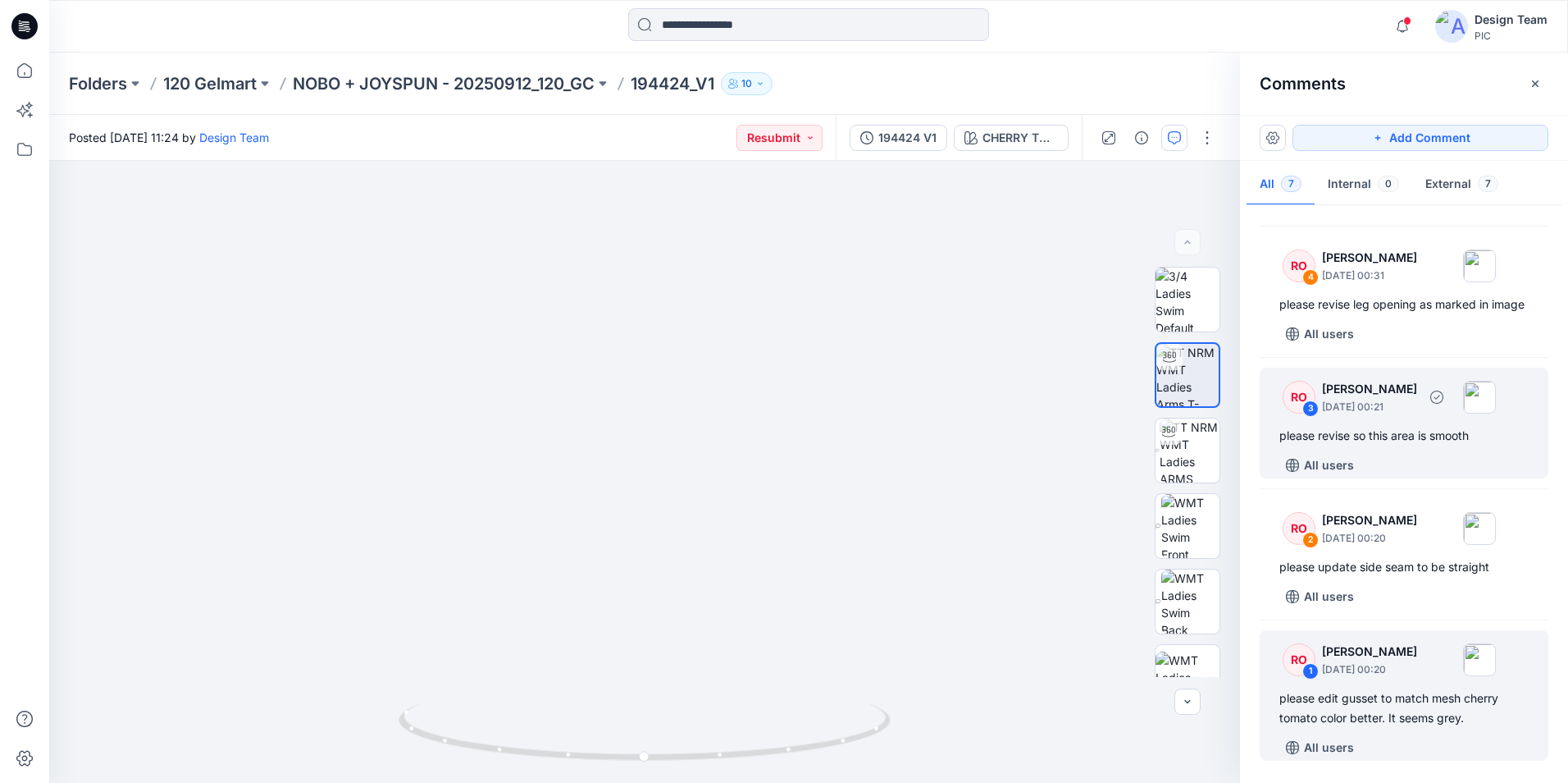
click at [1373, 428] on div "please revise so this area is smooth" at bounding box center [1404, 435] width 249 height 19
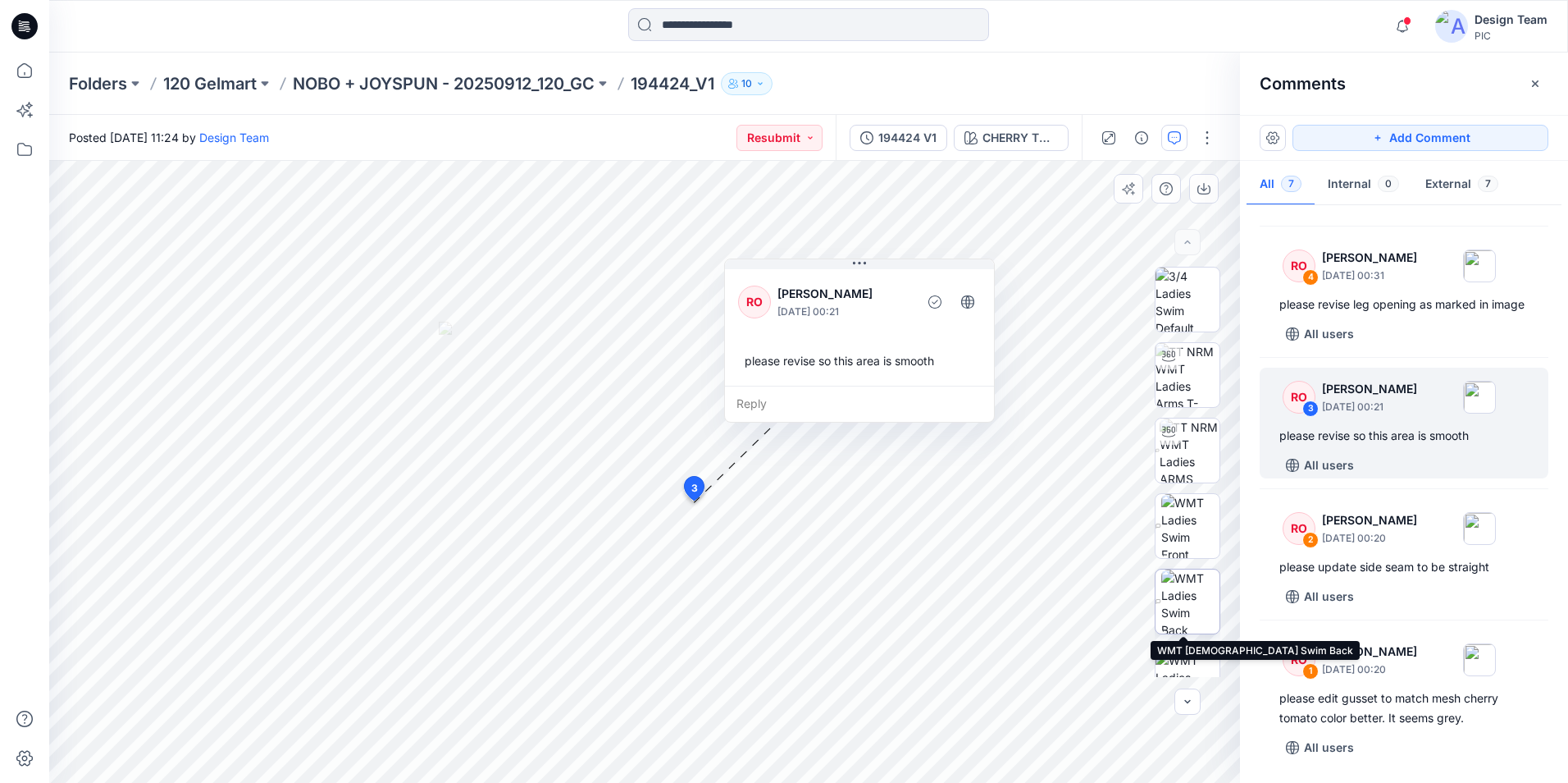
click at [1193, 613] on img at bounding box center [1190, 602] width 58 height 64
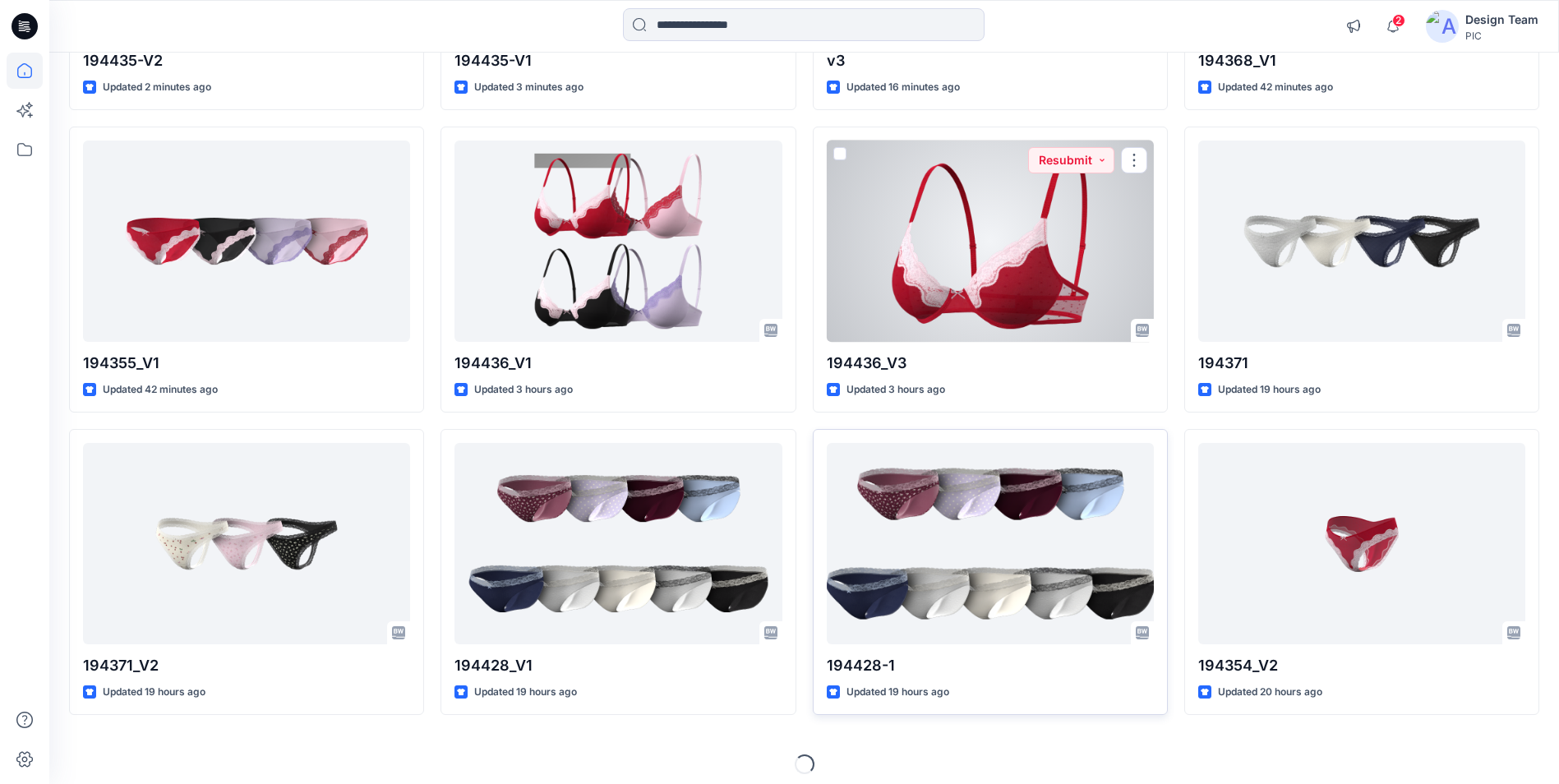
scroll to position [411, 0]
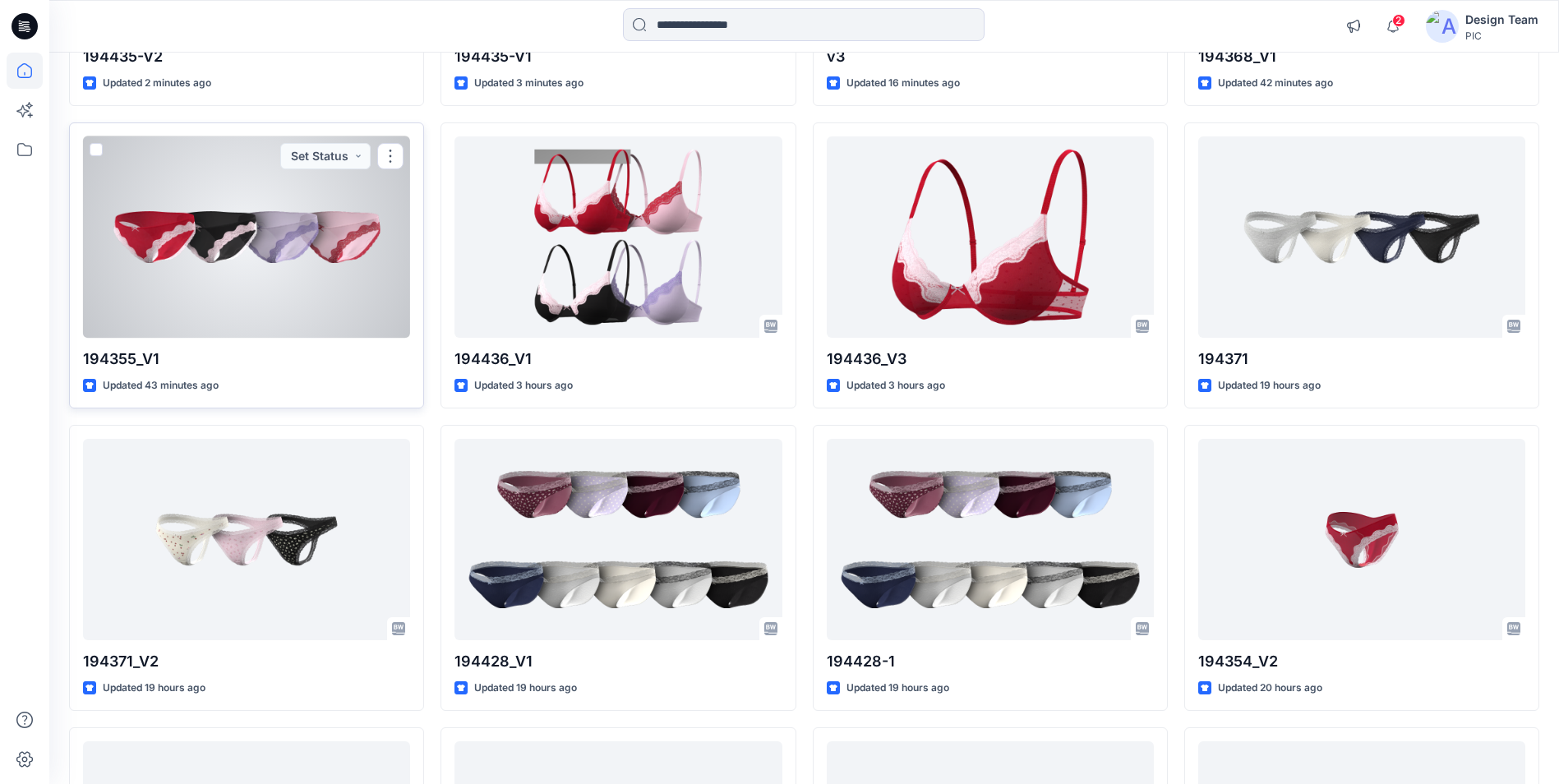
click at [165, 244] on div at bounding box center [247, 236] width 327 height 201
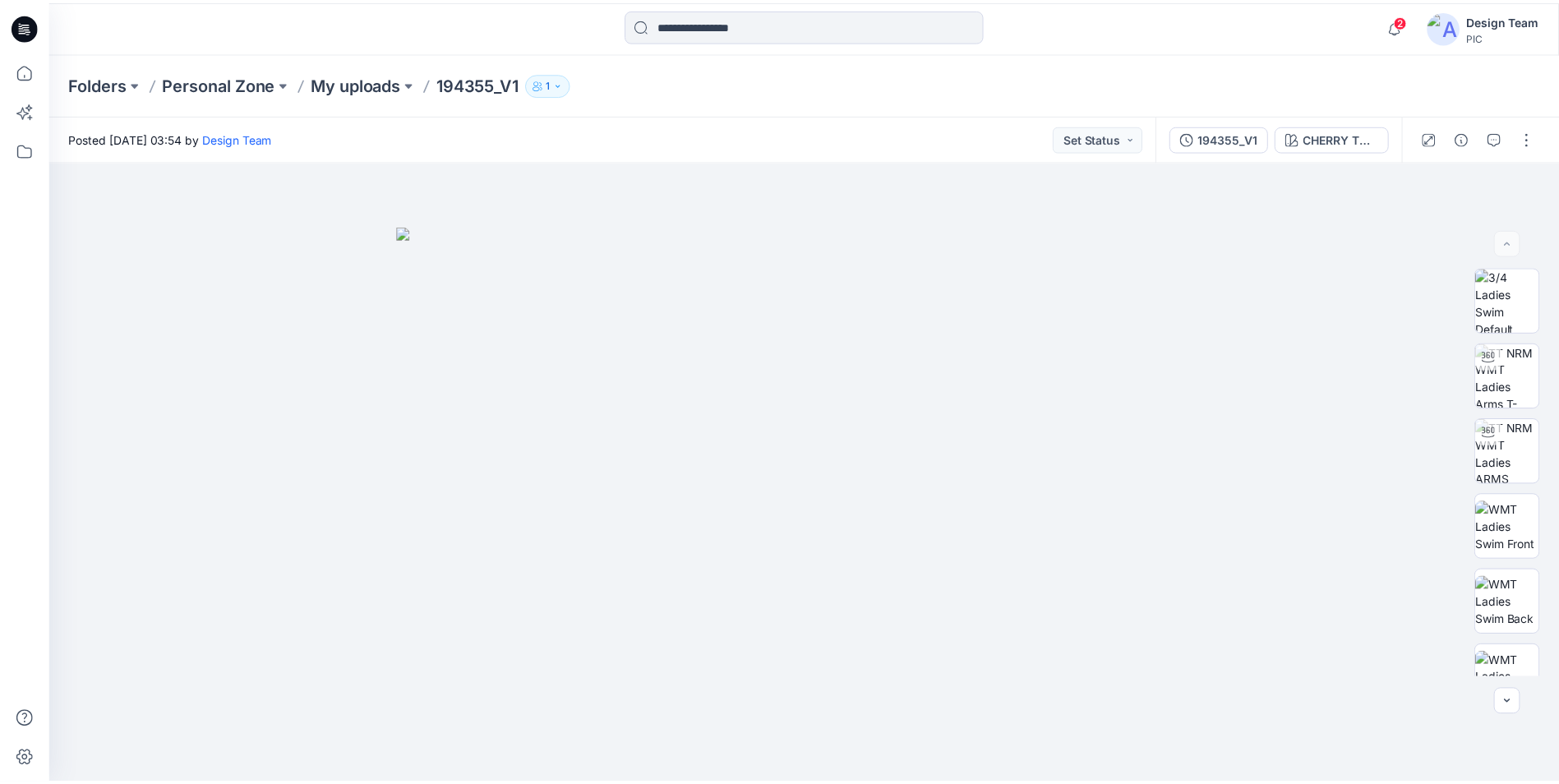
scroll to position [411, 0]
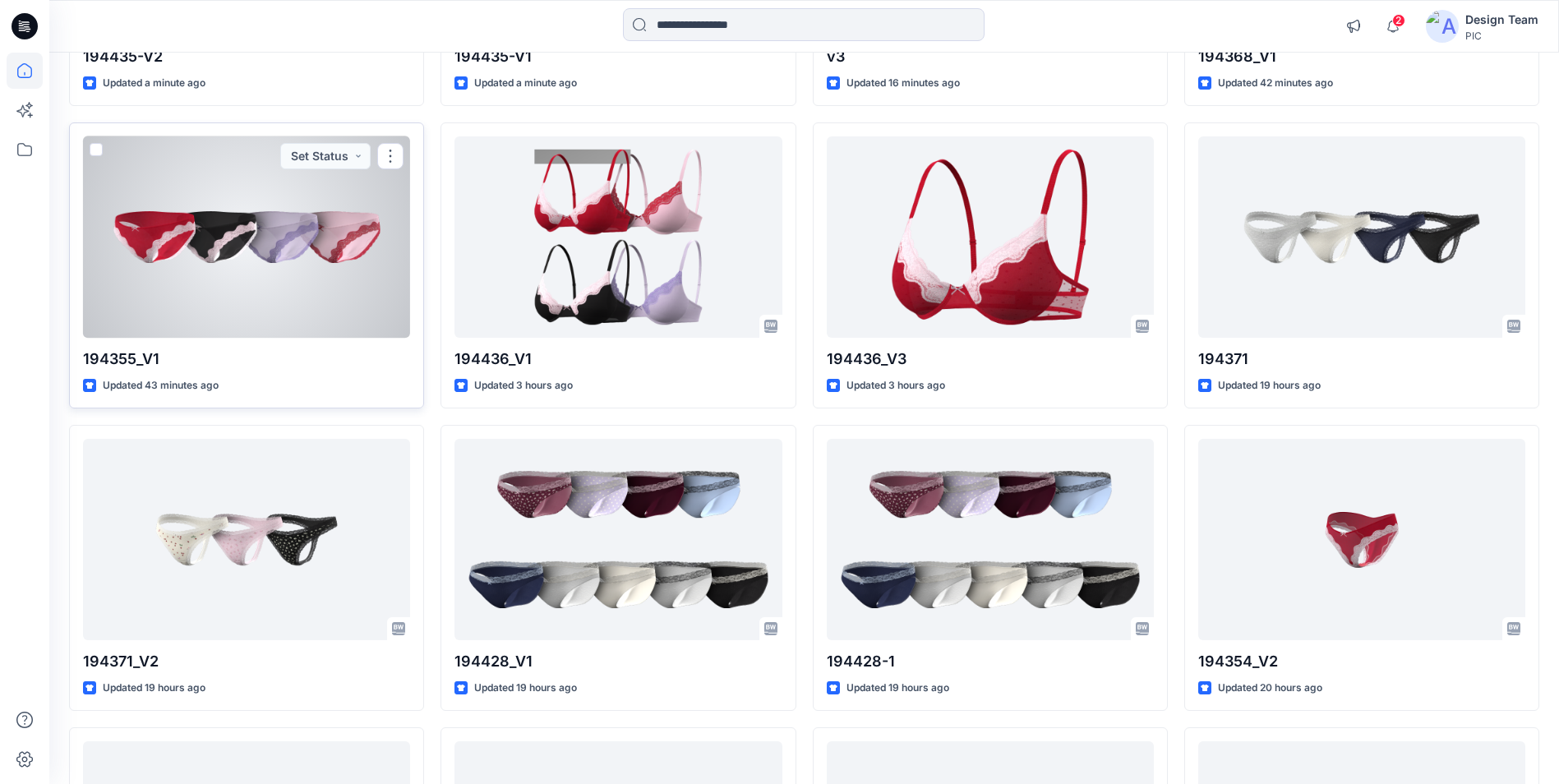
click at [237, 207] on div at bounding box center [247, 236] width 327 height 201
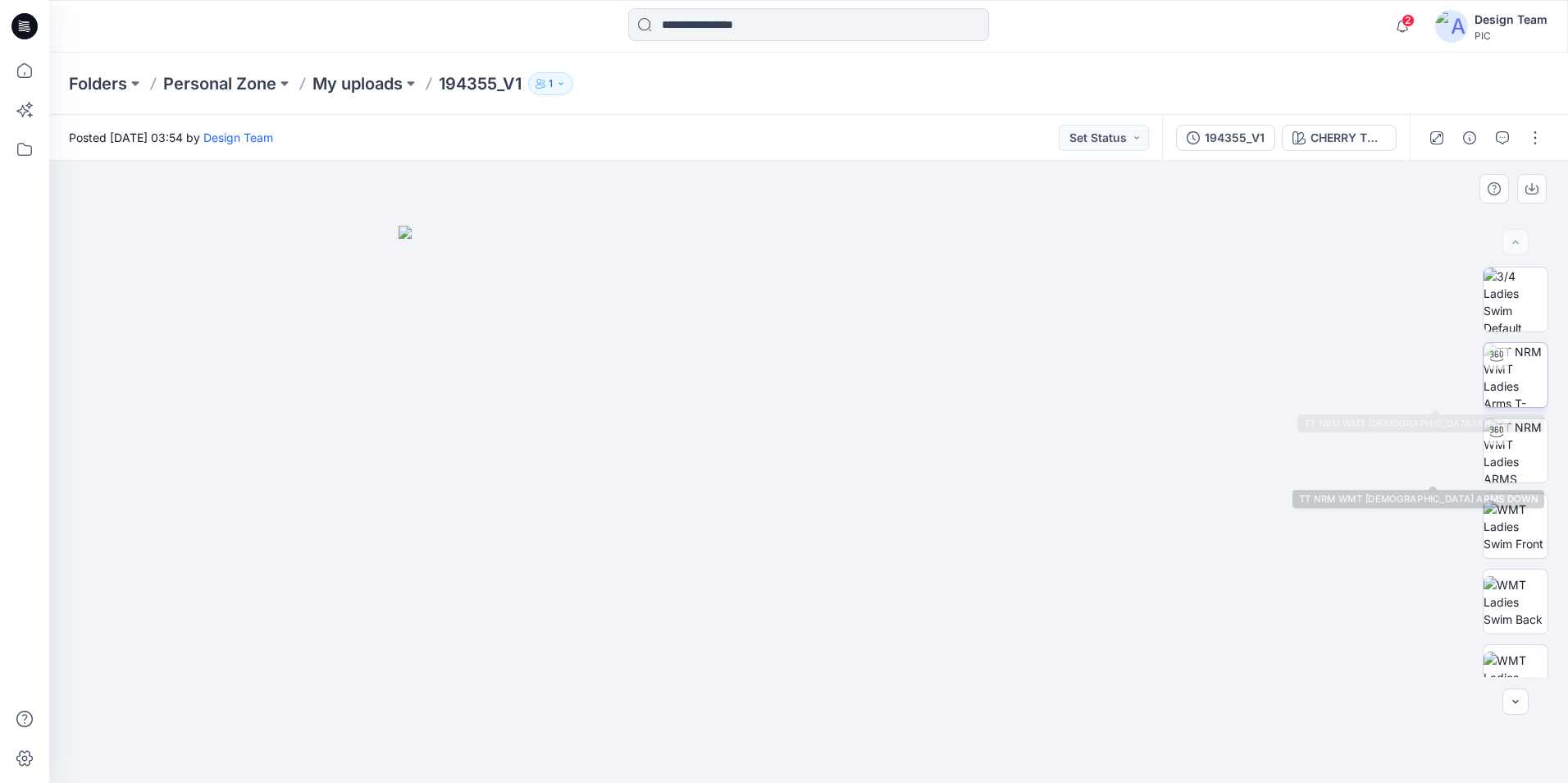
click at [1531, 392] on img at bounding box center [1516, 375] width 64 height 64
drag, startPoint x: 805, startPoint y: 475, endPoint x: 789, endPoint y: 336, distance: 139.9
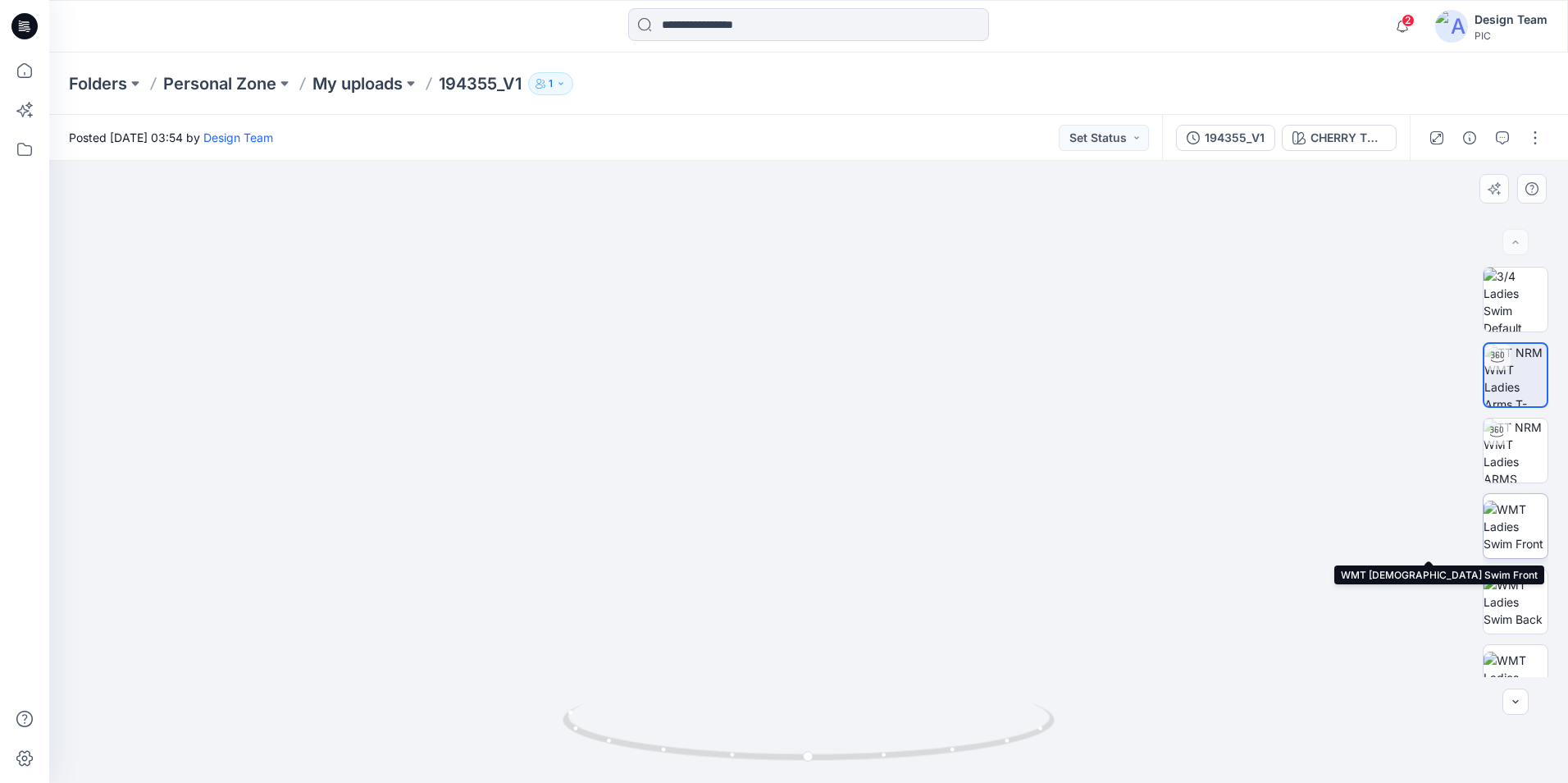
click at [1508, 534] on img at bounding box center [1516, 527] width 64 height 52
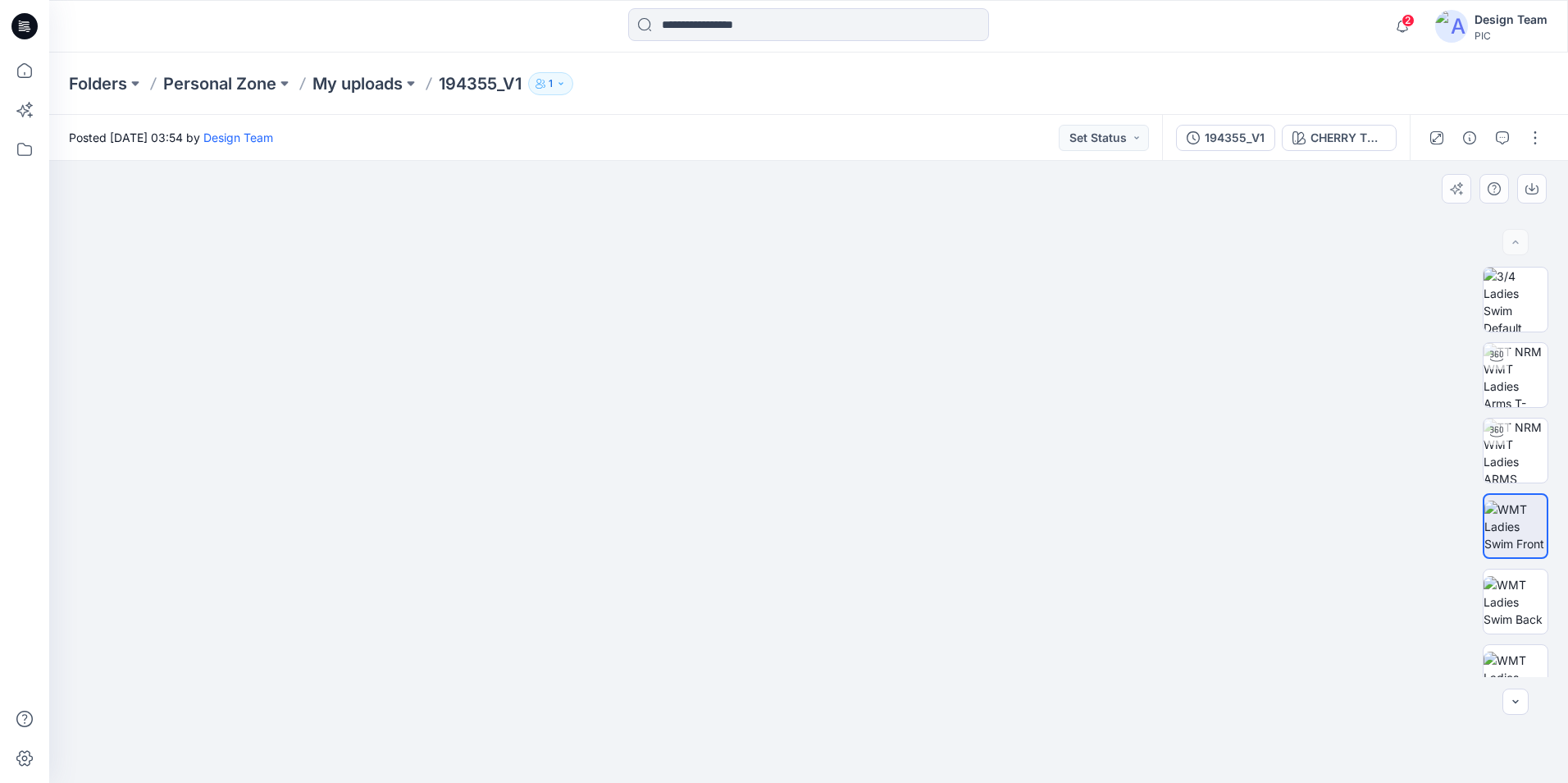
drag, startPoint x: 831, startPoint y: 701, endPoint x: 799, endPoint y: 231, distance: 471.1
click at [1533, 456] on img at bounding box center [1516, 450] width 64 height 64
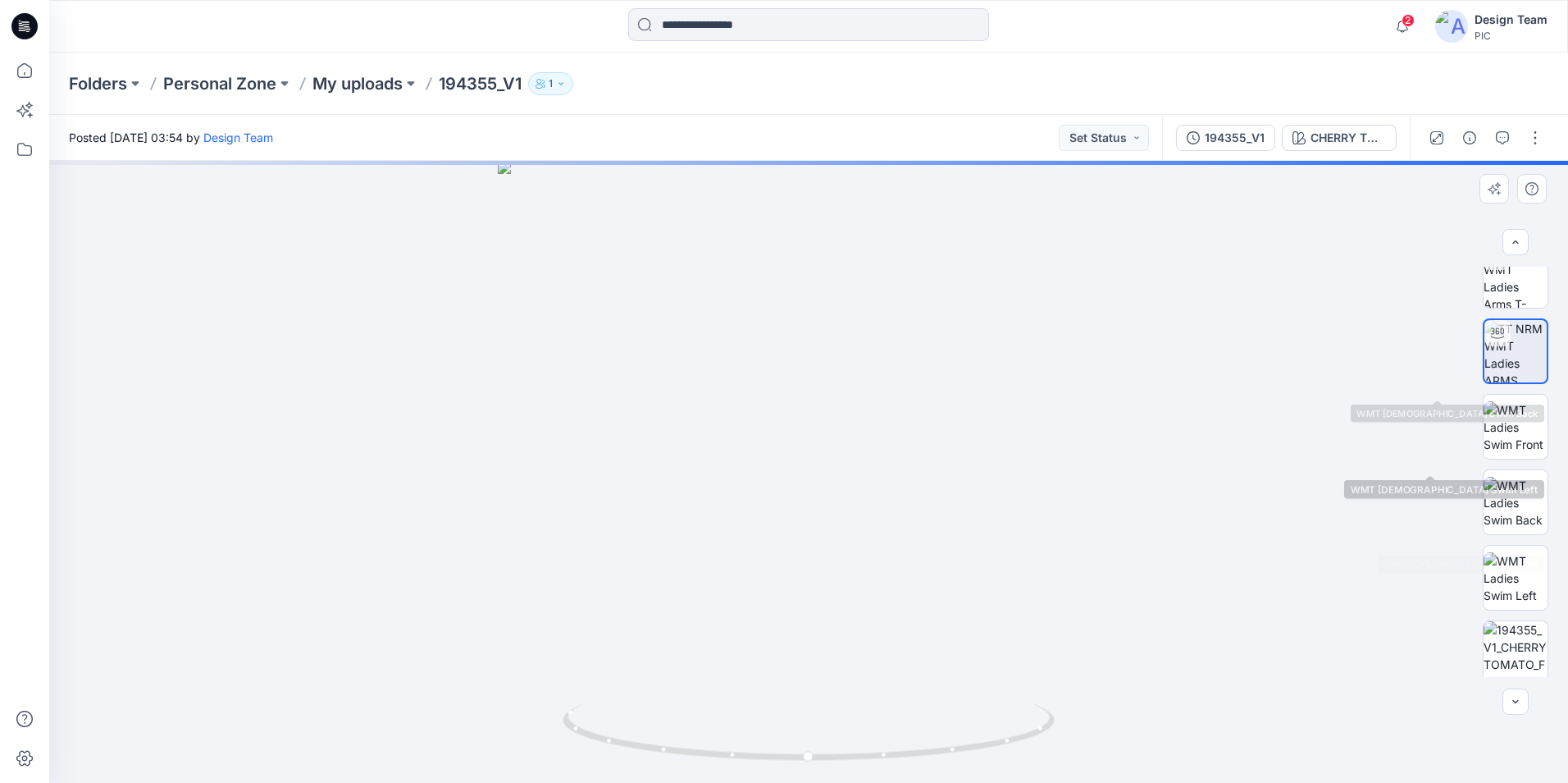
scroll to position [328, 0]
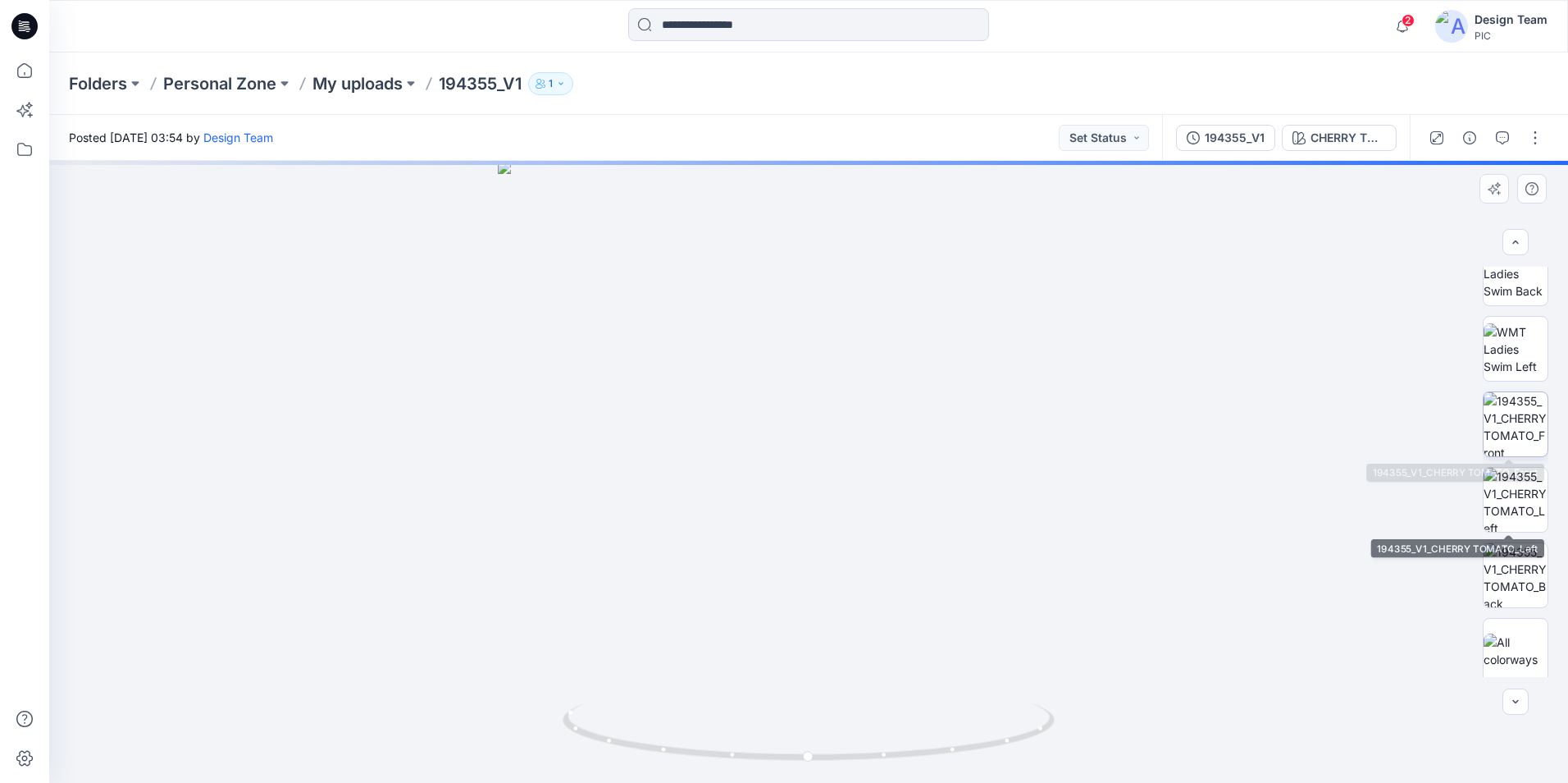
click at [1501, 425] on img at bounding box center [1516, 424] width 64 height 64
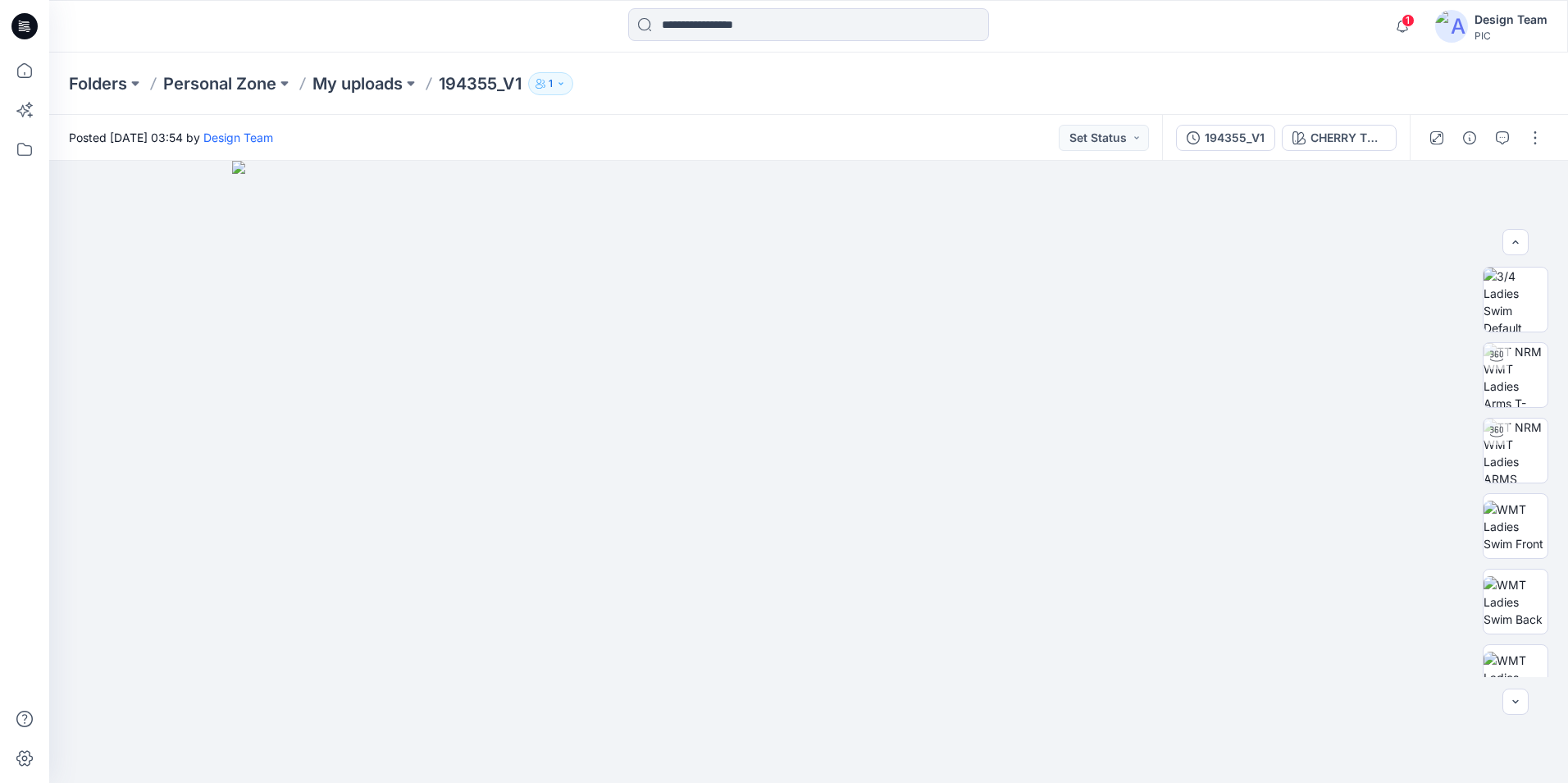
scroll to position [328, 0]
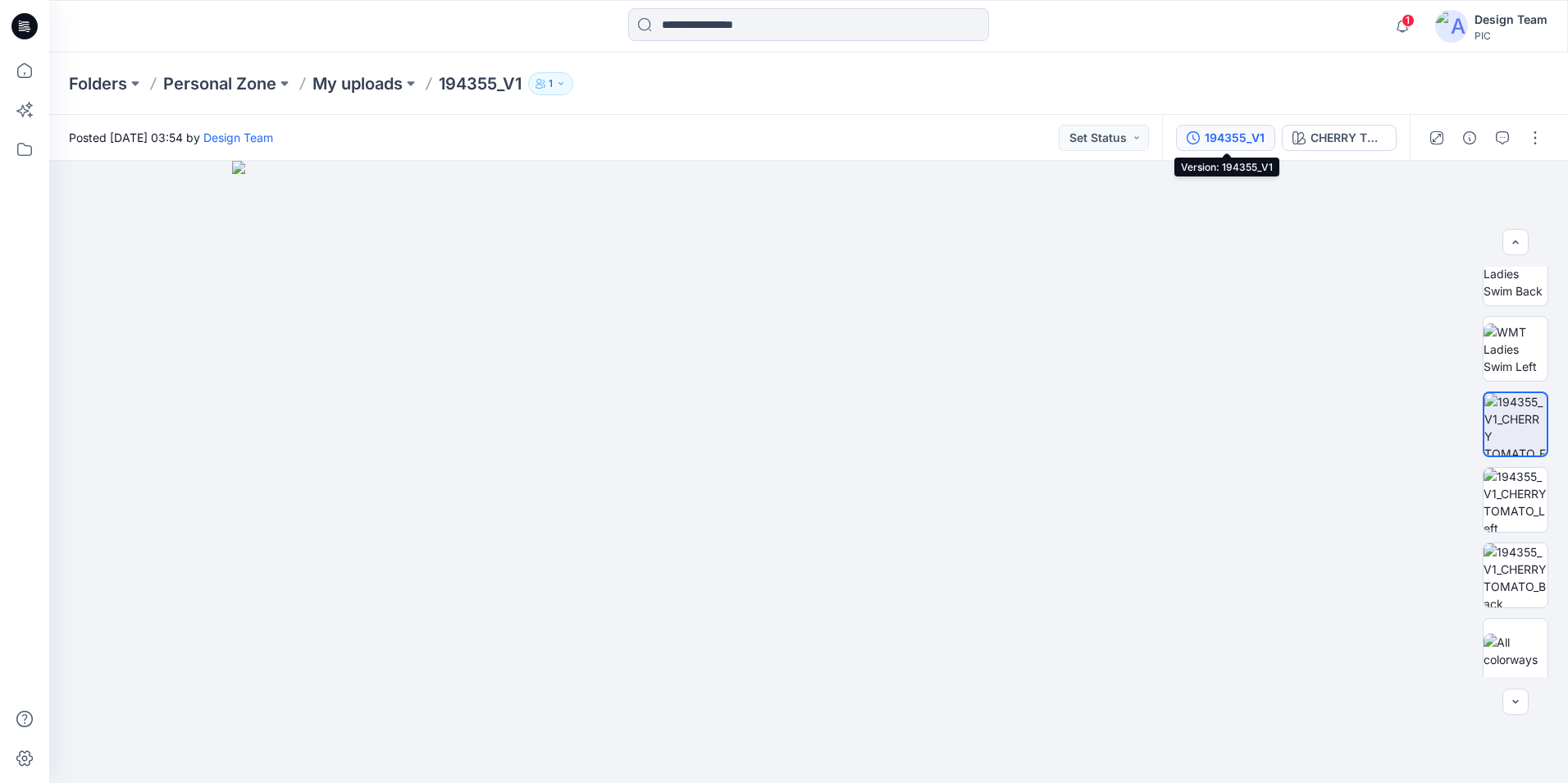
click at [1217, 131] on div "194355_V1" at bounding box center [1235, 137] width 60 height 18
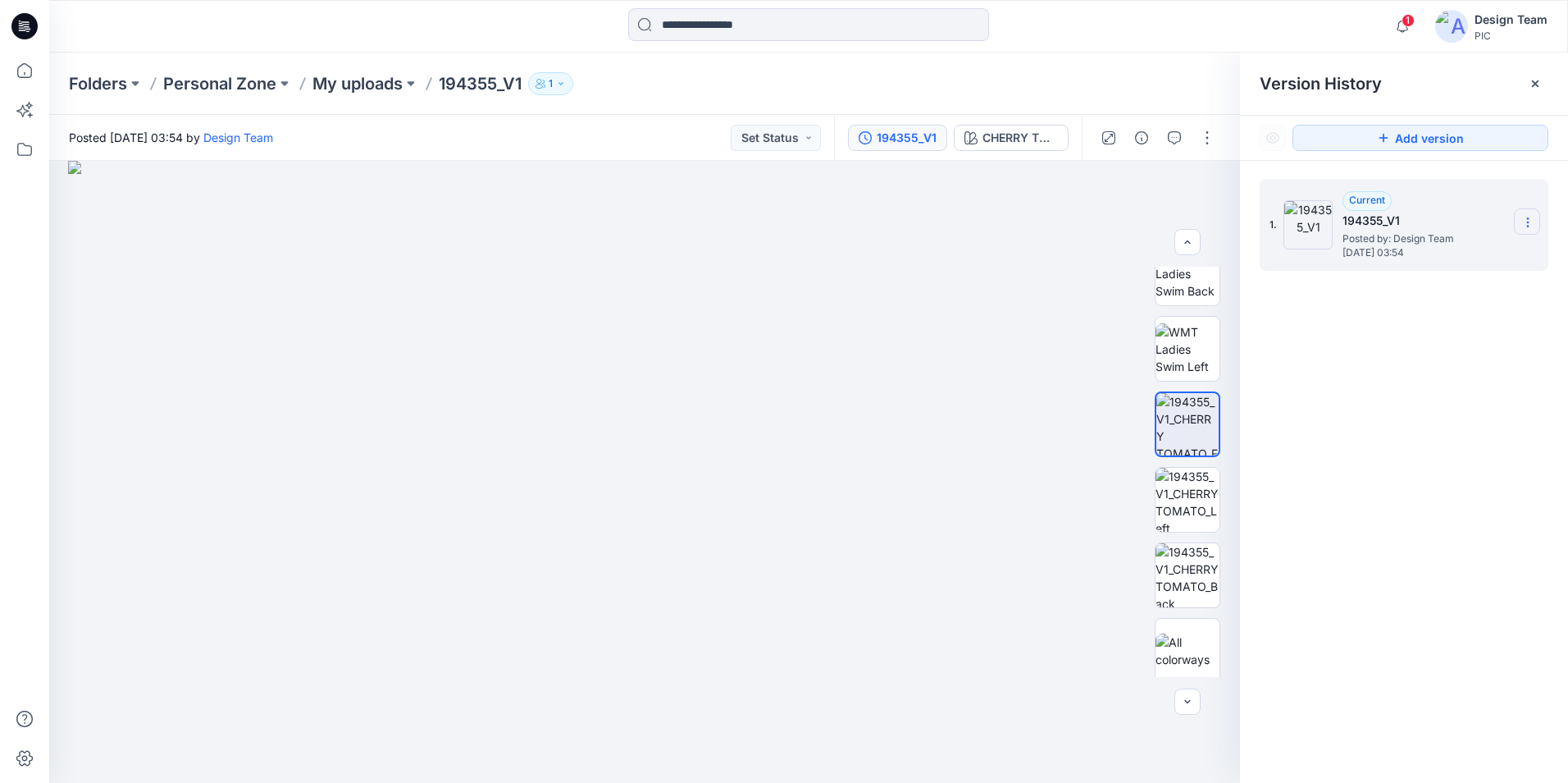
click at [1533, 221] on icon at bounding box center [1529, 223] width 13 height 13
click at [1366, 394] on div "1. Current 194355_V1 Posted by: Design Team [DATE] 03:54" at bounding box center [1404, 483] width 328 height 646
click at [896, 139] on div "194355_V1" at bounding box center [906, 137] width 60 height 18
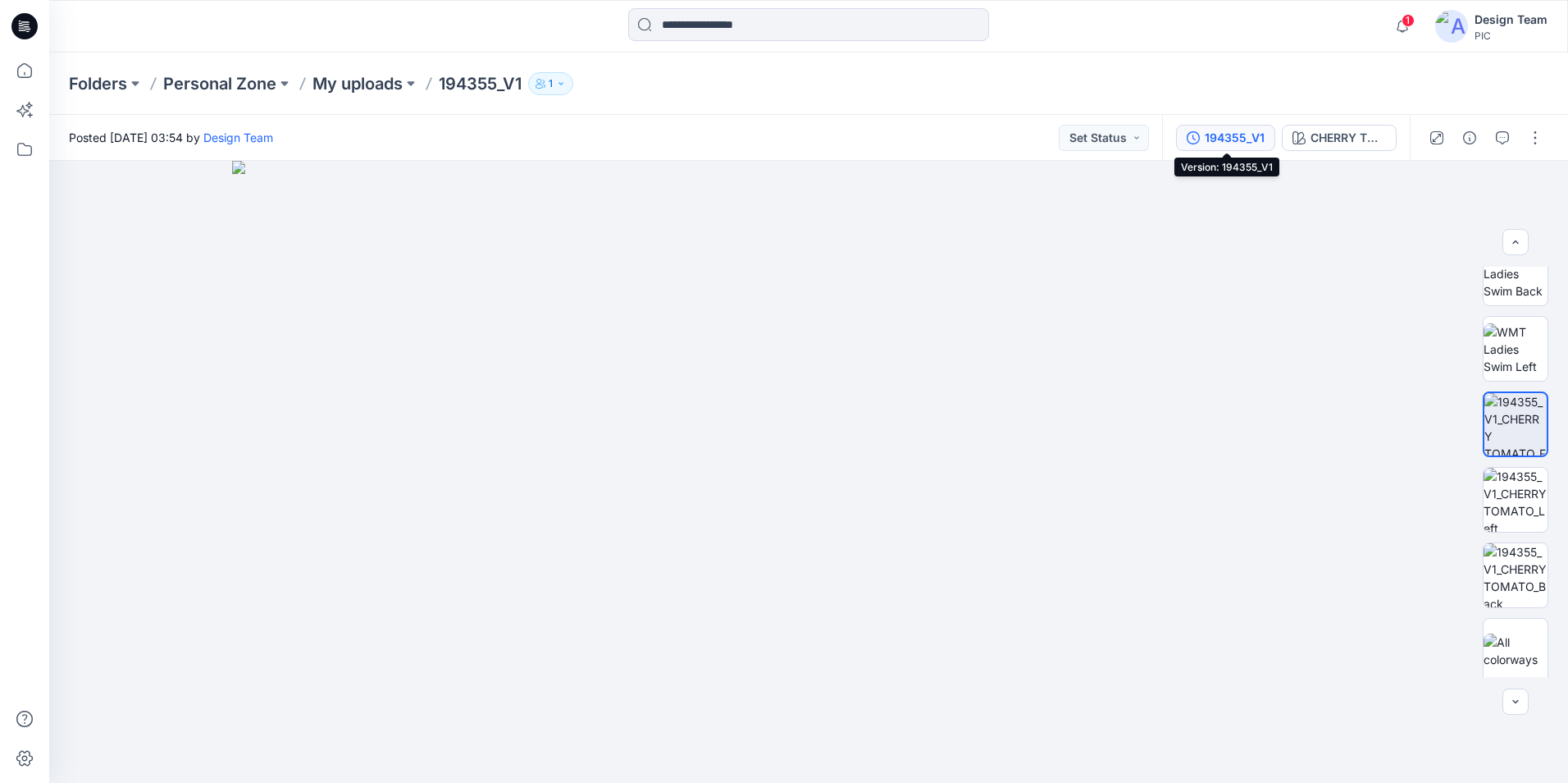
click at [1236, 127] on button "194355_V1" at bounding box center [1226, 137] width 99 height 26
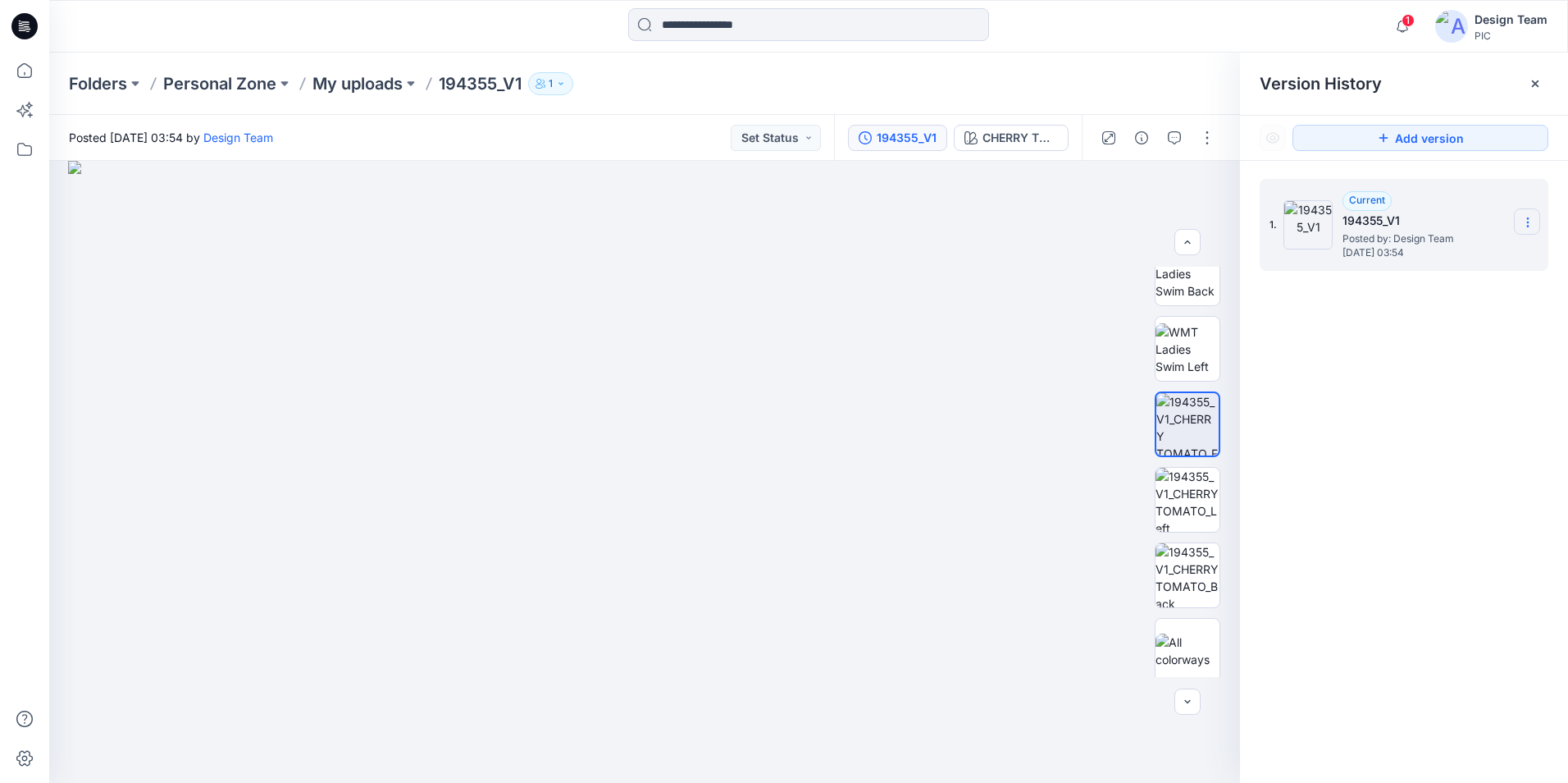
click at [1526, 223] on icon at bounding box center [1529, 223] width 13 height 13
click at [1424, 402] on div "1. Current 194355_V1 Posted by: Design Team [DATE] 03:54" at bounding box center [1404, 483] width 328 height 646
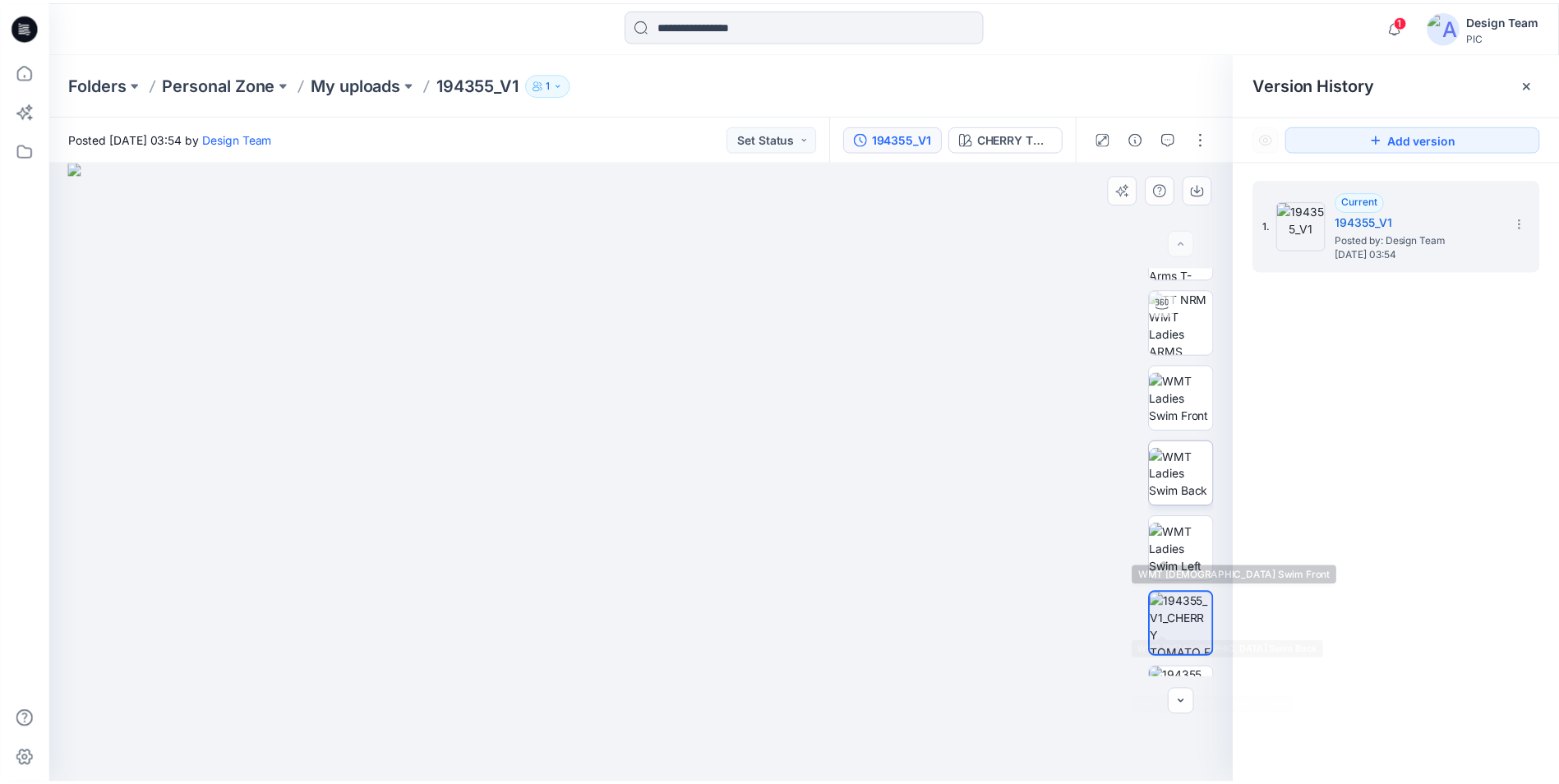
scroll to position [0, 0]
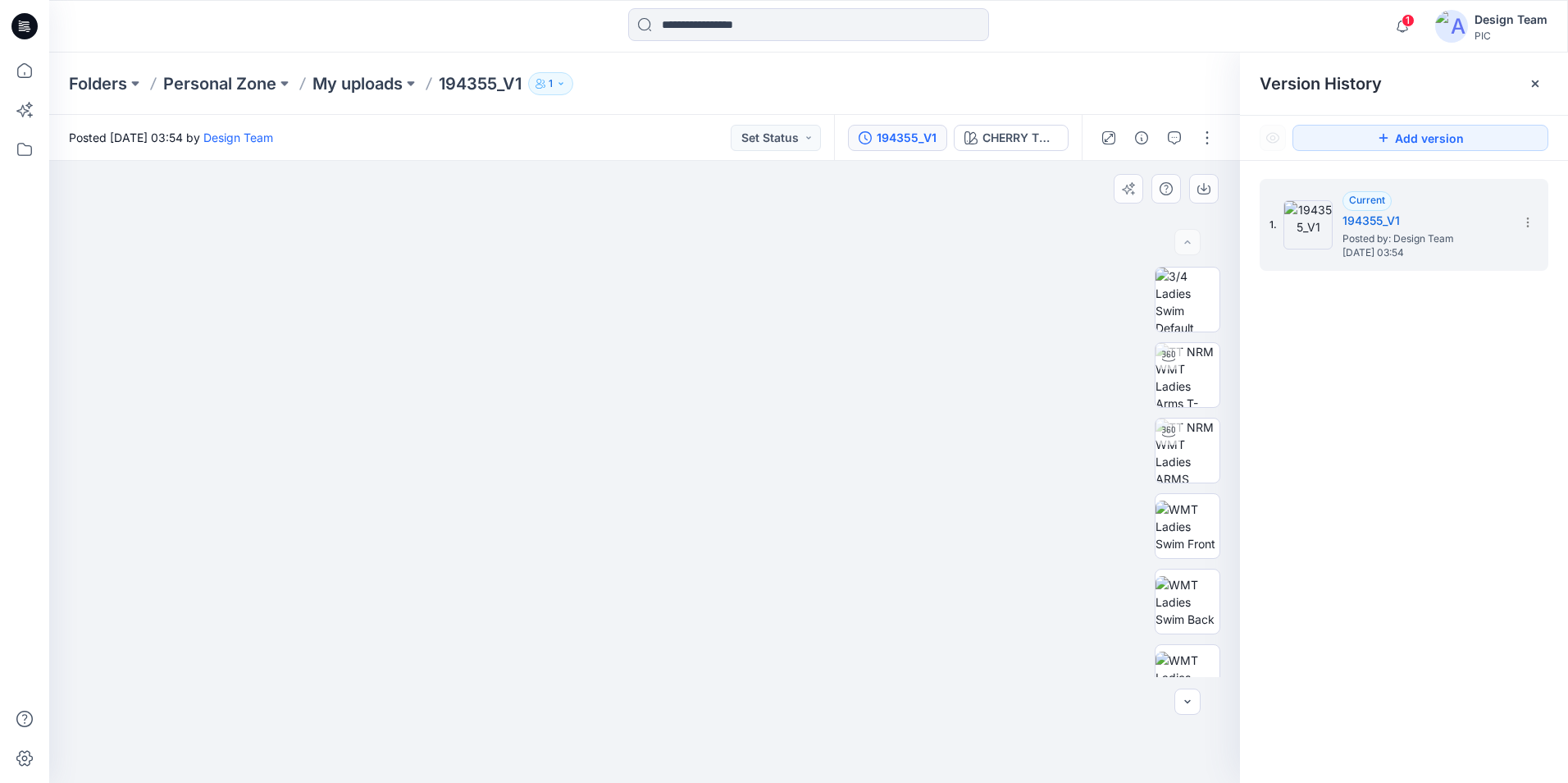
drag, startPoint x: 687, startPoint y: 312, endPoint x: 693, endPoint y: 641, distance: 329.1
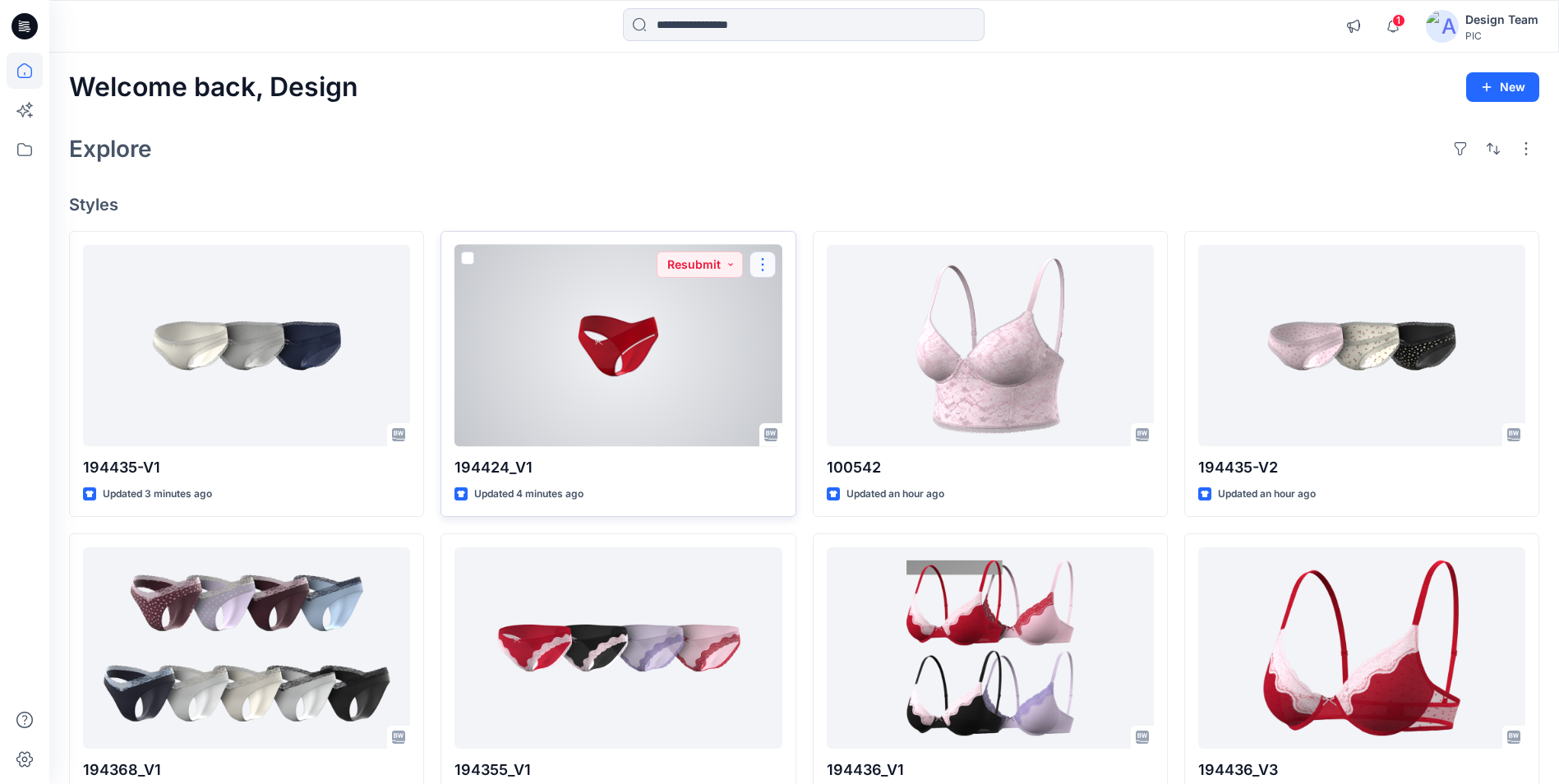
click at [759, 270] on button "button" at bounding box center [762, 264] width 26 height 26
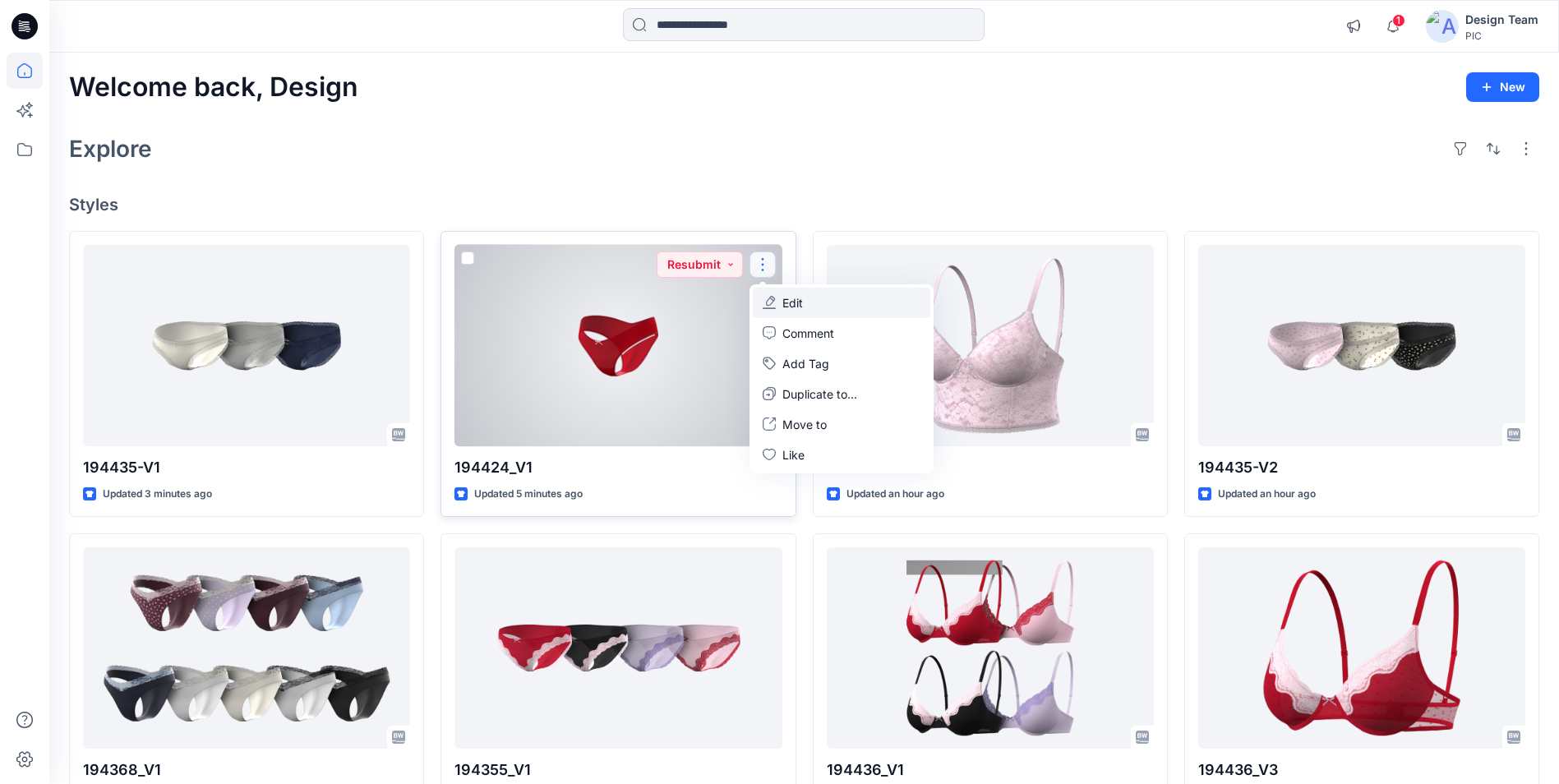
click at [787, 316] on button "Edit" at bounding box center [841, 303] width 178 height 30
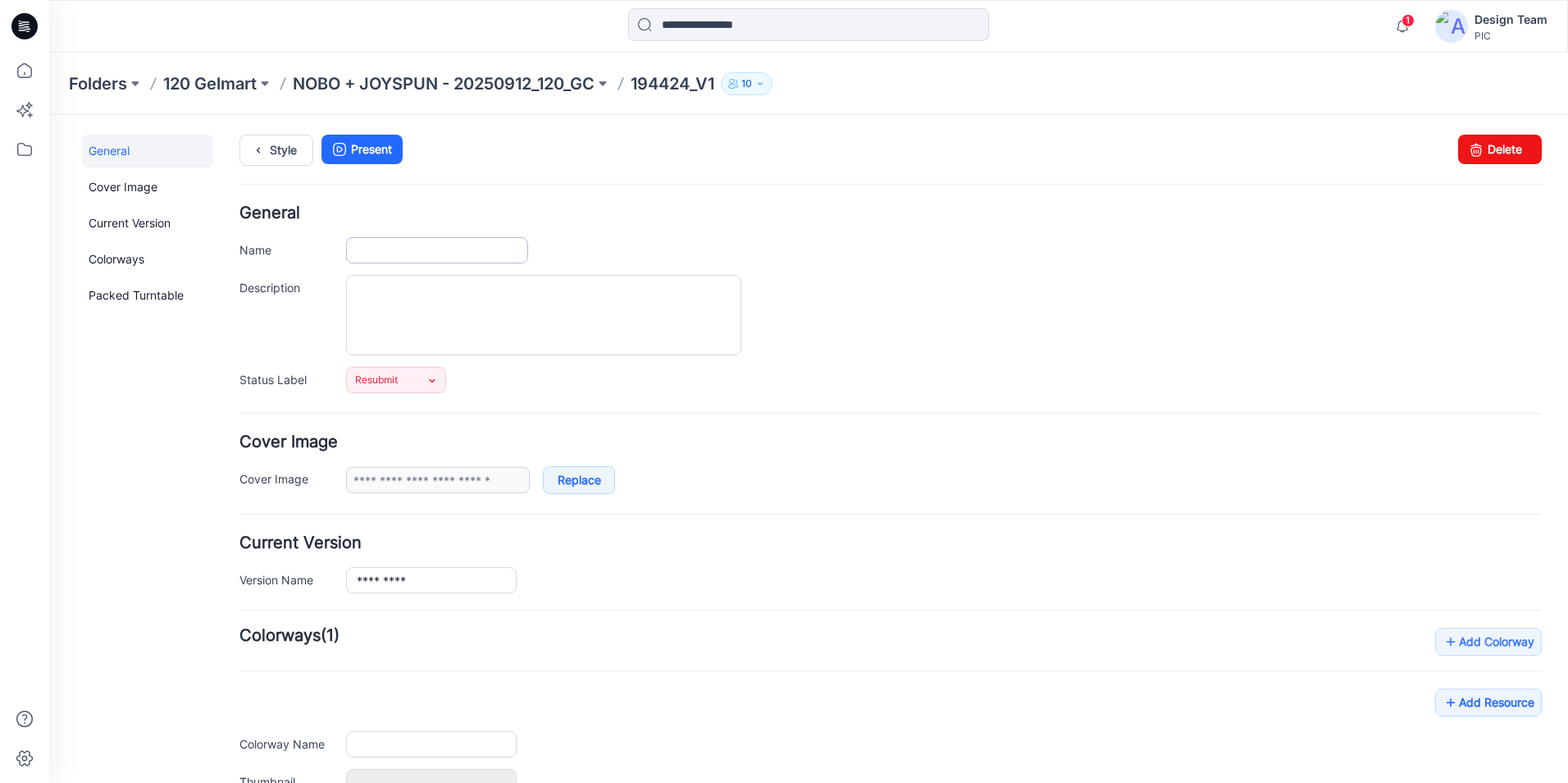
type input "*********"
type input "**********"
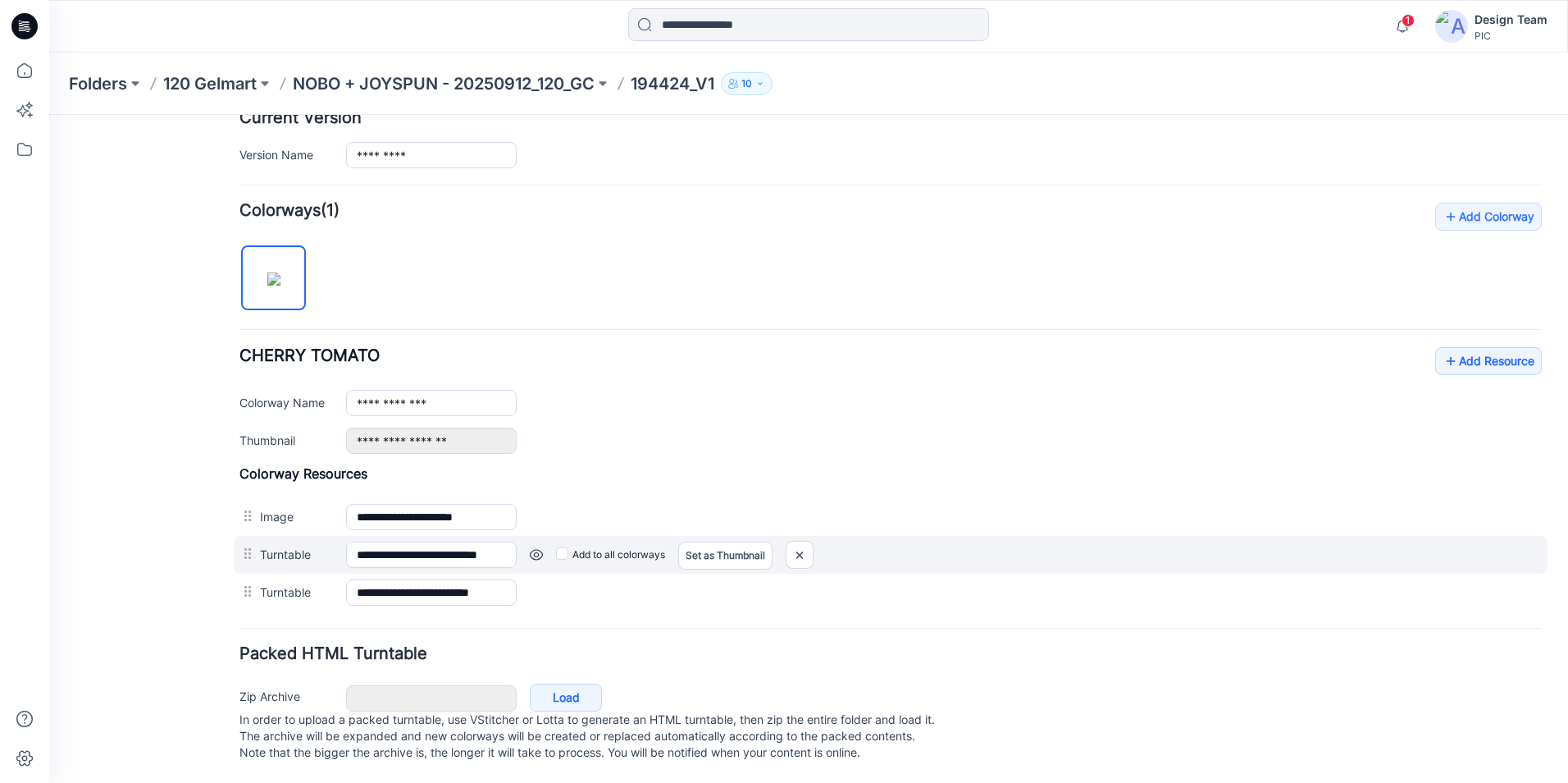
scroll to position [441, 0]
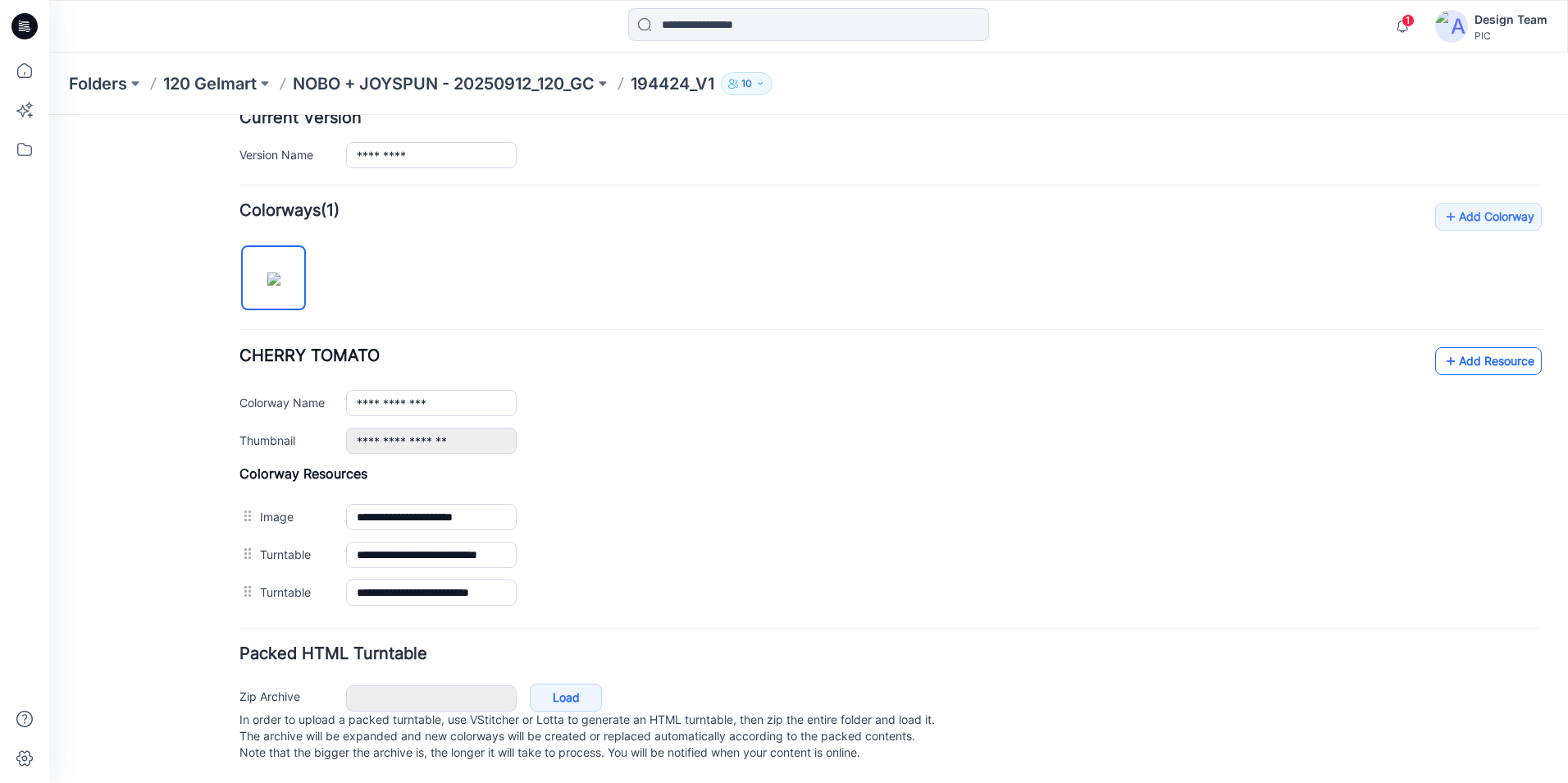
click at [1466, 349] on link "Add Resource" at bounding box center [1488, 360] width 107 height 28
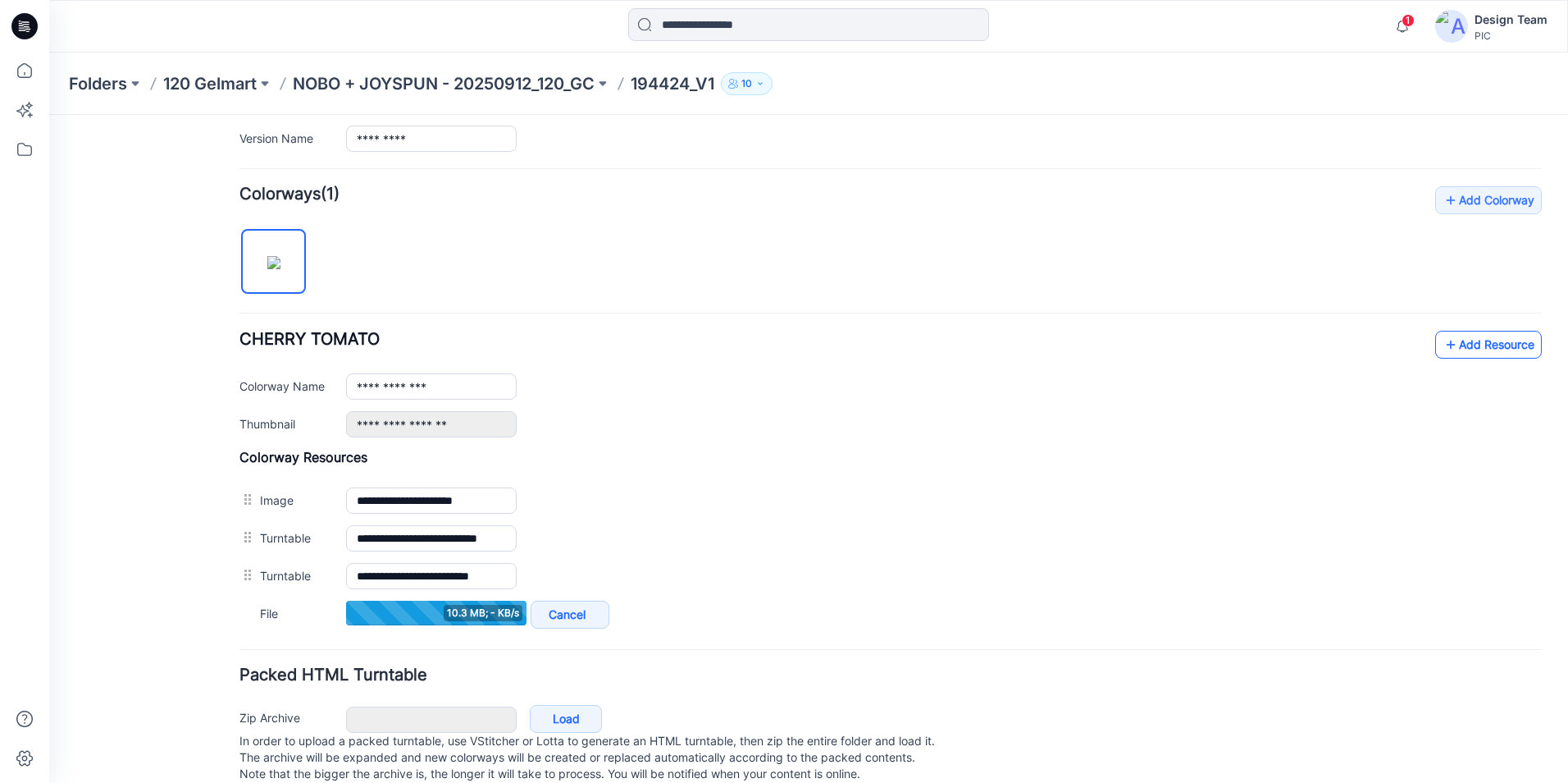
click at [1443, 352] on icon at bounding box center [1451, 344] width 17 height 26
click at [1457, 345] on link "Add Resource" at bounding box center [1488, 344] width 107 height 28
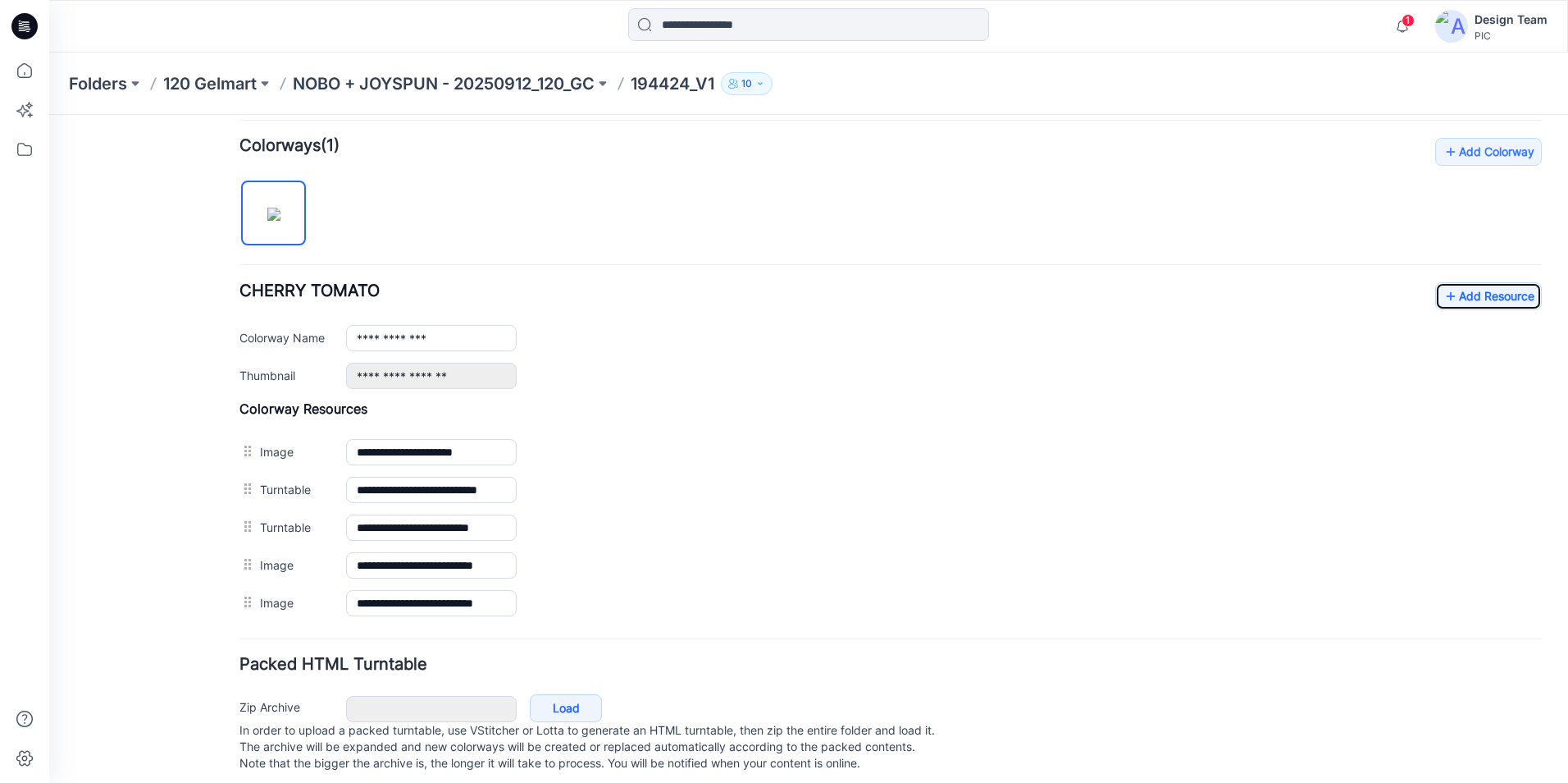
scroll to position [517, 0]
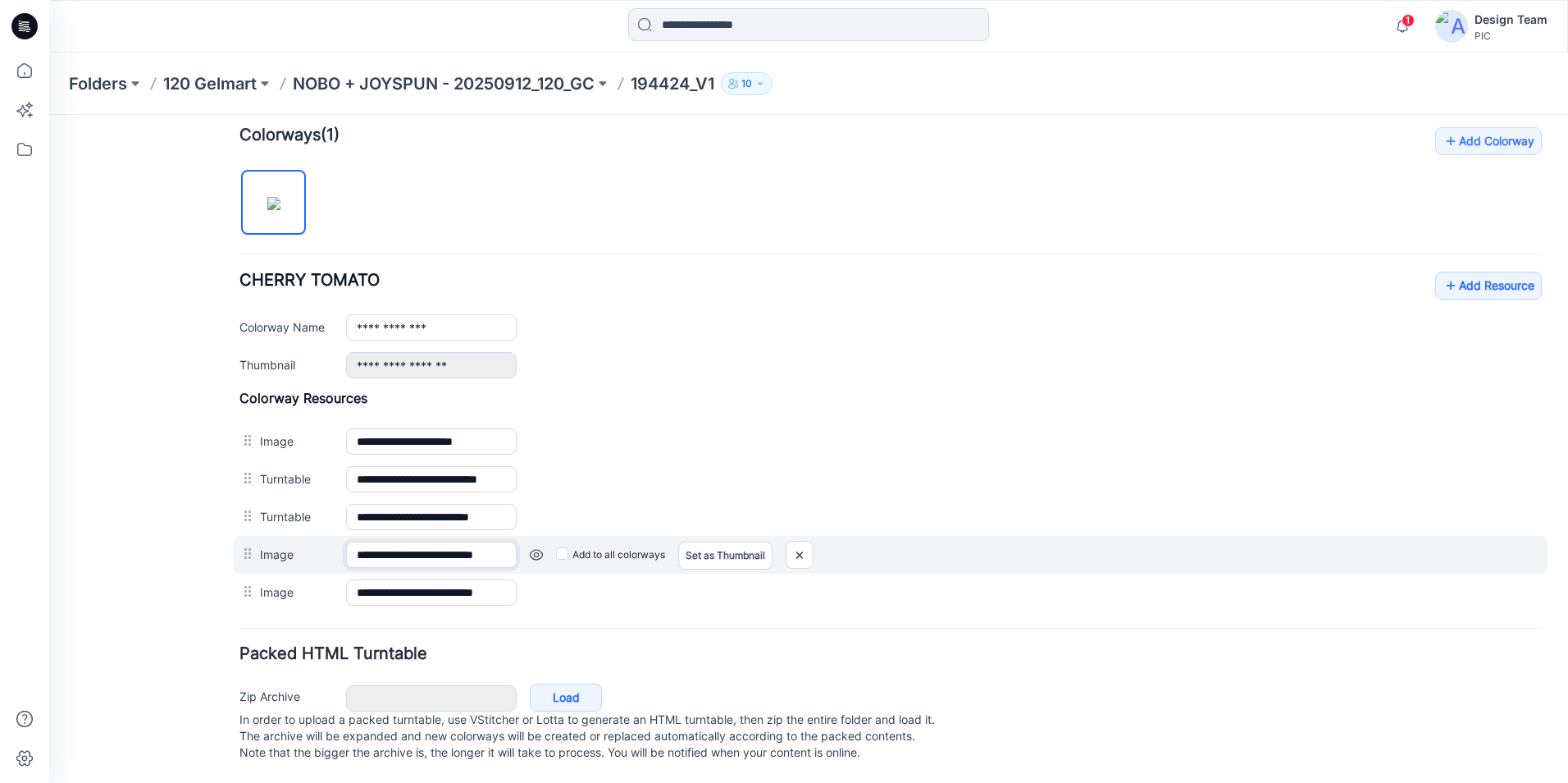
click at [391, 542] on input "**********" at bounding box center [431, 554] width 170 height 26
drag, startPoint x: 357, startPoint y: 541, endPoint x: 548, endPoint y: 546, distance: 191.1
click at [548, 546] on div "**********" at bounding box center [890, 554] width 1314 height 38
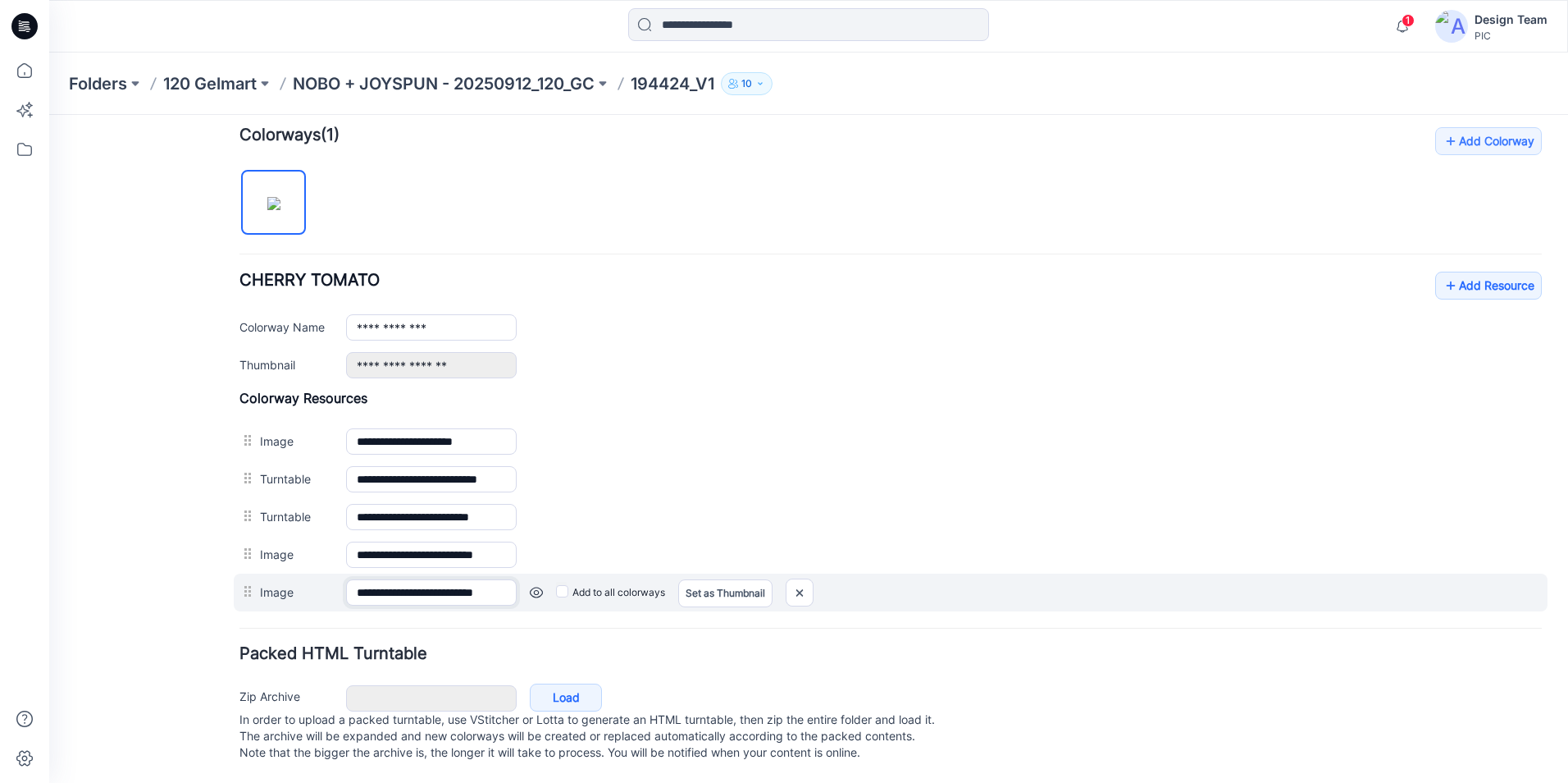
scroll to position [0, 28]
drag, startPoint x: 355, startPoint y: 576, endPoint x: 579, endPoint y: 589, distance: 224.4
click at [579, 589] on div "**********" at bounding box center [890, 592] width 1314 height 38
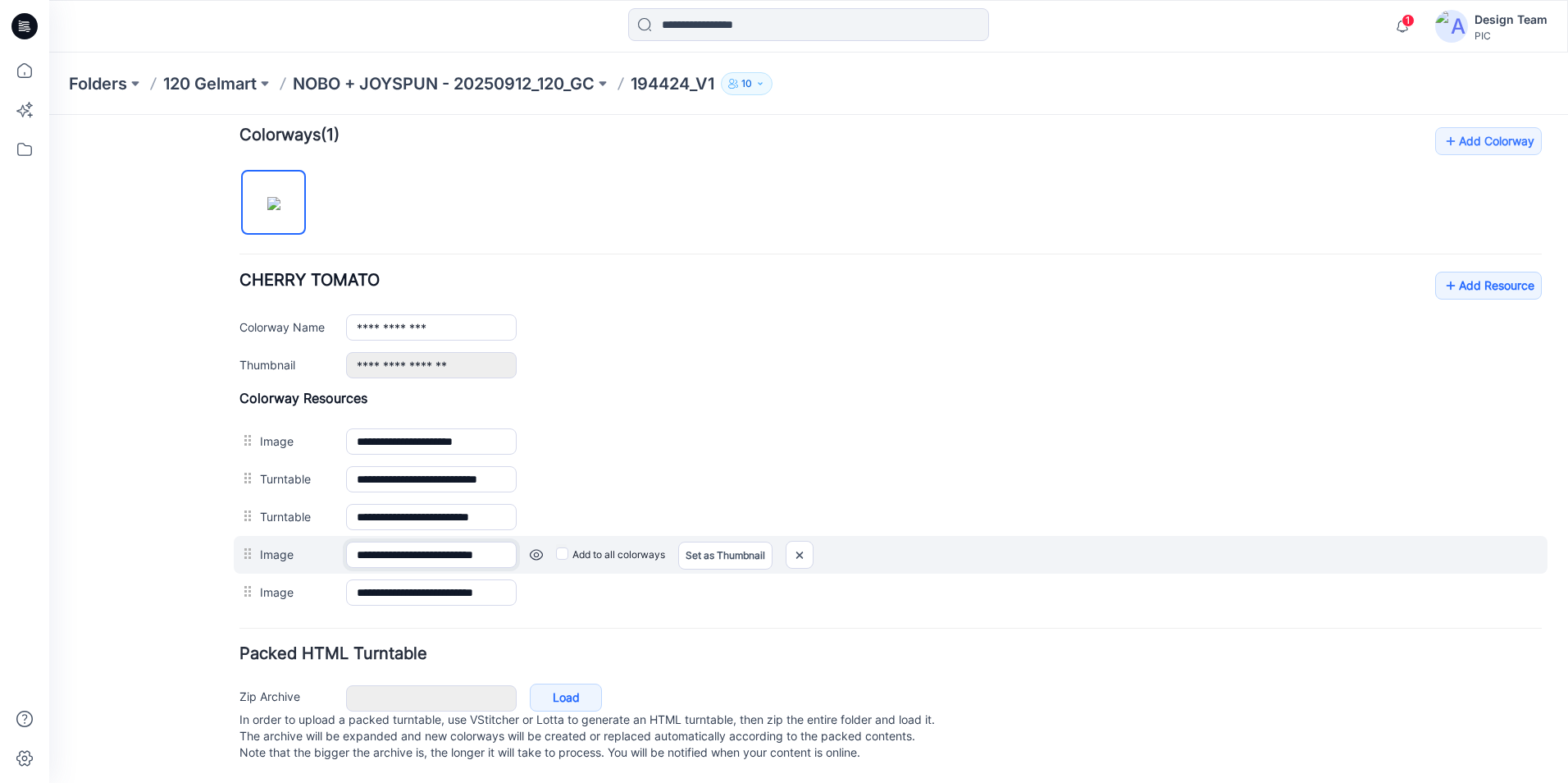
scroll to position [0, 34]
drag, startPoint x: 349, startPoint y: 537, endPoint x: 595, endPoint y: 546, distance: 246.2
click at [595, 546] on div "**********" at bounding box center [890, 554] width 1314 height 38
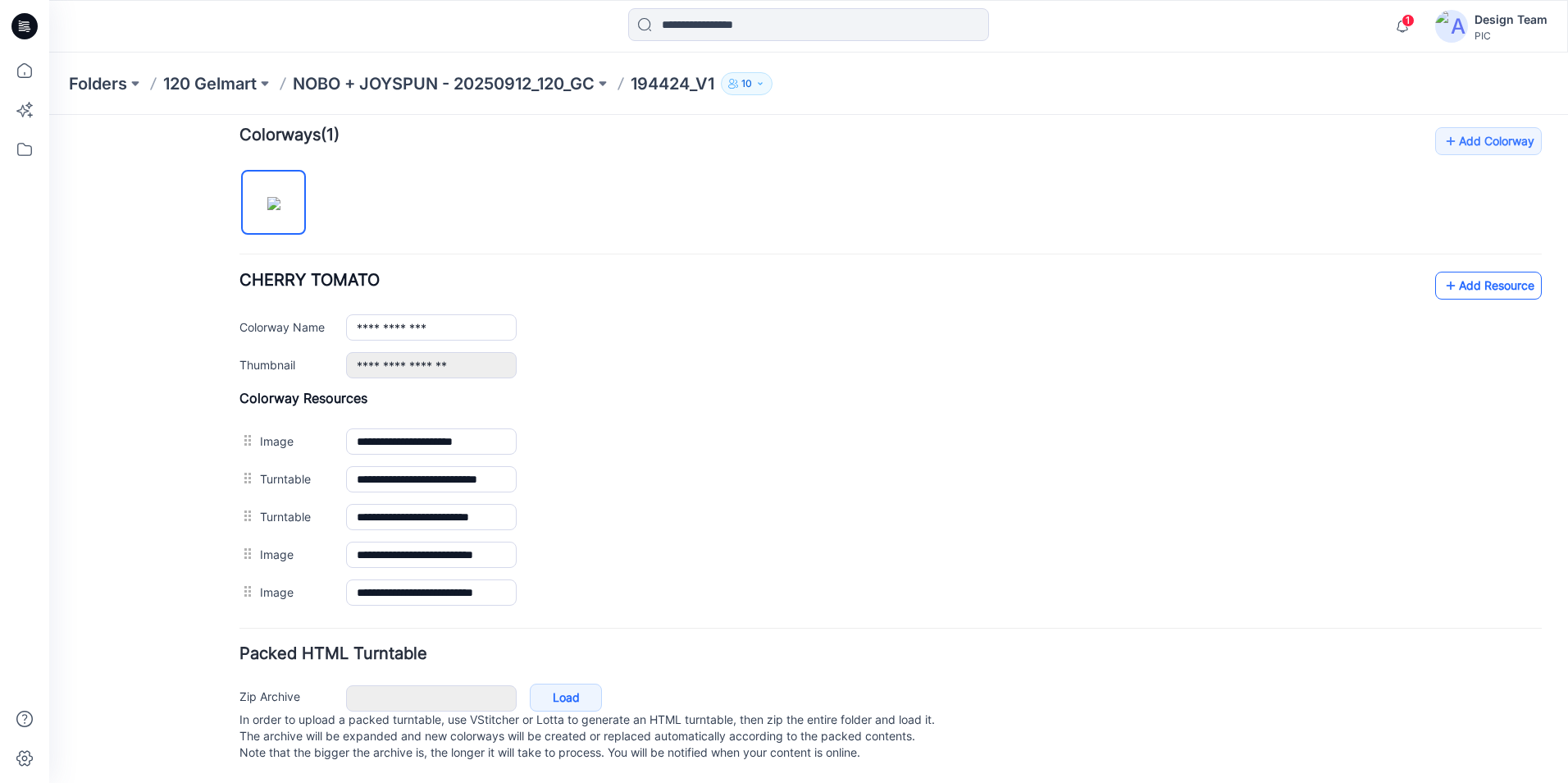
click at [1478, 271] on link "Add Resource" at bounding box center [1488, 285] width 107 height 28
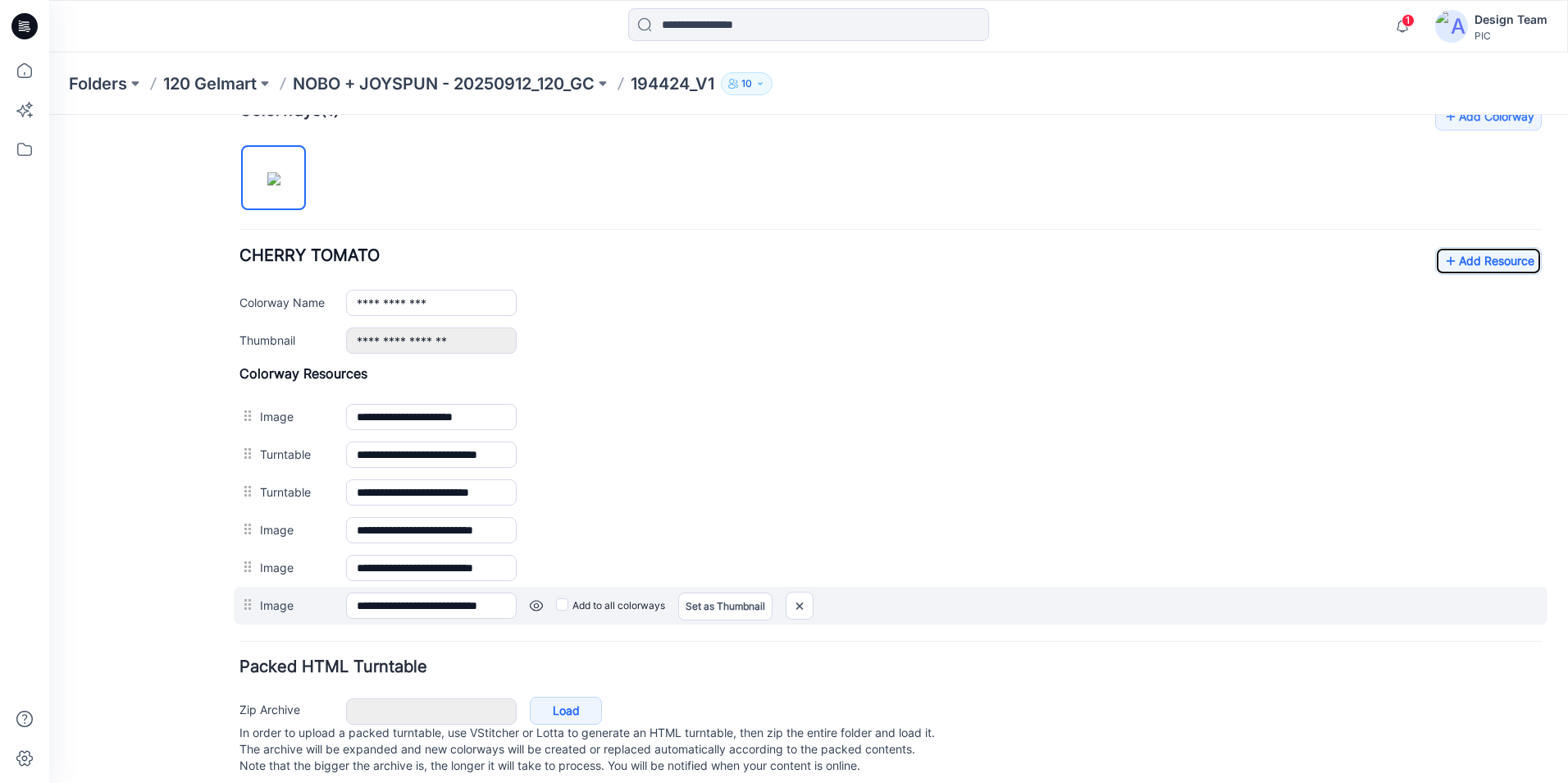
scroll to position [554, 0]
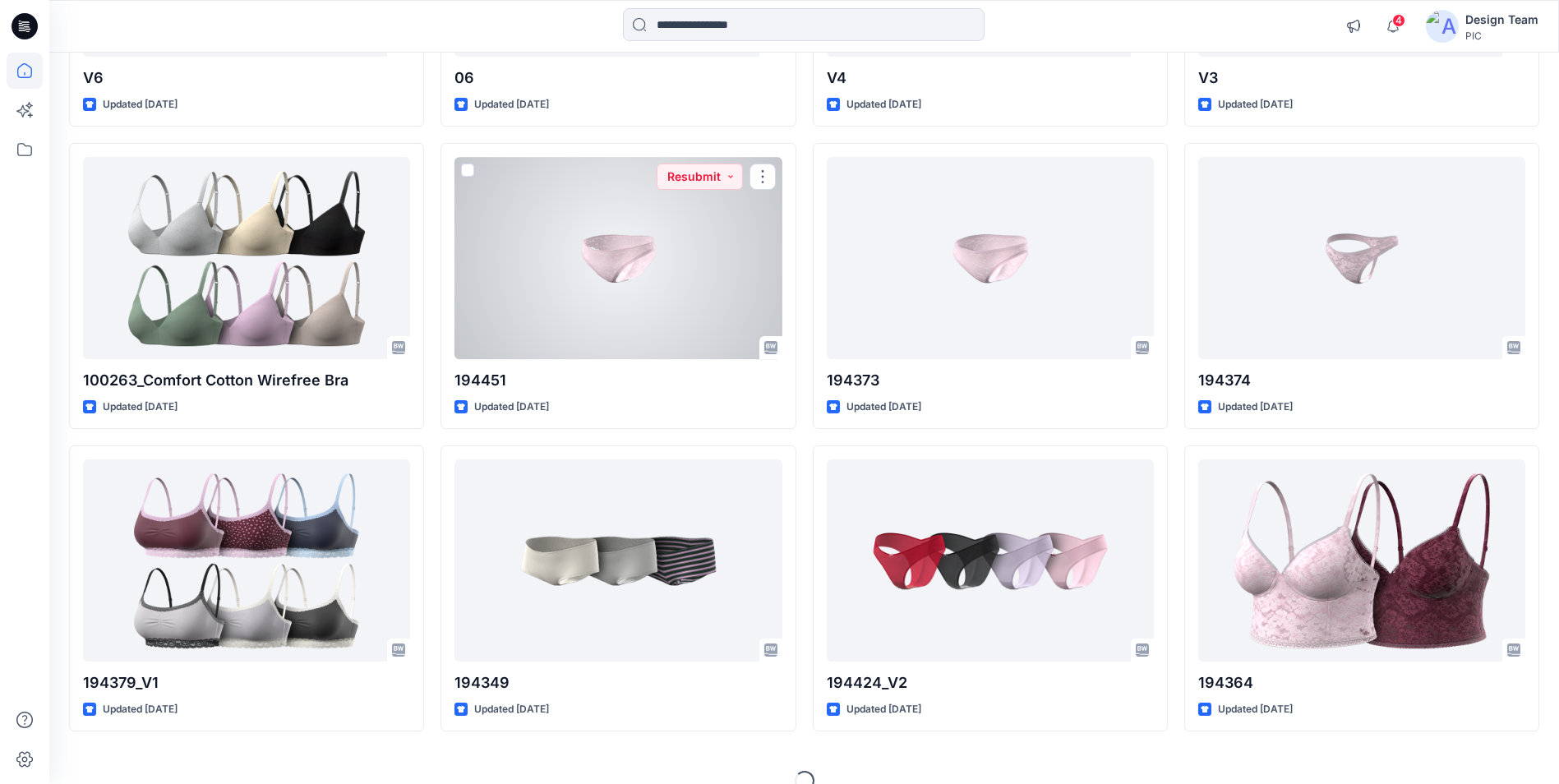
scroll to position [2230, 0]
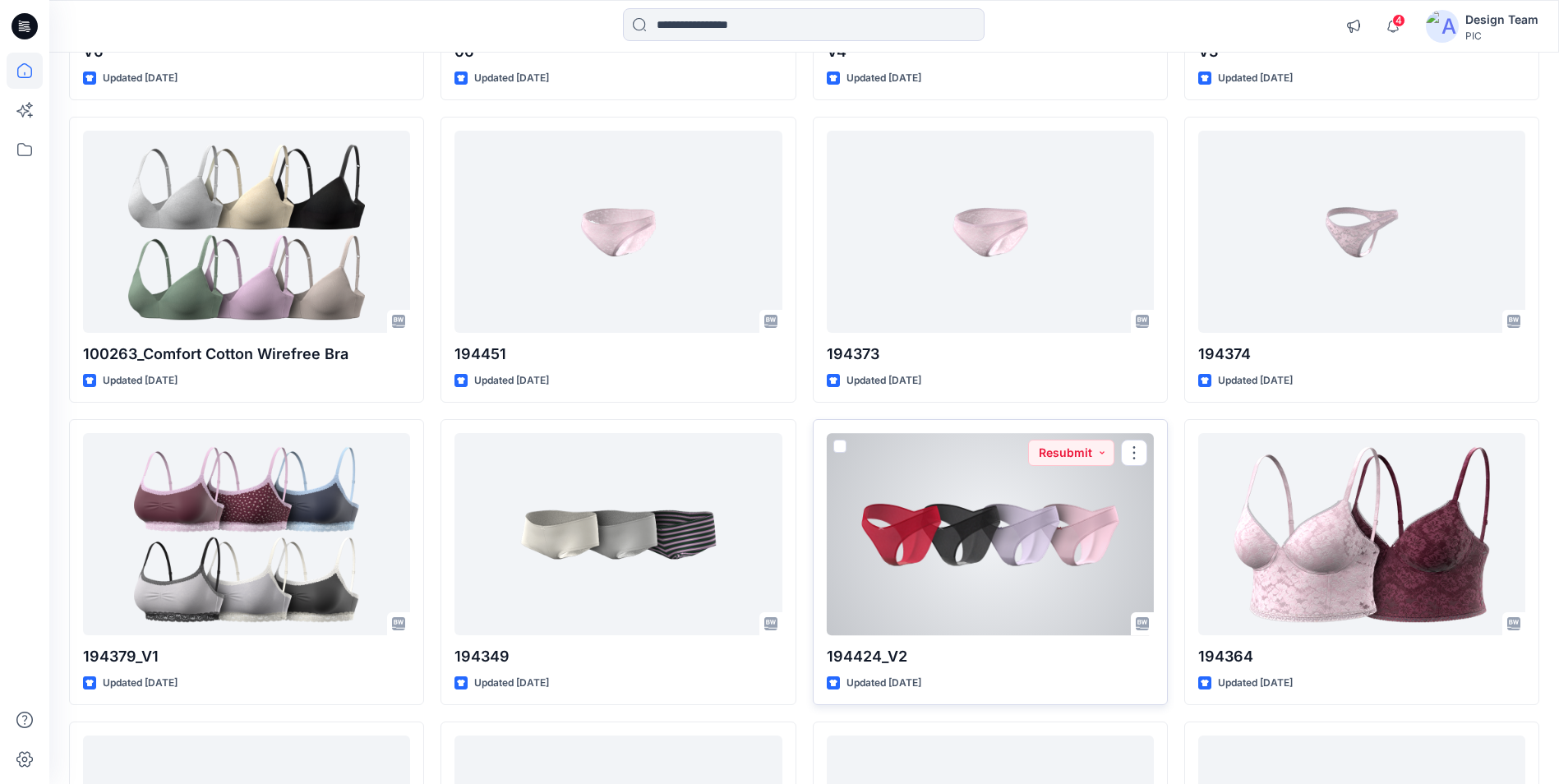
click at [982, 566] on div at bounding box center [990, 533] width 327 height 201
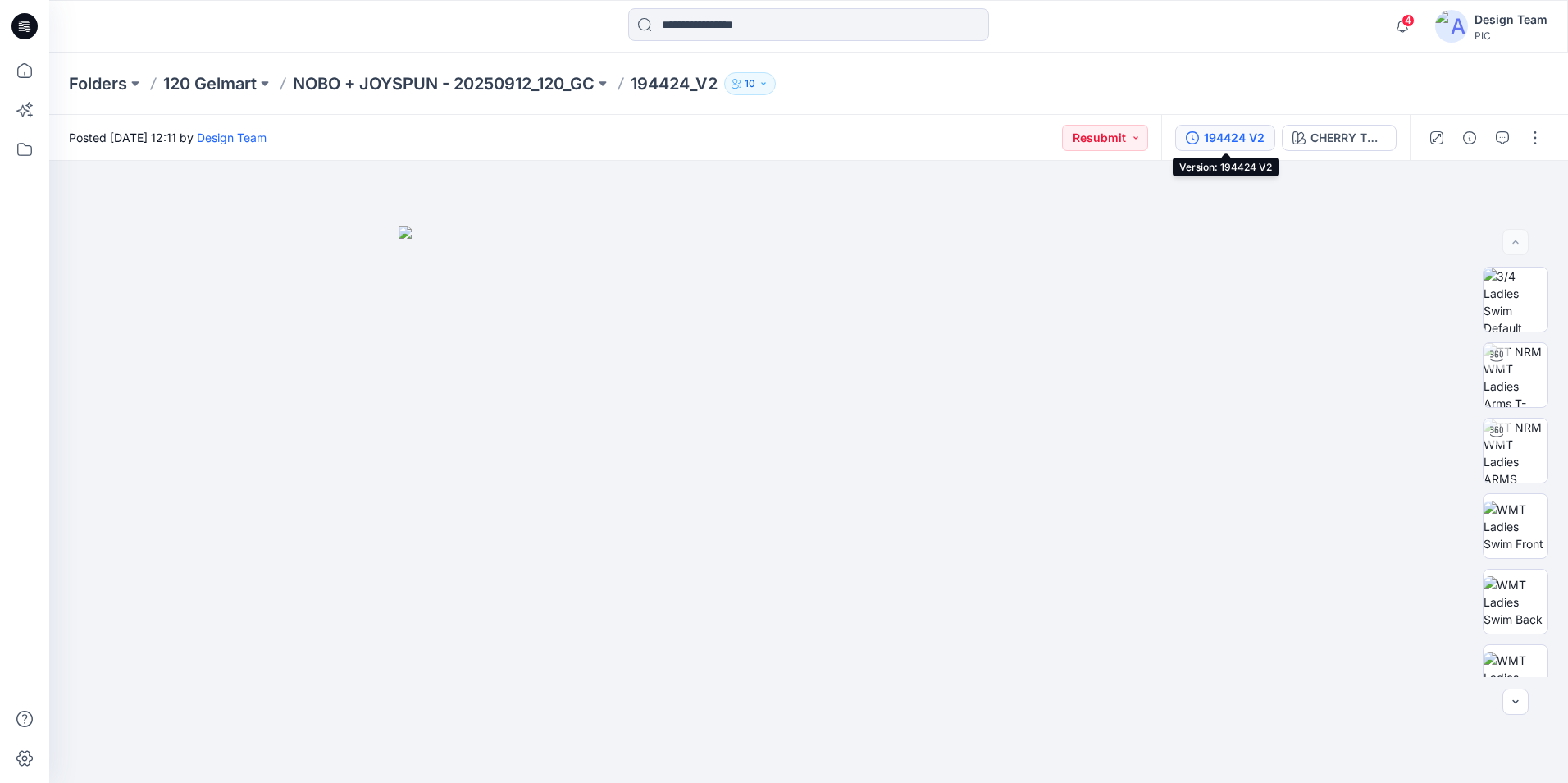
click at [1229, 138] on div "194424 V2" at bounding box center [1235, 137] width 60 height 18
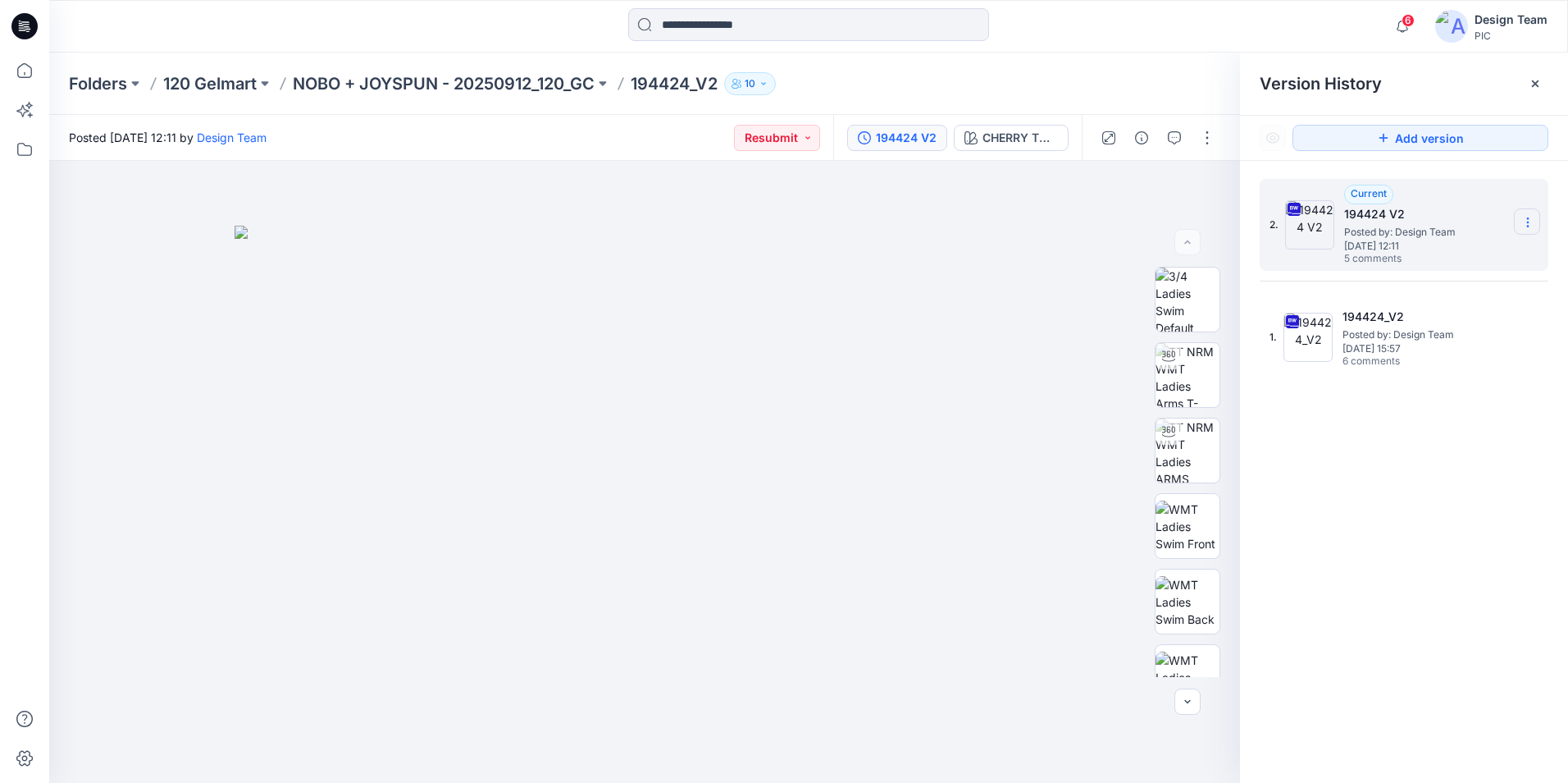
click at [1529, 227] on icon at bounding box center [1528, 226] width 1 height 1
click at [1485, 261] on span "Download Source BW File" at bounding box center [1445, 254] width 138 height 19
click at [1180, 139] on icon "button" at bounding box center [1175, 138] width 13 height 13
